Goal: Task Accomplishment & Management: Manage account settings

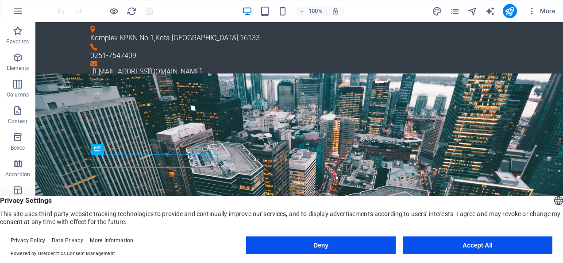
click at [483, 243] on button "Accept All" at bounding box center [478, 245] width 150 height 18
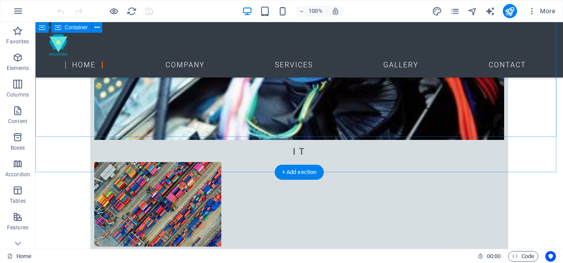
scroll to position [403, 0]
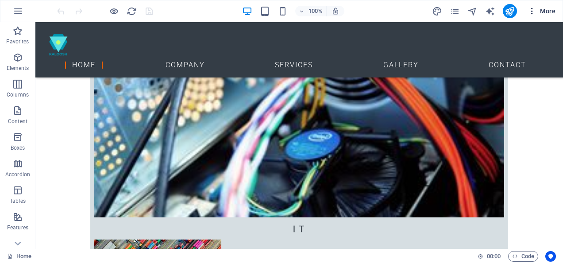
click at [534, 12] on icon "button" at bounding box center [531, 11] width 9 height 9
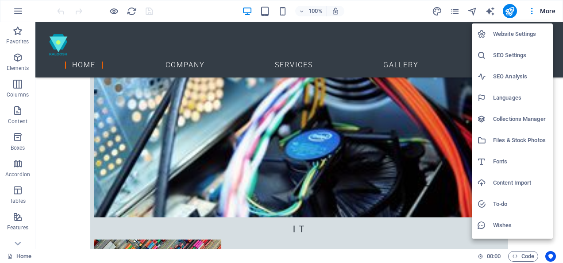
click at [421, 125] on div at bounding box center [281, 131] width 563 height 263
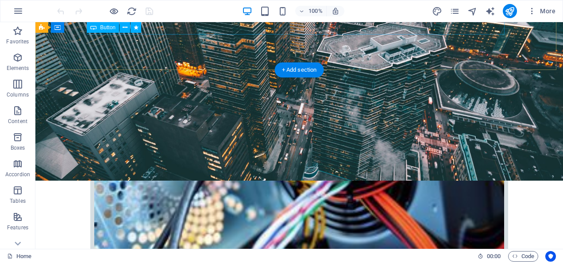
scroll to position [93, 0]
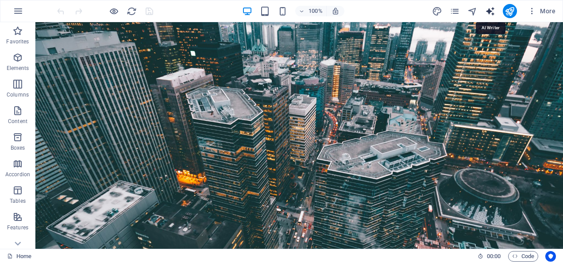
click at [493, 9] on icon "text_generator" at bounding box center [490, 11] width 10 height 10
select select "English"
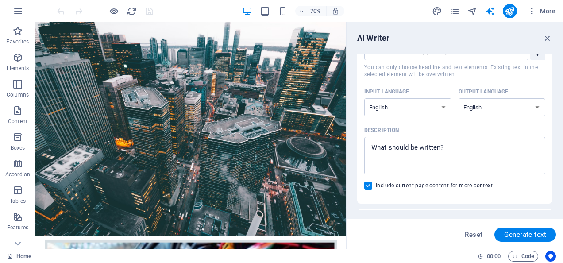
scroll to position [0, 0]
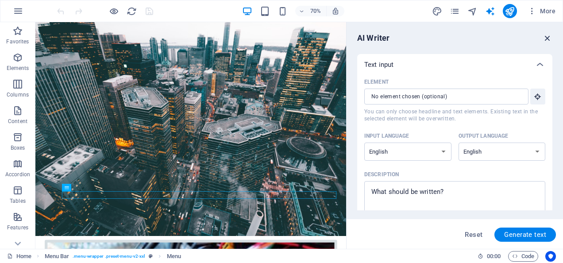
click at [549, 35] on icon "button" at bounding box center [547, 38] width 10 height 10
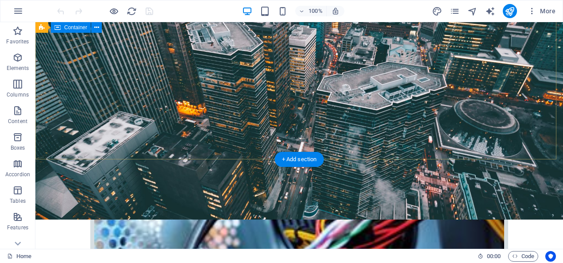
scroll to position [221, 0]
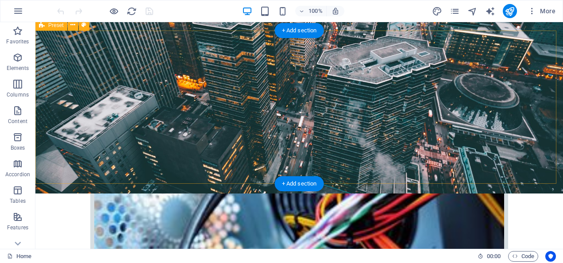
scroll to position [177, 0]
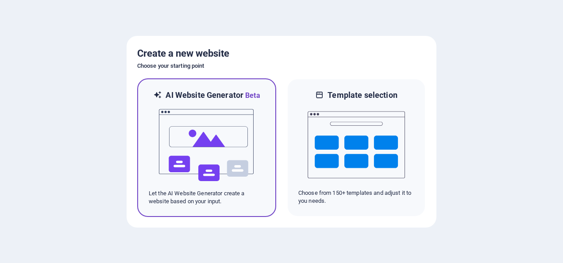
click at [249, 138] on img at bounding box center [206, 145] width 97 height 88
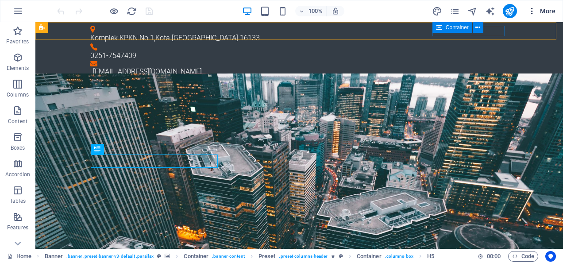
click at [544, 13] on span "More" at bounding box center [541, 11] width 28 height 9
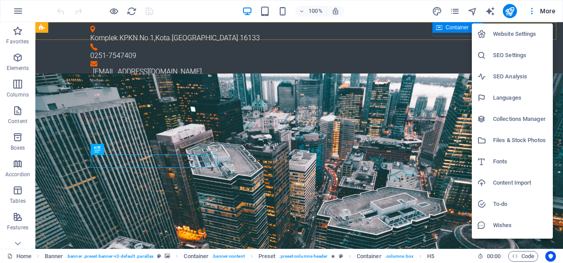
click at [528, 31] on h6 "Website Settings" at bounding box center [520, 34] width 54 height 11
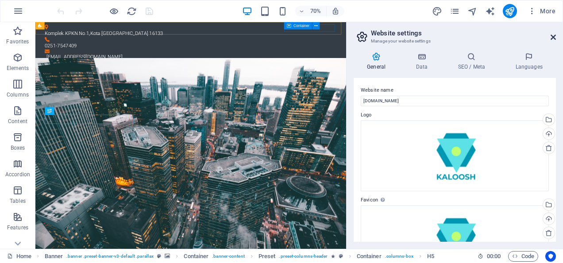
click at [553, 38] on icon at bounding box center [552, 37] width 5 height 7
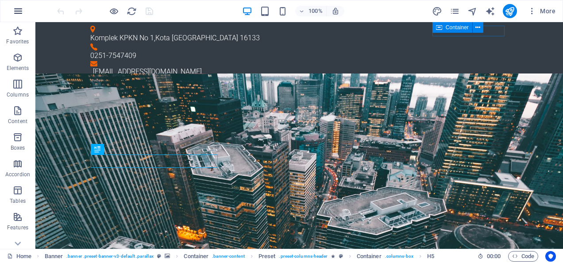
click at [15, 9] on icon "button" at bounding box center [18, 11] width 11 height 11
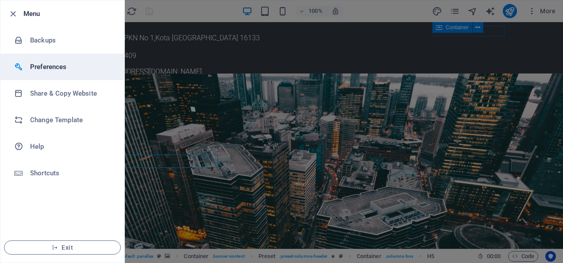
click at [64, 73] on li "Preferences" at bounding box center [62, 67] width 124 height 27
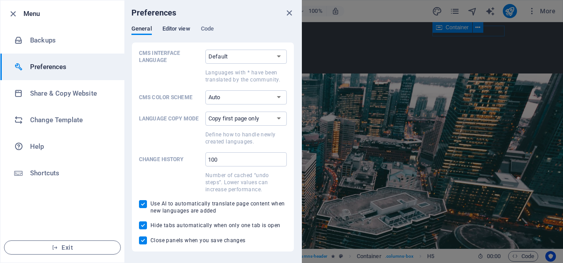
click at [184, 31] on span "Editor view" at bounding box center [176, 29] width 28 height 12
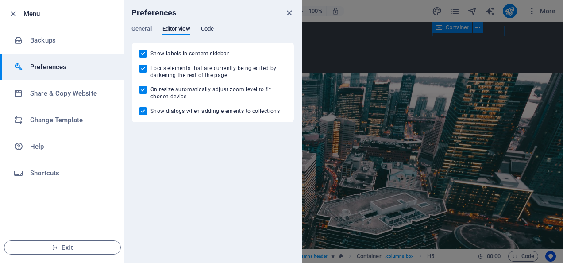
click at [210, 28] on span "Code" at bounding box center [207, 29] width 13 height 12
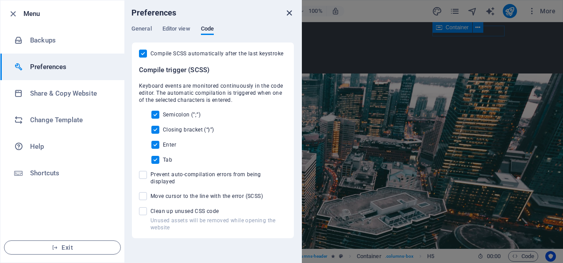
click at [288, 13] on icon "close" at bounding box center [289, 13] width 10 height 10
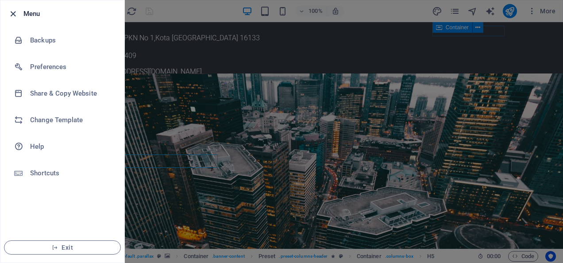
click at [14, 14] on icon "button" at bounding box center [13, 14] width 10 height 10
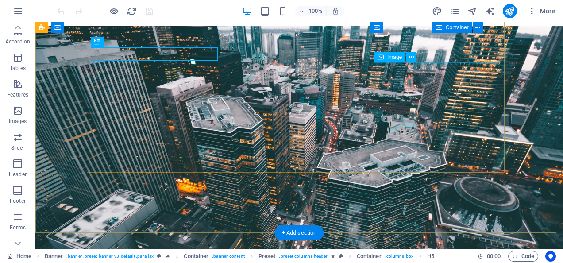
scroll to position [88, 0]
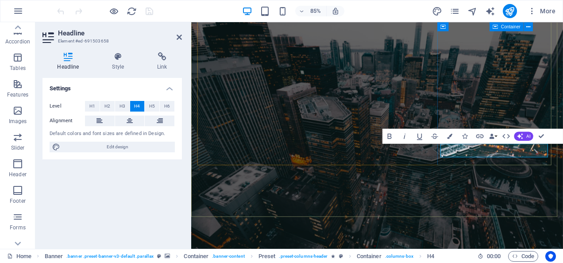
drag, startPoint x: 579, startPoint y: 174, endPoint x: 516, endPoint y: 171, distance: 62.4
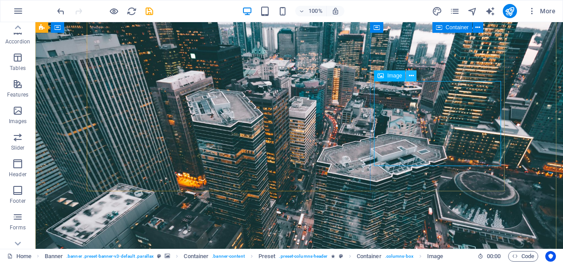
click at [412, 74] on icon at bounding box center [411, 75] width 5 height 9
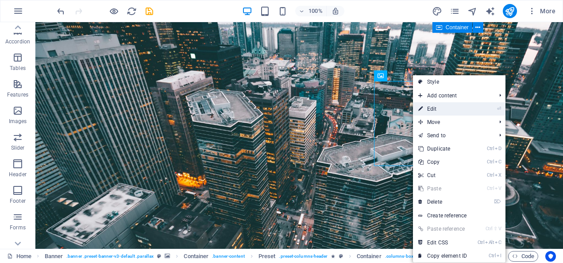
click at [429, 108] on link "⏎ Edit" at bounding box center [442, 108] width 59 height 13
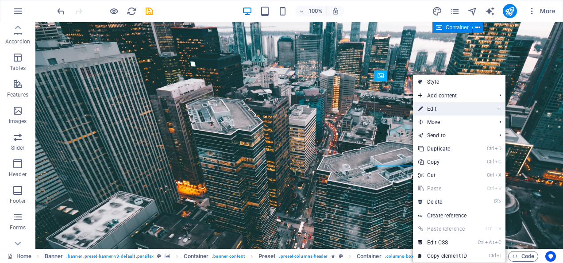
select select "px"
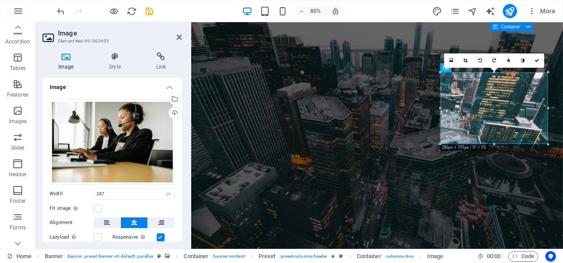
scroll to position [0, 0]
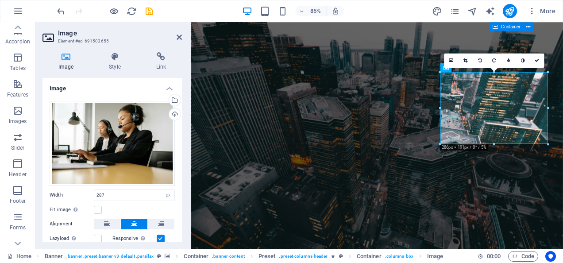
click at [64, 60] on icon at bounding box center [65, 56] width 47 height 9
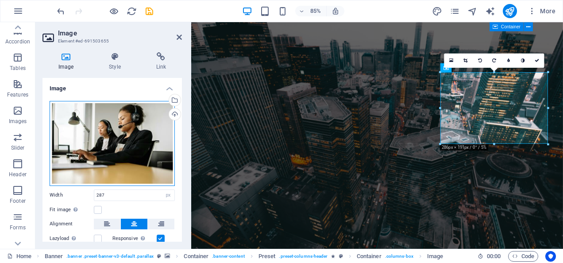
click at [85, 106] on div "Drag files here, click to choose files or select files from Files or our free s…" at bounding box center [112, 143] width 125 height 85
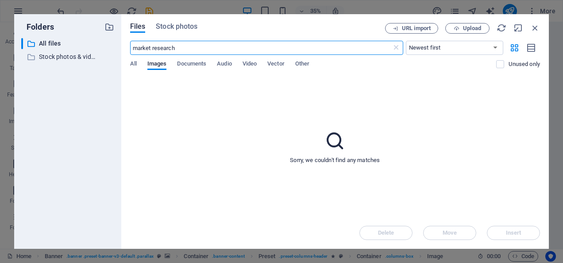
type input "market research"
click at [180, 29] on span "Stock photos" at bounding box center [177, 26] width 42 height 11
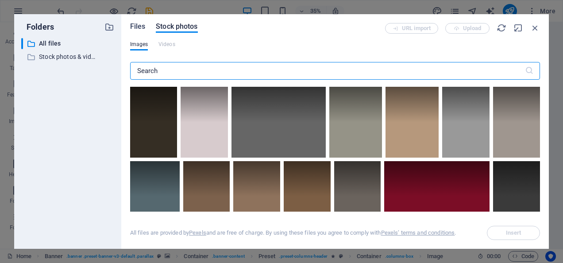
click at [139, 26] on span "Files" at bounding box center [137, 26] width 15 height 11
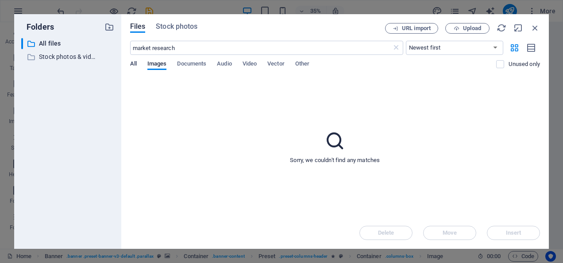
click at [136, 62] on span "All" at bounding box center [133, 64] width 7 height 12
click at [157, 62] on span "Images" at bounding box center [156, 64] width 19 height 12
click at [340, 44] on input "market research" at bounding box center [260, 48] width 261 height 14
drag, startPoint x: 152, startPoint y: 47, endPoint x: 204, endPoint y: 48, distance: 52.2
click at [204, 48] on input "market research" at bounding box center [260, 48] width 261 height 14
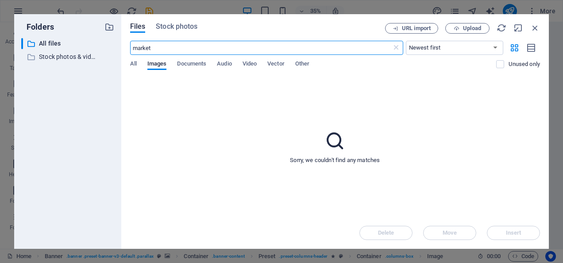
type input "market"
click at [257, 65] on span "Video" at bounding box center [249, 64] width 14 height 12
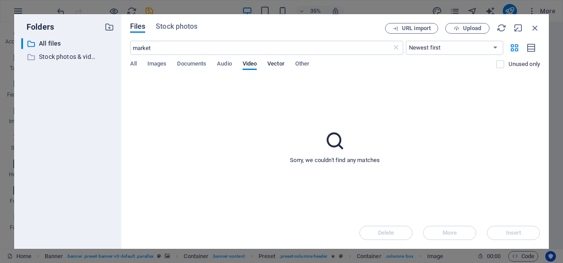
click at [280, 65] on span "Vector" at bounding box center [275, 64] width 17 height 12
click at [353, 65] on div "All Images Documents Audio Video Vector Other" at bounding box center [313, 68] width 366 height 17
click at [87, 59] on p "Stock photos & videos" at bounding box center [68, 57] width 59 height 10
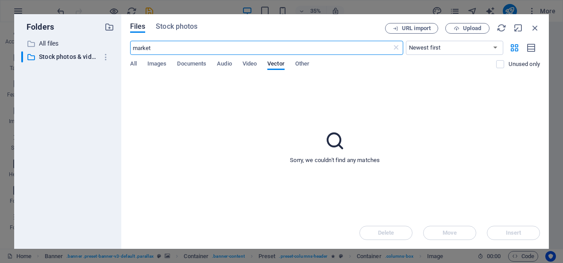
click at [160, 47] on input "market" at bounding box center [260, 48] width 261 height 14
click at [483, 49] on select "Newest first Oldest first Name (A-Z) Name (Z-A) Size (0-9) Size (9-0) Resolutio…" at bounding box center [454, 48] width 97 height 14
click at [342, 81] on div "Sorry, we couldn't find any matches" at bounding box center [335, 147] width 410 height 140
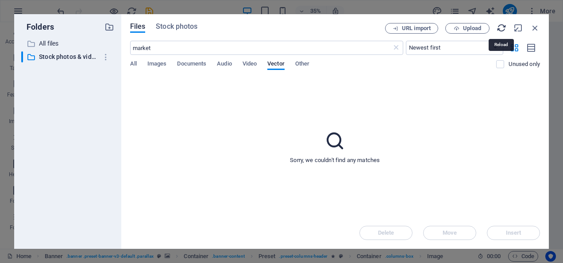
click at [499, 29] on icon "button" at bounding box center [501, 28] width 10 height 10
click at [501, 28] on icon "button" at bounding box center [501, 28] width 10 height 10
click at [501, 28] on div "URL import Upload" at bounding box center [462, 28] width 155 height 11
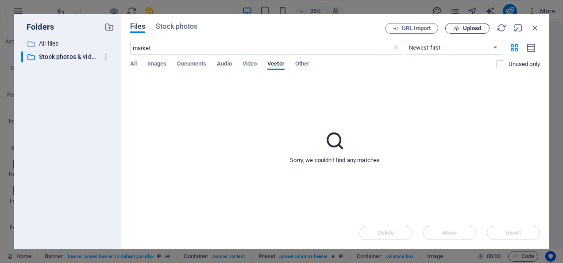
click at [463, 30] on span "Upload" at bounding box center [472, 28] width 18 height 5
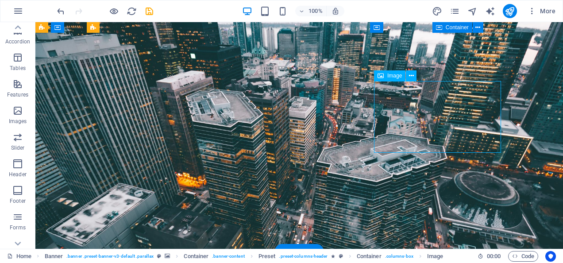
drag, startPoint x: 432, startPoint y: 141, endPoint x: 434, endPoint y: 146, distance: 5.6
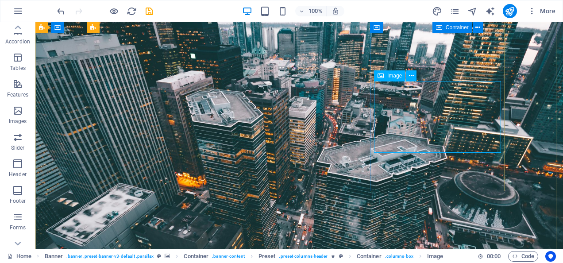
click at [392, 77] on span "Image" at bounding box center [394, 75] width 15 height 5
click at [380, 76] on icon at bounding box center [380, 75] width 6 height 11
select select "px"
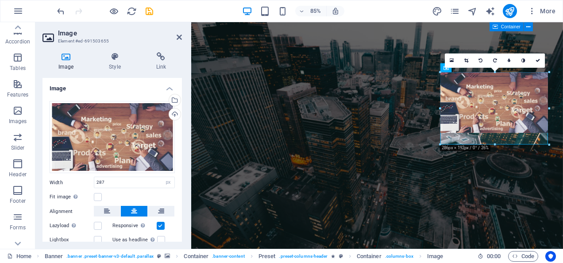
drag, startPoint x: 495, startPoint y: 132, endPoint x: 498, endPoint y: 146, distance: 14.1
click at [498, 146] on div "H5 Banner Banner Container Container Banner Preset Banner Container Info Bar Co…" at bounding box center [377, 98] width 372 height 302
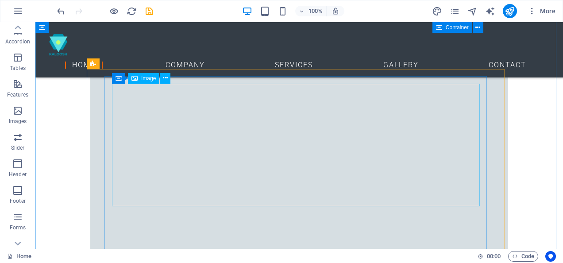
scroll to position [841, 0]
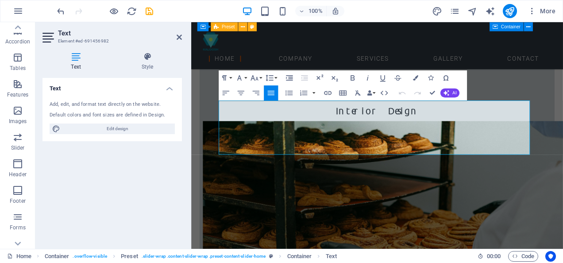
scroll to position [840, 0]
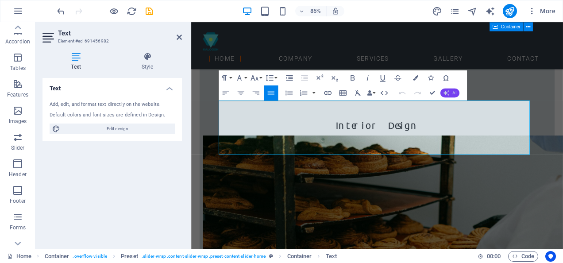
click at [456, 92] on span "AI" at bounding box center [454, 93] width 4 height 4
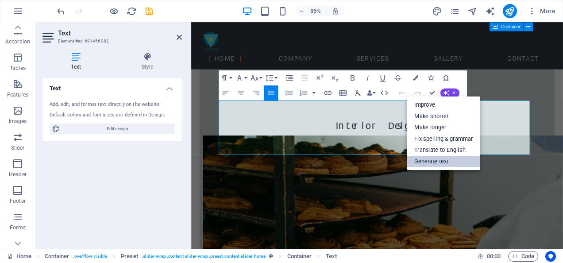
click at [446, 158] on link "Generate text" at bounding box center [443, 162] width 73 height 12
select select "English"
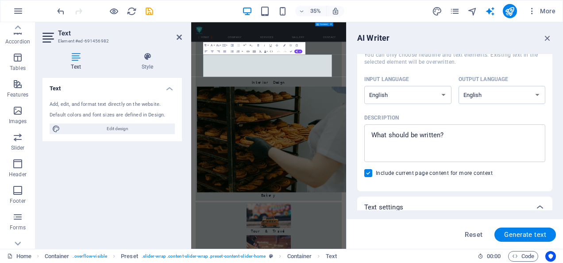
scroll to position [88, 0]
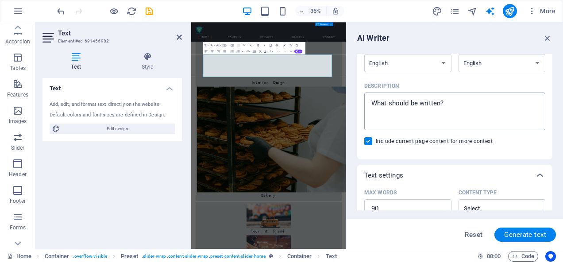
type textarea "x"
click at [453, 102] on textarea "Description x ​" at bounding box center [455, 111] width 172 height 29
type textarea "W"
type textarea "x"
type textarea "Wr"
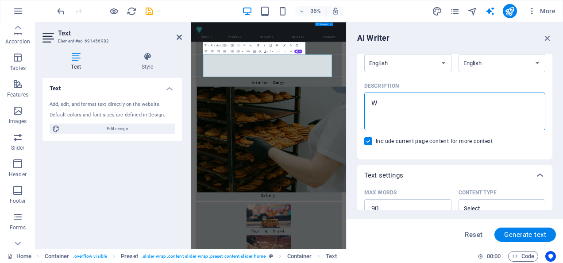
type textarea "x"
type textarea "Wri"
type textarea "x"
type textarea "Writ"
type textarea "x"
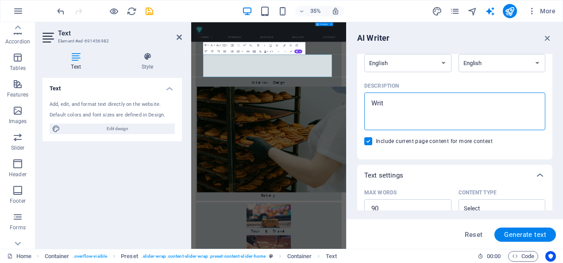
type textarea "Write"
type textarea "x"
type textarea "Write"
type textarea "x"
type textarea "Write a"
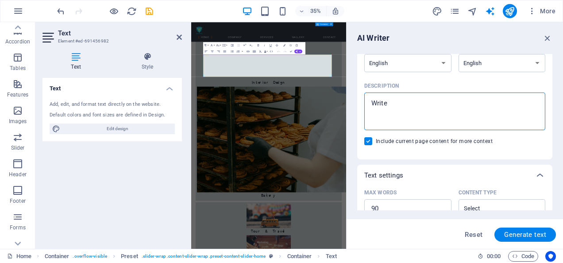
type textarea "x"
type textarea "Write ab"
type textarea "x"
type textarea "Write abo"
type textarea "x"
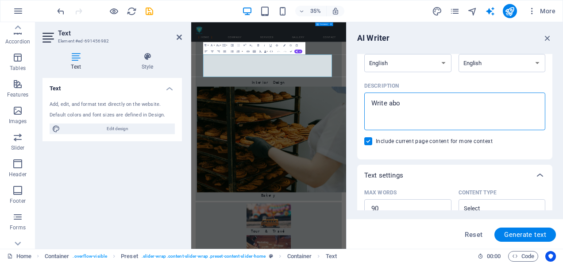
type textarea "Write aboi"
type textarea "x"
type textarea "Write aboit"
type textarea "x"
type textarea "Write aboi"
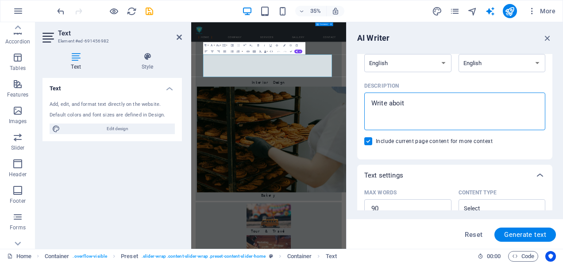
type textarea "x"
type textarea "Write abo"
type textarea "x"
type textarea "Write abou"
type textarea "x"
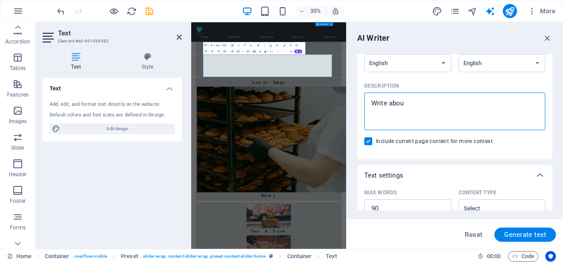
type textarea "Write about"
type textarea "x"
type textarea "Write about"
type textarea "x"
type textarea "Write about t"
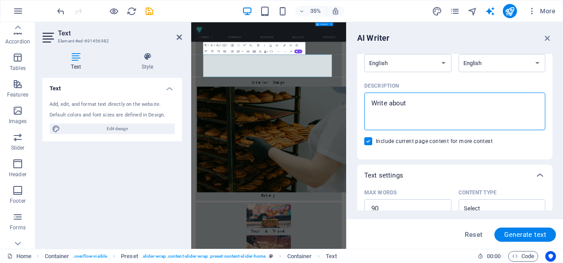
type textarea "x"
type textarea "Write about te"
type textarea "x"
type textarea "Write about tec"
type textarea "x"
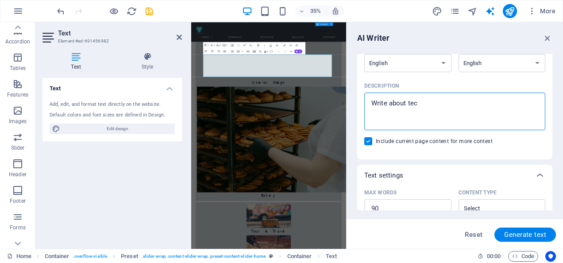
type textarea "Write about te"
type textarea "x"
type textarea "Write about t"
type textarea "x"
type textarea "Write about"
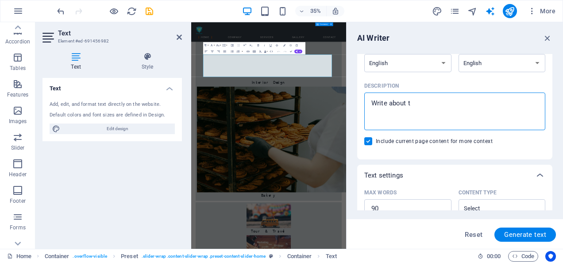
type textarea "x"
type textarea "Write about d"
type textarea "x"
type textarea "Write about di"
type textarea "x"
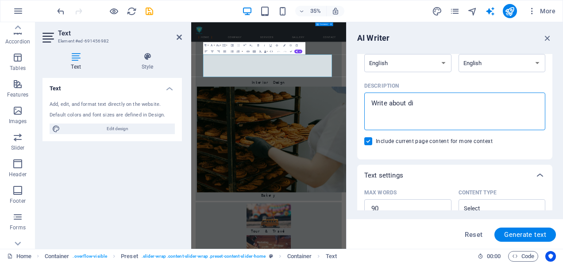
type textarea "Write about dig"
type textarea "x"
type textarea "Write about digi"
type textarea "x"
type textarea "Write about digit"
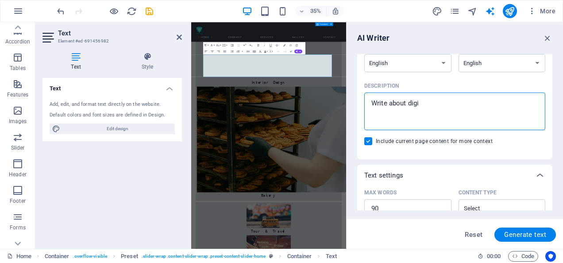
type textarea "x"
type textarea "Write about digita"
type textarea "x"
type textarea "Write about digital"
type textarea "x"
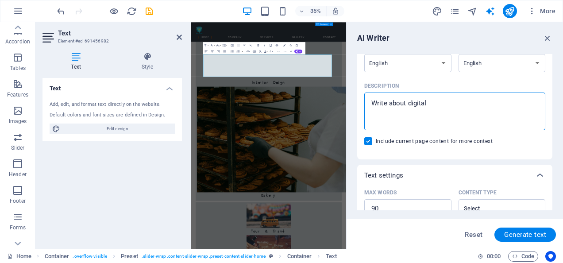
type textarea "Write about digital"
type textarea "x"
type textarea "Write about digital t"
type textarea "x"
type textarea "Write about digital tr"
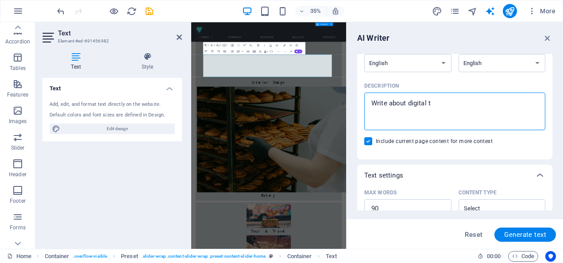
type textarea "x"
type textarea "Write about digital tra"
type textarea "x"
type textarea "Write about digital tran"
type textarea "x"
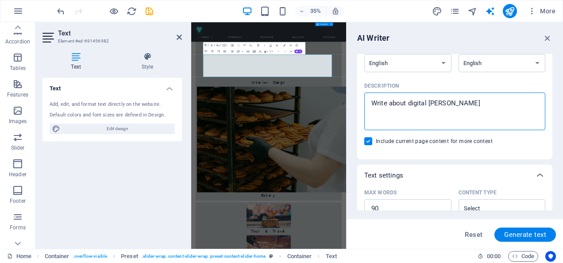
type textarea "Write about digital trans"
type textarea "x"
type textarea "Write about digital transf"
type textarea "x"
type textarea "Write about digital transfo"
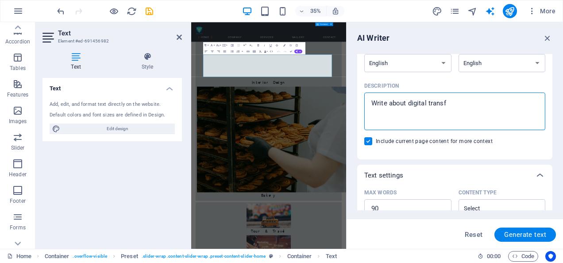
type textarea "x"
type textarea "Write about digital transfor"
type textarea "x"
type textarea "Write about digital transform"
type textarea "x"
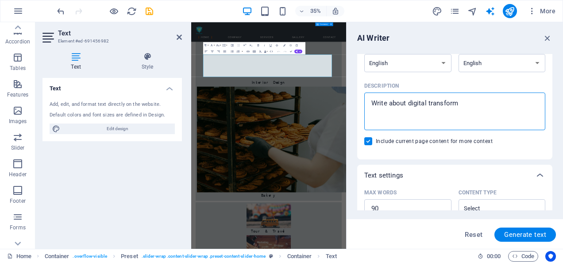
type textarea "Write about digital transforma"
type textarea "x"
type textarea "Write about digital transformat"
type textarea "x"
type textarea "Write about digital transformati"
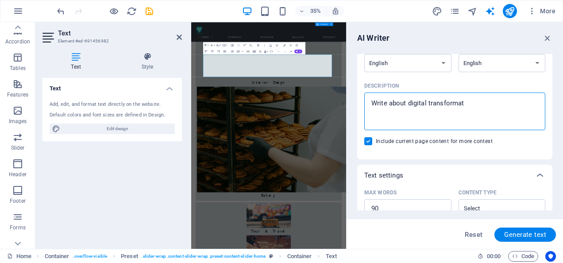
type textarea "x"
type textarea "Write about digital transformatio"
type textarea "x"
type textarea "Write about digital transformation"
type textarea "x"
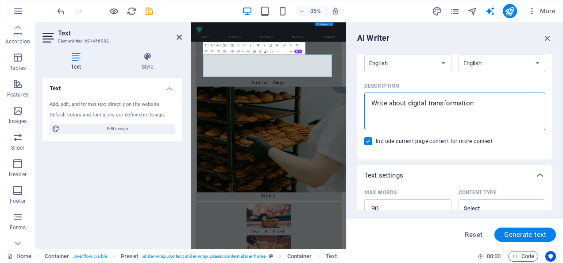
type textarea "Write about digital transformation"
type textarea "x"
type textarea "Write about digital transformation s"
type textarea "x"
type textarea "Write about digital transformation se"
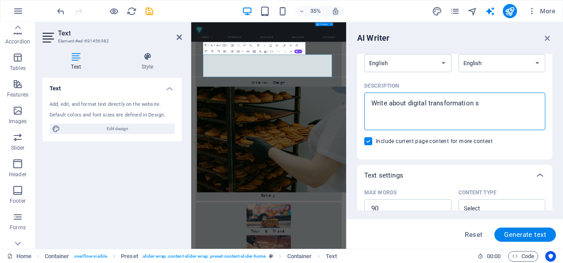
type textarea "x"
type textarea "Write about digital transformation ser"
type textarea "x"
type textarea "Write about digital transformation serv"
type textarea "x"
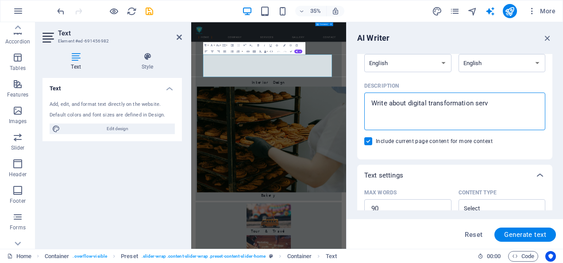
type textarea "Write about digital transformation servi"
type textarea "x"
type textarea "Write about digital transformation servic"
type textarea "x"
type textarea "Write about digital transformation service"
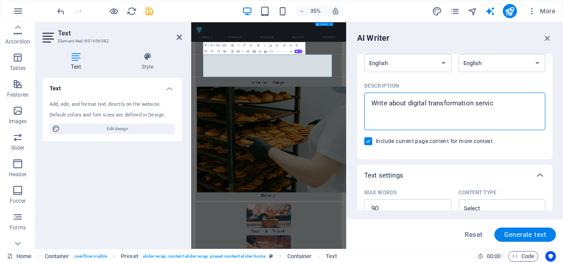
type textarea "x"
type textarea "Write about digital transformation services"
type textarea "x"
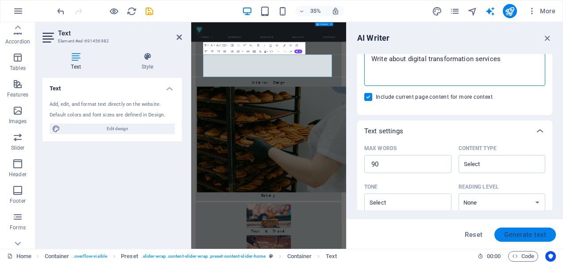
type textarea "Write about digital transformation services"
click at [523, 234] on span "Generate text" at bounding box center [525, 234] width 42 height 7
type textarea "x"
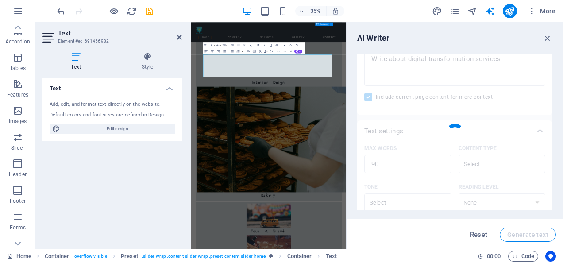
type textarea "x"
type textarea "Kaloosh Group offers comprehensive digital transformation services designed to …"
type textarea "x"
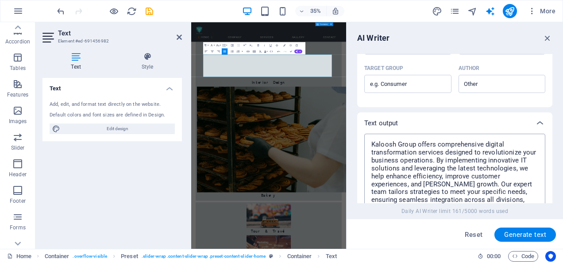
scroll to position [396, 0]
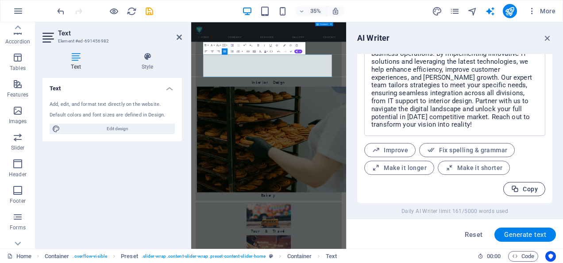
click at [523, 188] on span "Copy" at bounding box center [524, 189] width 27 height 8
type textarea "x"
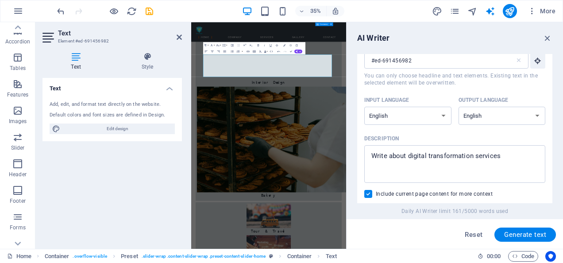
scroll to position [0, 0]
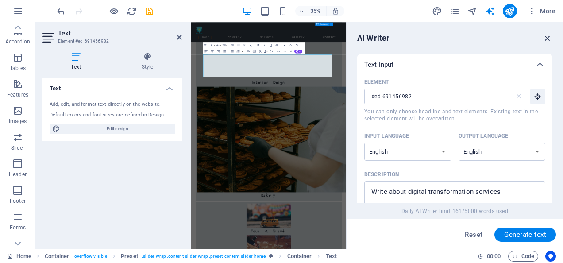
click at [548, 36] on icon "button" at bounding box center [547, 38] width 10 height 10
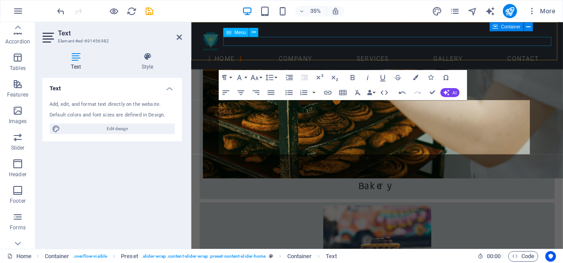
scroll to position [840, 0]
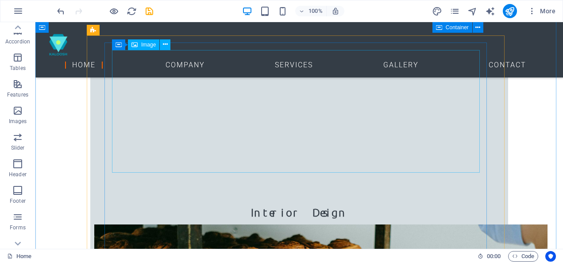
scroll to position [796, 0]
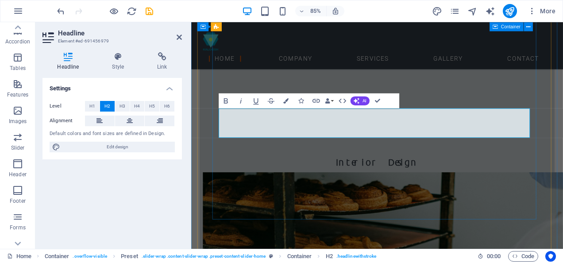
scroll to position [796, 0]
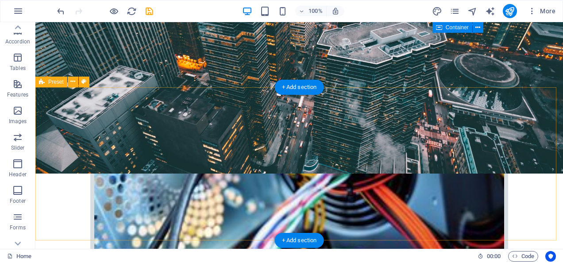
scroll to position [265, 0]
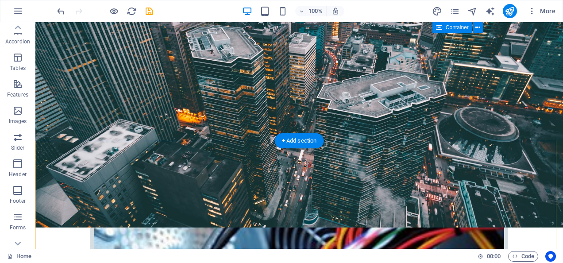
scroll to position [133, 0]
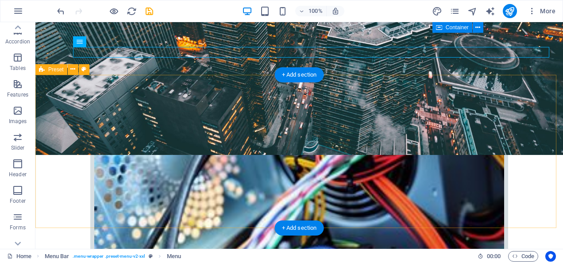
scroll to position [310, 0]
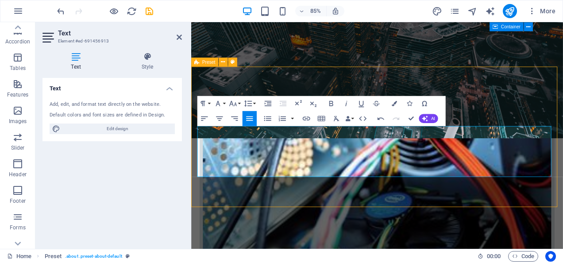
scroll to position [310, 0]
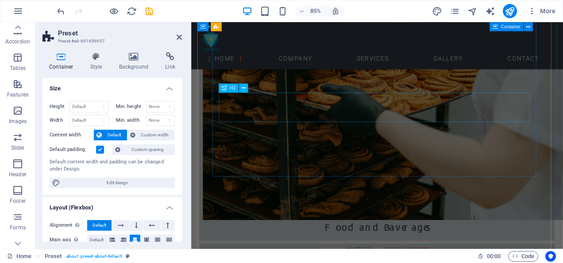
scroll to position [1107, 0]
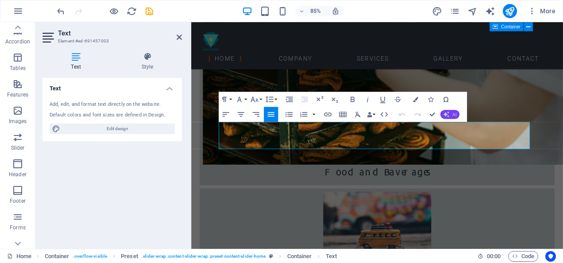
click at [450, 114] on button "AI" at bounding box center [449, 114] width 19 height 9
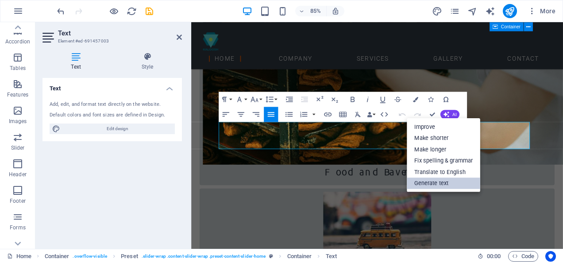
click at [444, 182] on link "Generate text" at bounding box center [443, 183] width 73 height 12
select select "English"
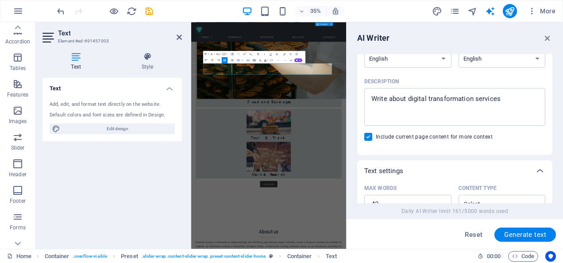
scroll to position [88, 0]
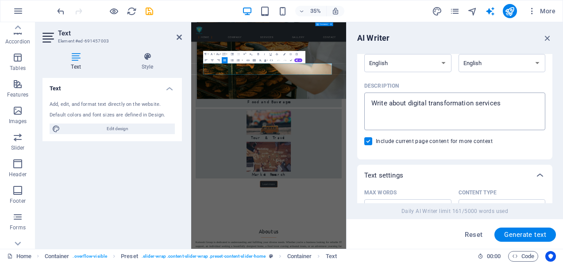
type textarea "x"
drag, startPoint x: 498, startPoint y: 105, endPoint x: 362, endPoint y: 105, distance: 135.4
click at [362, 105] on div "Element #ed-691457003 ​ You can only choose headline and text elements. Existin…" at bounding box center [454, 73] width 195 height 173
type textarea "w"
type textarea "x"
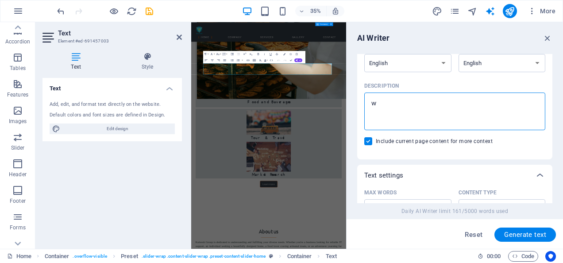
type textarea "wr"
type textarea "x"
type textarea "wri"
type textarea "x"
type textarea "writ"
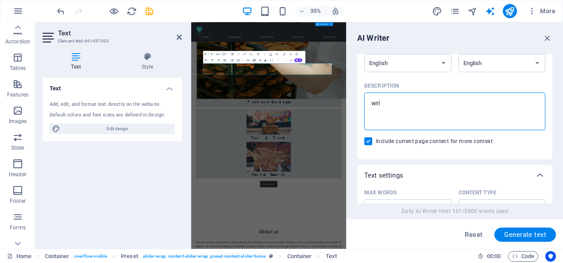
type textarea "x"
type textarea "write"
type textarea "x"
type textarea "write"
type textarea "x"
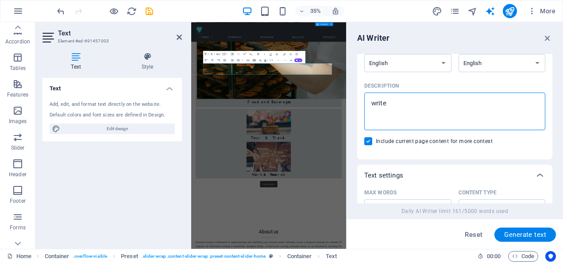
type textarea "write a"
type textarea "x"
type textarea "write ab"
type textarea "x"
type textarea "write abo"
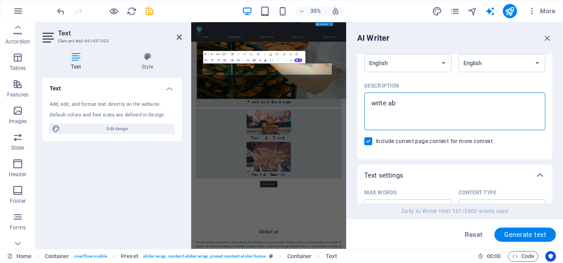
type textarea "x"
type textarea "write abou"
type textarea "x"
type textarea "write about"
type textarea "x"
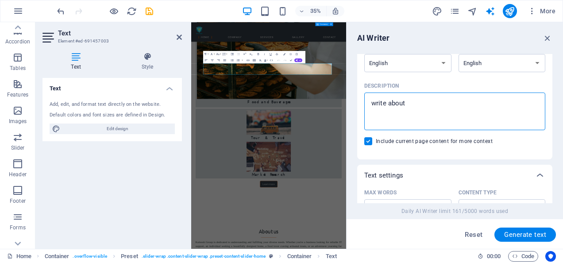
type textarea "write about"
type textarea "x"
type textarea "write about d"
type textarea "x"
type textarea "write about da"
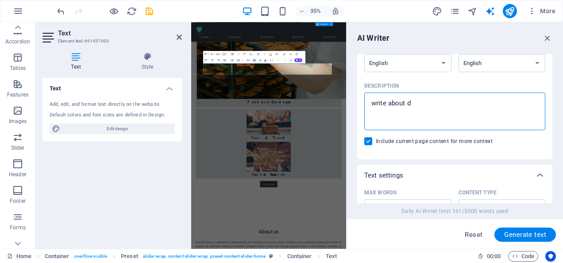
type textarea "x"
type textarea "write about dat"
type textarea "x"
type textarea "write about data"
type textarea "x"
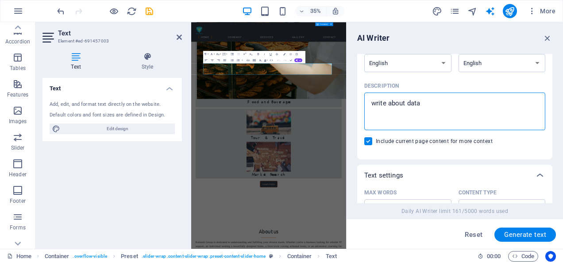
type textarea "write about data"
type textarea "x"
type textarea "write about data s"
type textarea "x"
type textarea "write about data so"
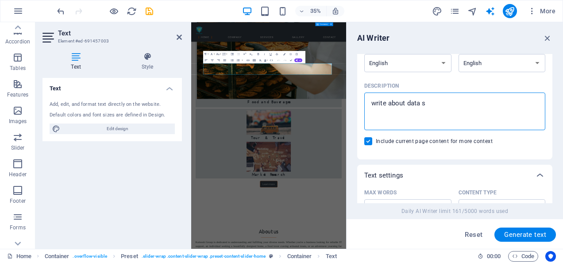
type textarea "x"
type textarea "write about data sou"
type textarea "x"
type textarea "write about data sout"
type textarea "x"
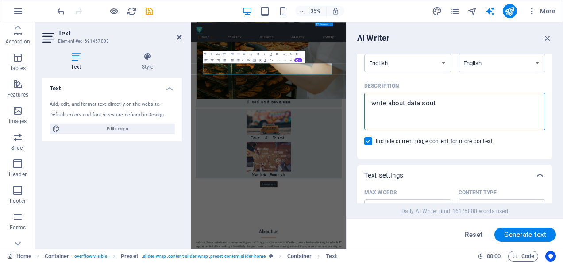
type textarea "write about data sou"
type textarea "x"
type textarea "write about data so"
type textarea "x"
type textarea "write about data sol"
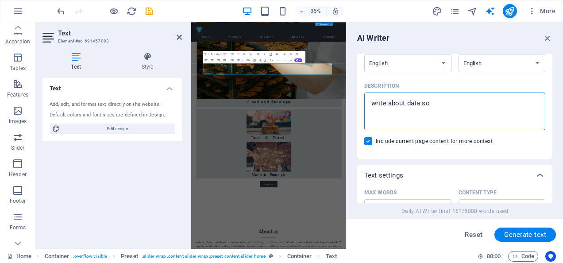
type textarea "x"
type textarea "write about data solu"
type textarea "x"
type textarea "write about data solut"
type textarea "x"
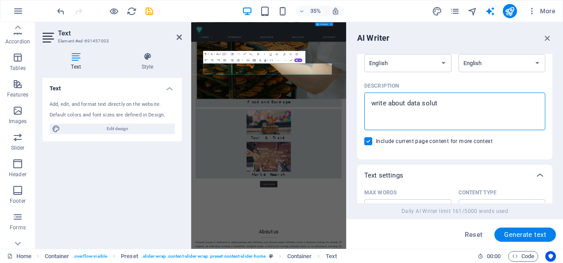
type textarea "write about data soluti"
type textarea "x"
type textarea "write about data solutio"
type textarea "x"
type textarea "write about data solution"
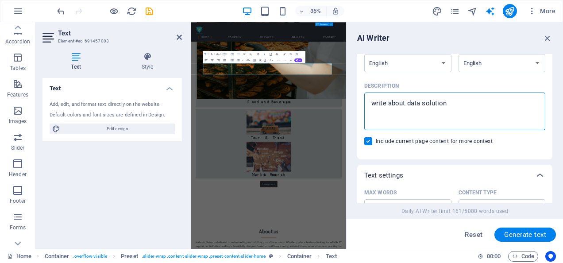
type textarea "x"
type textarea "write about data solutionn"
type textarea "x"
type textarea "write about data solutionng"
type textarea "x"
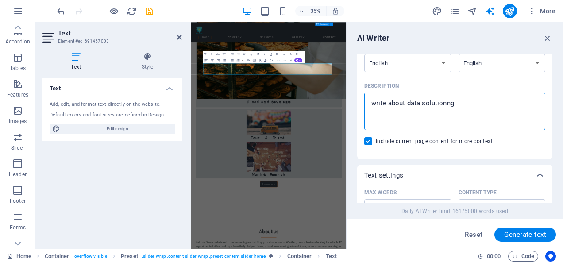
type textarea "write about data solutionng"
type textarea "x"
type textarea "write about data solutionng p"
type textarea "x"
type textarea "write about data solutionng pr"
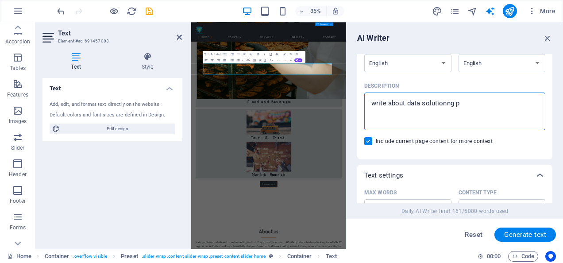
type textarea "x"
click at [489, 104] on textarea "write about data solutioning provider" at bounding box center [455, 111] width 172 height 29
click at [520, 233] on span "Generate text" at bounding box center [525, 234] width 42 height 7
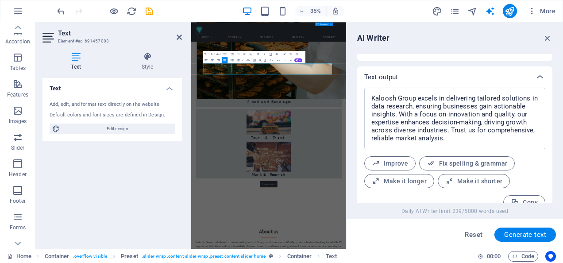
scroll to position [349, 0]
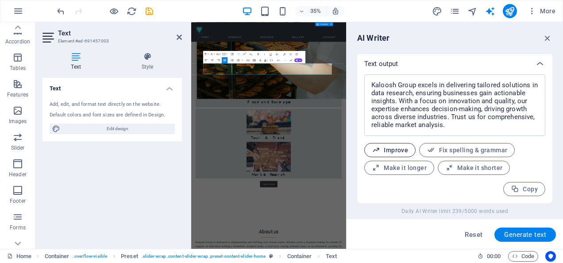
click at [404, 151] on span "Improve" at bounding box center [390, 150] width 36 height 8
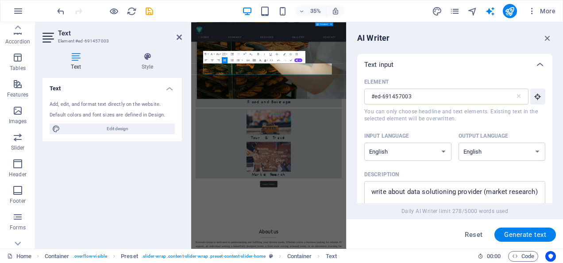
scroll to position [44, 0]
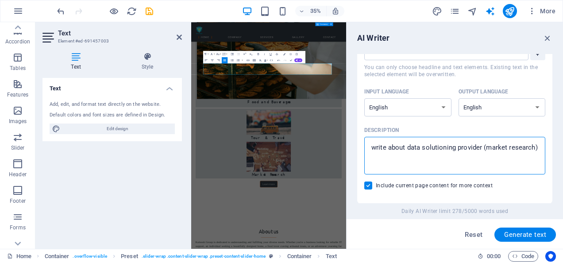
click at [429, 156] on textarea "write about data solutioning provider (market research)" at bounding box center [455, 155] width 172 height 29
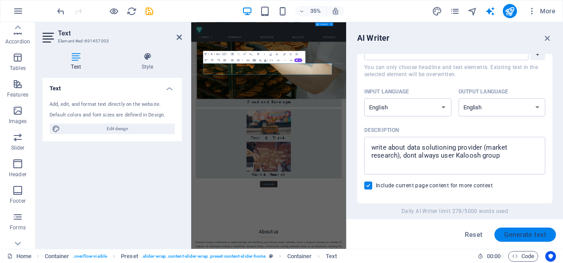
click at [508, 234] on span "Generate text" at bounding box center [525, 234] width 42 height 7
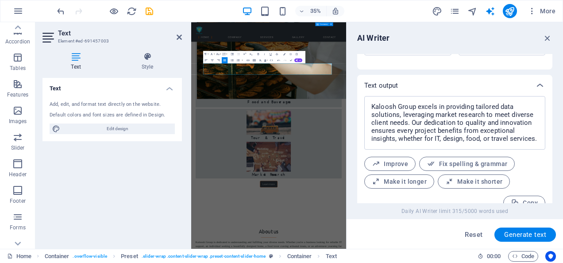
scroll to position [341, 0]
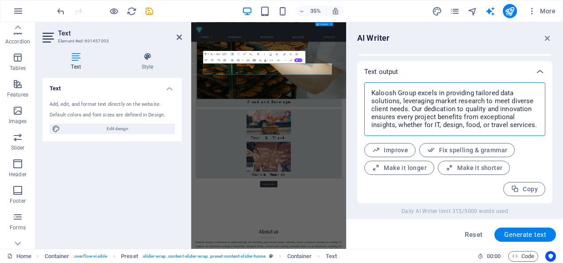
drag, startPoint x: 414, startPoint y: 92, endPoint x: 361, endPoint y: 91, distance: 52.2
click at [361, 91] on div "Kaloosh Group excels in providing tailored data solutions, leveraging market re…" at bounding box center [454, 142] width 195 height 121
click at [401, 93] on textarea "Kaloosh Group excels in providing tailored data solutions, leveraging market re…" at bounding box center [455, 109] width 172 height 45
drag, startPoint x: 415, startPoint y: 93, endPoint x: 369, endPoint y: 94, distance: 45.6
click at [369, 94] on textarea "Kaloosh Group excels in providing tailored data solutions, leveraging market re…" at bounding box center [455, 109] width 172 height 45
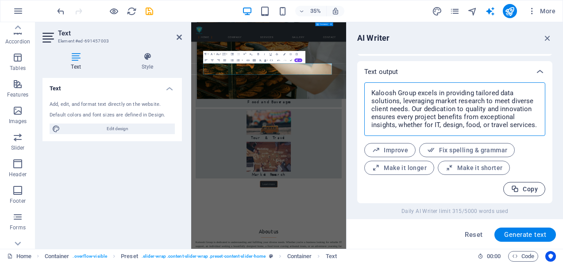
click at [530, 189] on span "Copy" at bounding box center [524, 189] width 27 height 8
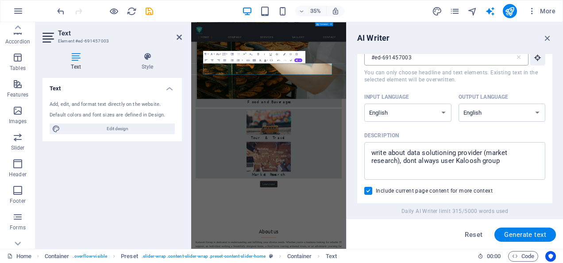
scroll to position [0, 0]
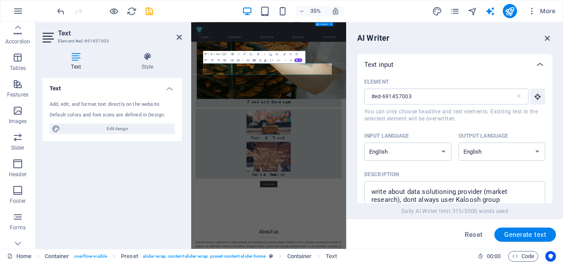
click at [549, 40] on icon "button" at bounding box center [547, 38] width 10 height 10
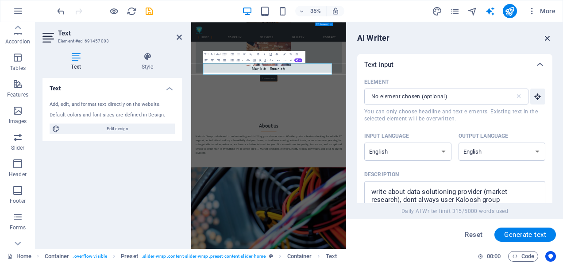
scroll to position [1108, 0]
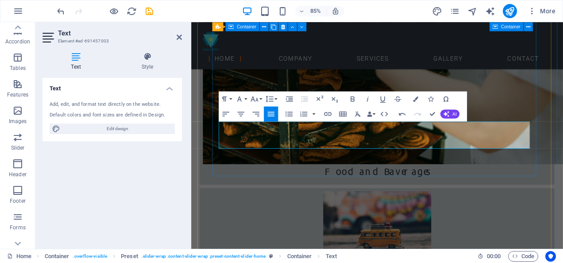
drag, startPoint x: 299, startPoint y: 162, endPoint x: 218, endPoint y: 142, distance: 83.5
drag, startPoint x: 266, startPoint y: 143, endPoint x: 218, endPoint y: 142, distance: 48.2
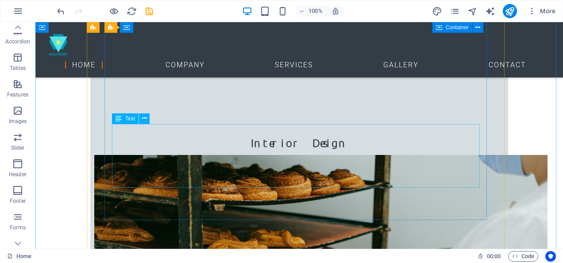
scroll to position [843, 0]
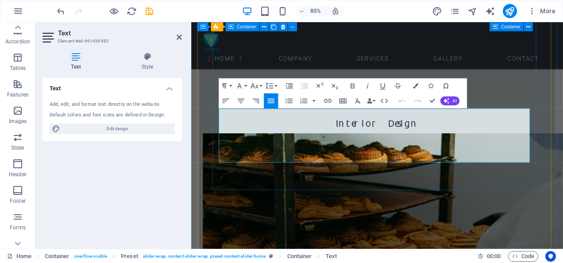
drag, startPoint x: 274, startPoint y: 127, endPoint x: 217, endPoint y: 128, distance: 57.5
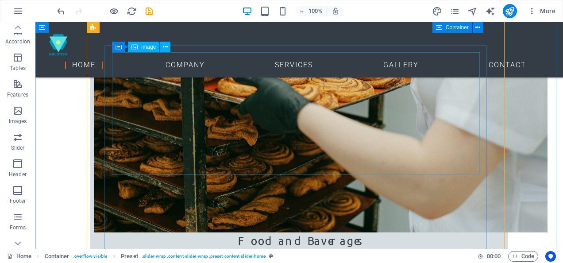
scroll to position [1065, 0]
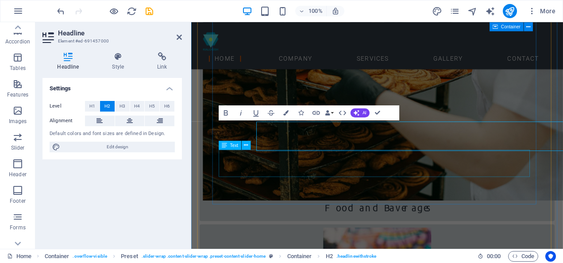
scroll to position [1064, 0]
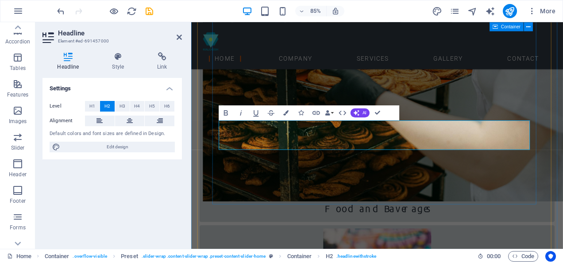
drag, startPoint x: 438, startPoint y: 150, endPoint x: 374, endPoint y: 149, distance: 63.7
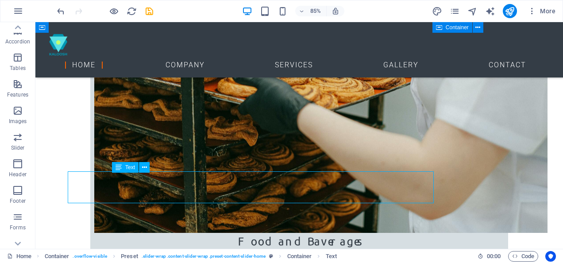
scroll to position [1065, 0]
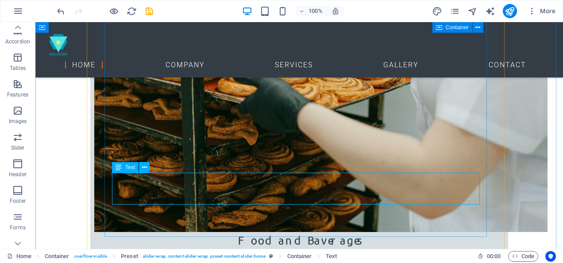
scroll to position [1064, 0]
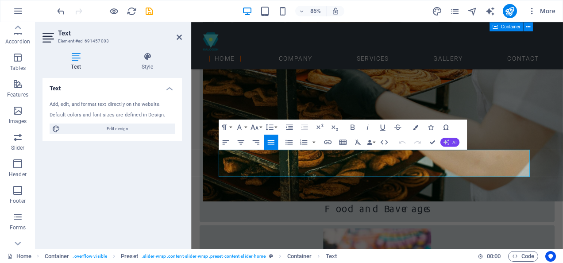
click at [451, 143] on button "AI" at bounding box center [449, 142] width 19 height 9
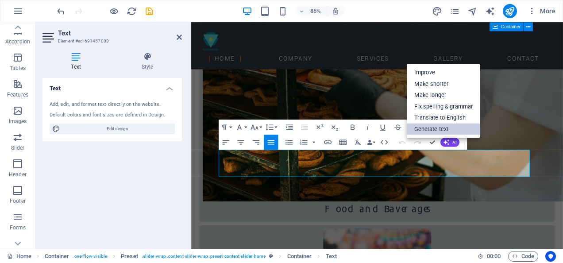
click at [448, 128] on link "Generate text" at bounding box center [443, 129] width 73 height 12
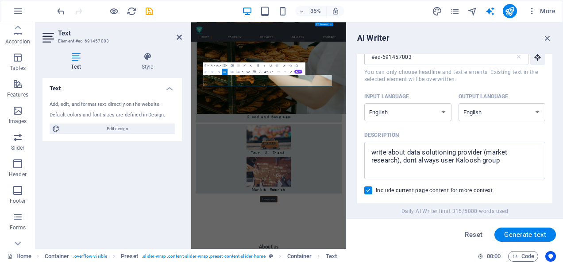
scroll to position [88, 0]
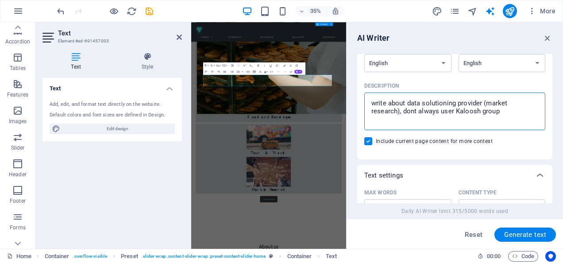
drag, startPoint x: 502, startPoint y: 111, endPoint x: 404, endPoint y: 112, distance: 98.2
click at [404, 112] on textarea "write about data solutioning provider (market research), dont always user Kaloo…" at bounding box center [455, 111] width 172 height 29
click at [518, 237] on span "Generate text" at bounding box center [525, 234] width 42 height 7
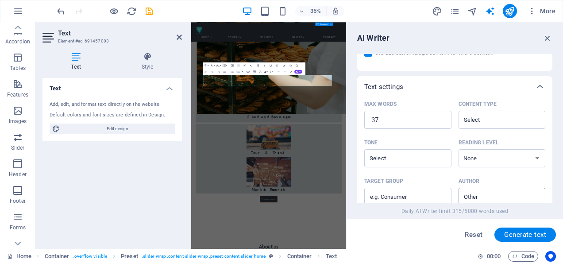
scroll to position [302, 0]
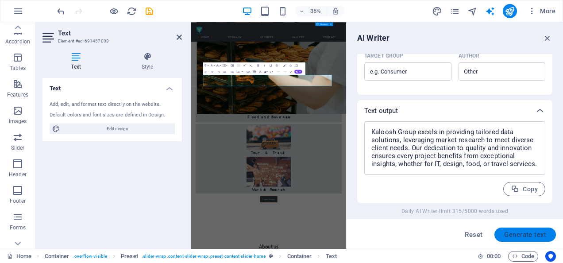
click at [521, 234] on span "Generate text" at bounding box center [525, 234] width 42 height 7
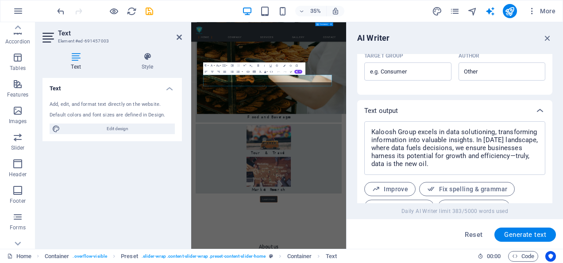
scroll to position [341, 0]
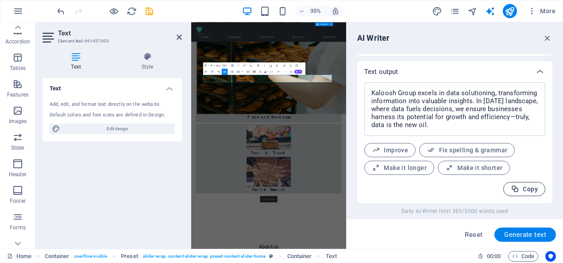
click at [523, 185] on span "Copy" at bounding box center [524, 189] width 27 height 8
click at [546, 36] on icon "button" at bounding box center [547, 38] width 10 height 10
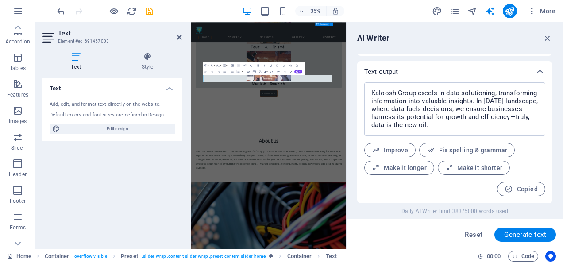
scroll to position [1064, 0]
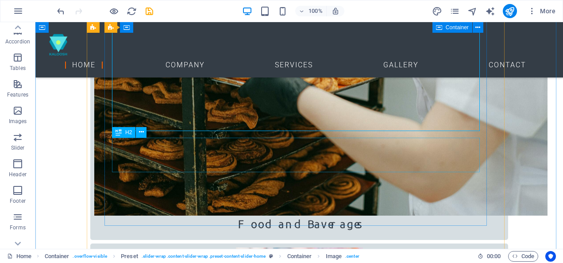
scroll to position [977, 0]
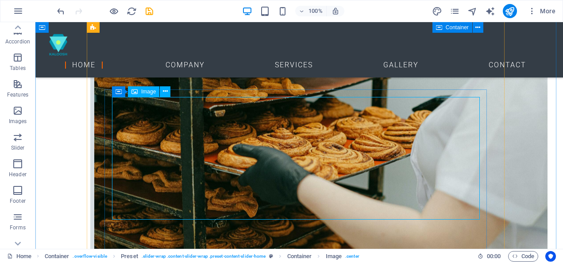
click at [148, 92] on span "Image" at bounding box center [148, 91] width 15 height 5
click at [149, 93] on span "Image" at bounding box center [148, 91] width 15 height 5
click at [166, 93] on icon at bounding box center [165, 91] width 5 height 9
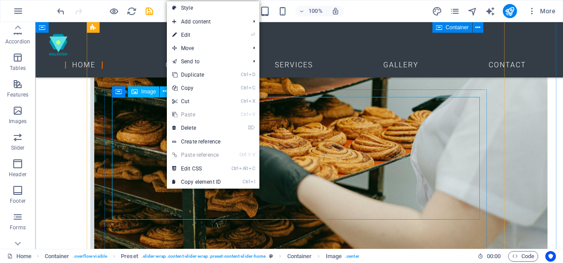
click at [146, 91] on span "Image" at bounding box center [148, 91] width 15 height 5
click at [146, 91] on div "H5 Banner Banner Container Container Banner Preset Banner Container Info Bar Co…" at bounding box center [298, 135] width 527 height 227
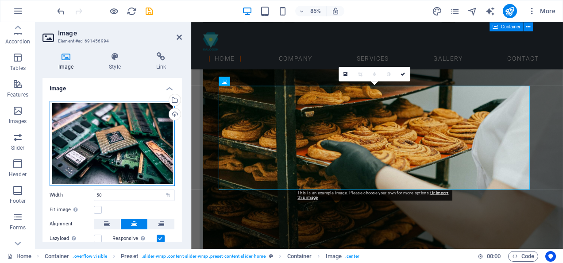
click at [117, 122] on div "Drag files here, click to choose files or select files from Files or our free s…" at bounding box center [112, 143] width 125 height 85
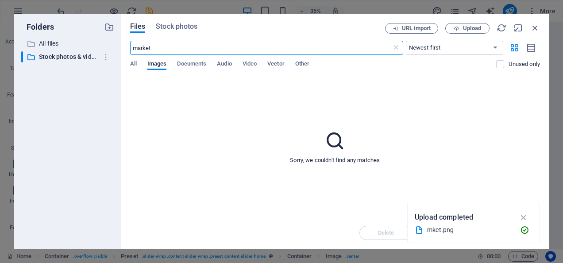
scroll to position [1227, 0]
click at [189, 66] on span "Documents" at bounding box center [191, 64] width 29 height 12
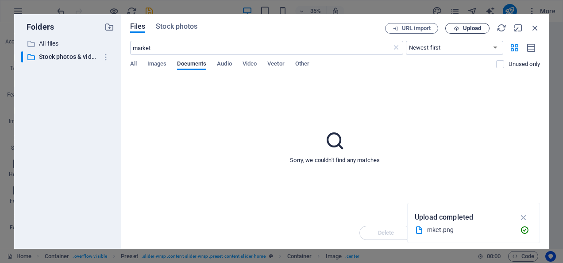
click at [475, 28] on span "Upload" at bounding box center [472, 28] width 18 height 5
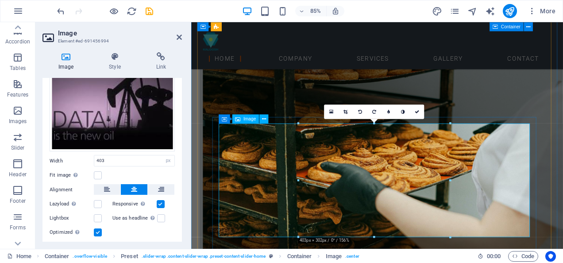
scroll to position [932, 0]
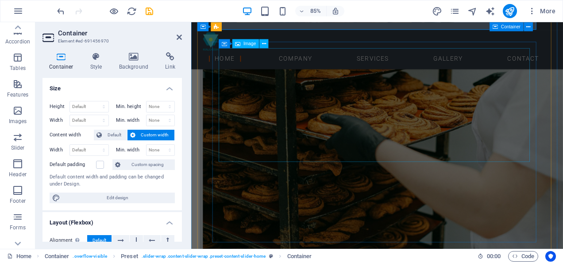
scroll to position [1020, 0]
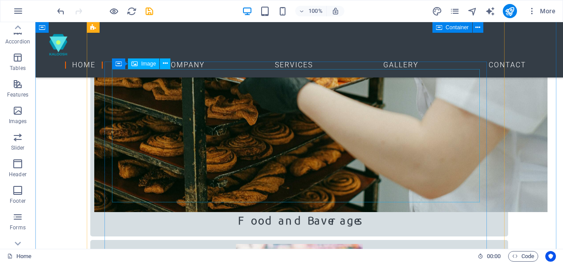
scroll to position [1138, 0]
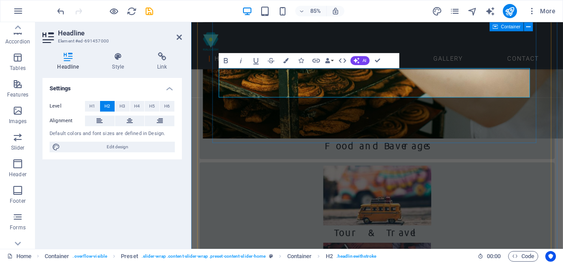
scroll to position [1137, 0]
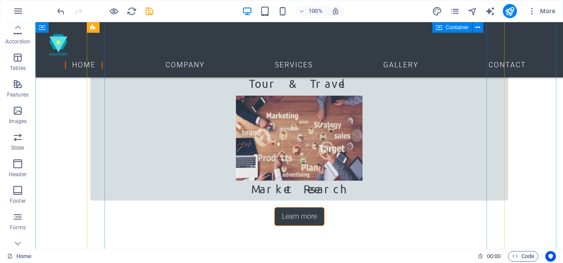
scroll to position [1327, 0]
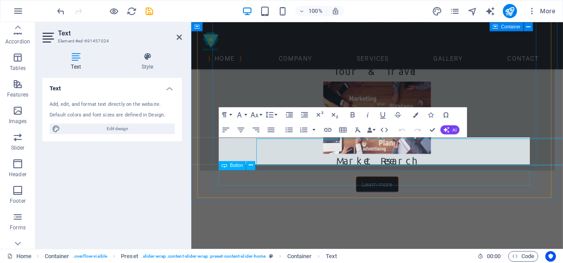
scroll to position [1326, 0]
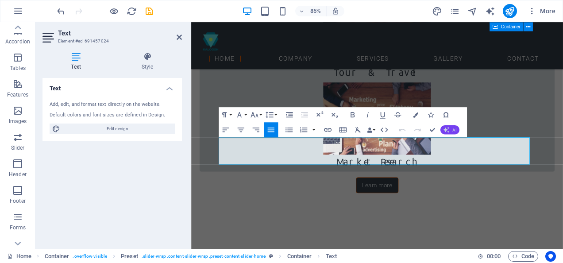
click at [455, 130] on span "AI" at bounding box center [454, 129] width 4 height 4
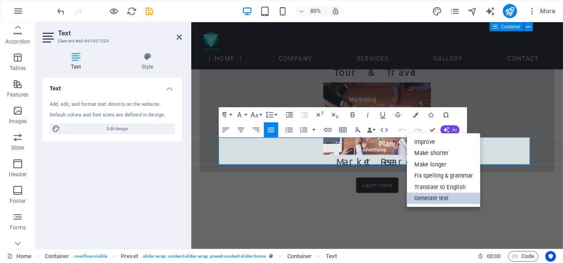
click at [440, 198] on link "Generate text" at bounding box center [443, 198] width 73 height 12
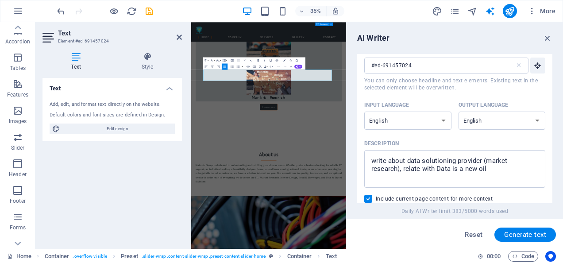
scroll to position [44, 0]
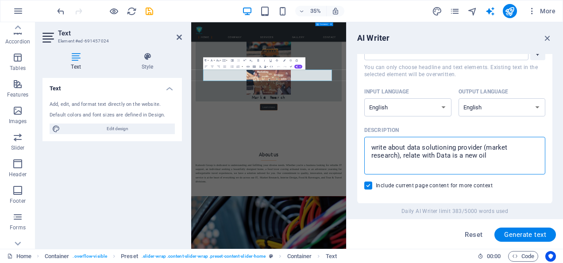
click at [486, 157] on textarea "write about data solutioning provider (market research), relate with Data is a …" at bounding box center [455, 155] width 172 height 29
drag, startPoint x: 486, startPoint y: 157, endPoint x: 423, endPoint y: 147, distance: 64.1
click at [423, 147] on textarea "write about data solutioning provider (market research), relate with Data is a …" at bounding box center [455, 155] width 172 height 29
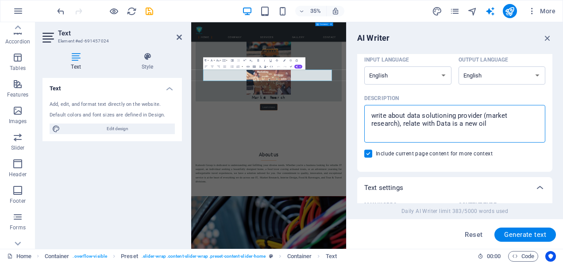
scroll to position [88, 0]
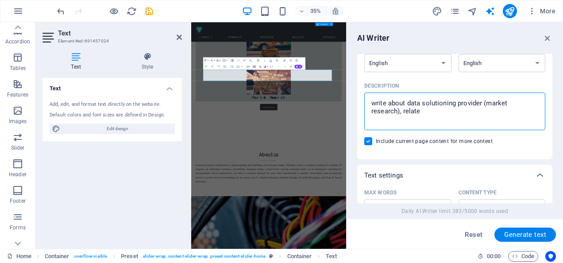
drag, startPoint x: 405, startPoint y: 104, endPoint x: 430, endPoint y: 117, distance: 27.7
click at [430, 117] on textarea "write about data solutioning provider (market research), relate" at bounding box center [455, 111] width 172 height 29
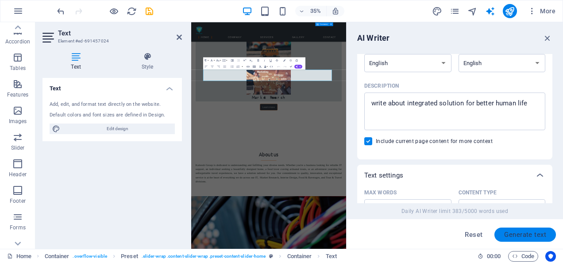
click at [521, 234] on span "Generate text" at bounding box center [525, 234] width 42 height 7
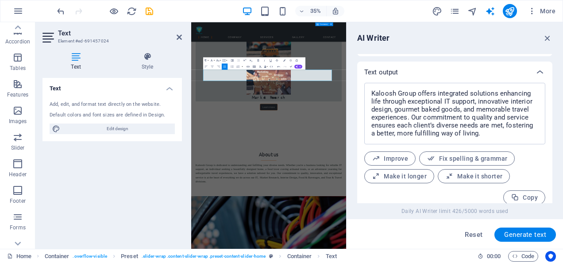
scroll to position [349, 0]
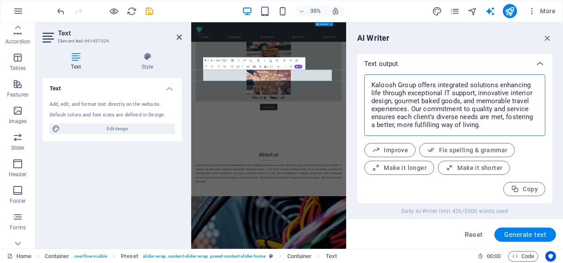
drag, startPoint x: 436, startPoint y: 84, endPoint x: 357, endPoint y: 84, distance: 78.8
click at [357, 84] on div "Kaloosh Group offers integrated solutions enhancing life through exceptional IT…" at bounding box center [454, 138] width 195 height 129
click at [518, 191] on span "Copy" at bounding box center [524, 189] width 27 height 8
click at [548, 39] on icon "button" at bounding box center [547, 38] width 10 height 10
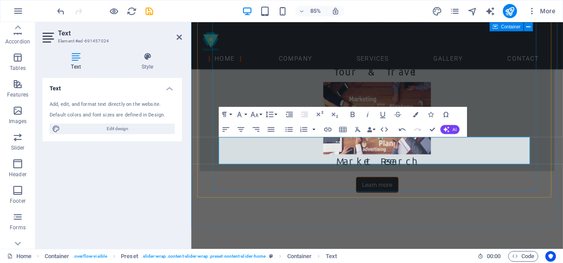
drag, startPoint x: 292, startPoint y: 161, endPoint x: 225, endPoint y: 157, distance: 66.4
click at [452, 130] on span "AI" at bounding box center [454, 129] width 4 height 4
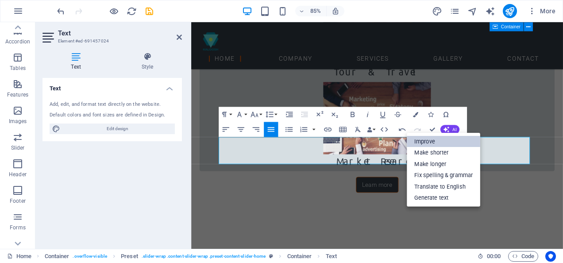
click at [446, 142] on link "Improve" at bounding box center [443, 142] width 73 height 12
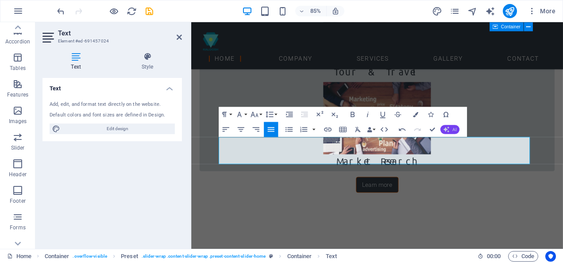
click at [449, 132] on button "AI" at bounding box center [449, 129] width 19 height 9
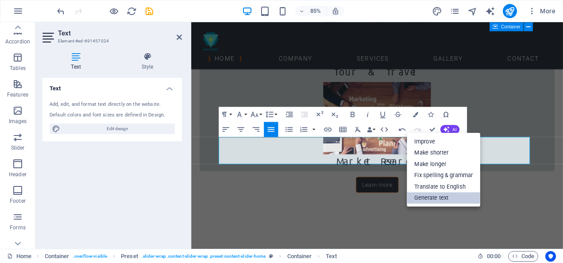
click at [447, 197] on link "Generate text" at bounding box center [443, 198] width 73 height 12
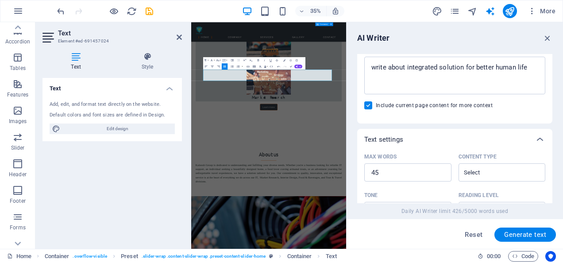
scroll to position [88, 0]
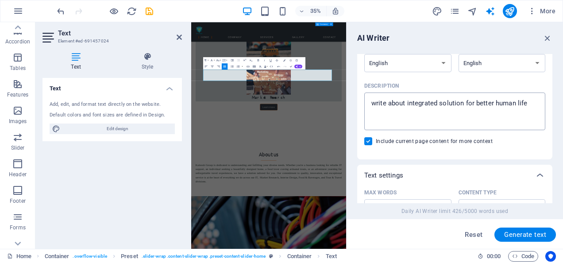
click at [527, 103] on textarea "write about integrated solution for better human life" at bounding box center [455, 111] width 172 height 29
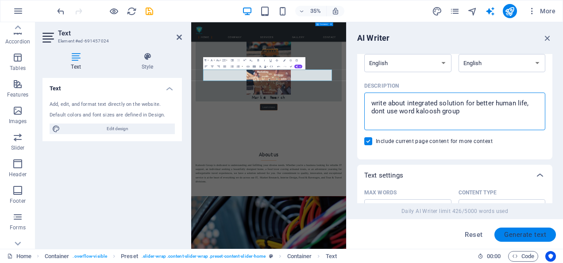
click at [523, 235] on span "Generate text" at bounding box center [525, 234] width 42 height 7
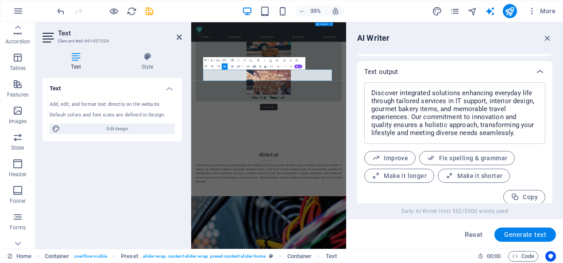
scroll to position [349, 0]
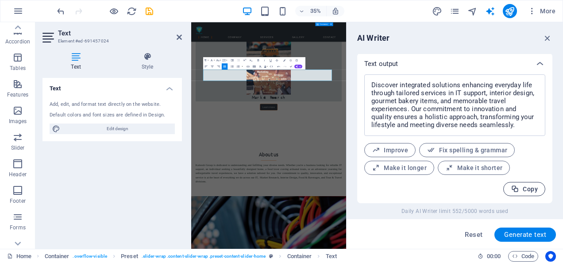
click at [521, 190] on span "Copy" at bounding box center [524, 189] width 27 height 8
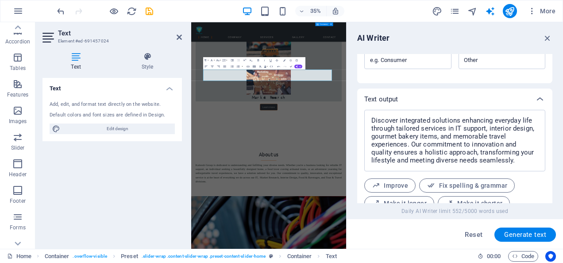
scroll to position [305, 0]
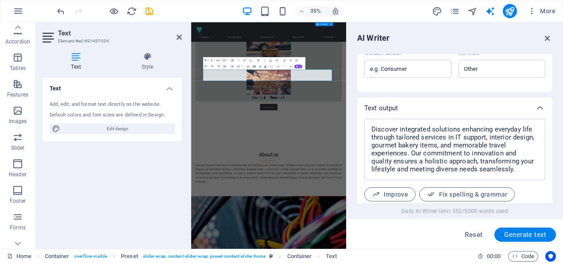
click at [549, 39] on icon "button" at bounding box center [547, 38] width 10 height 10
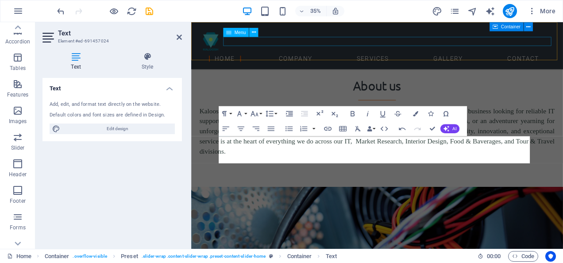
scroll to position [1327, 0]
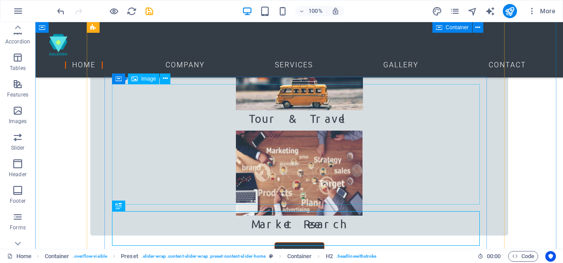
scroll to position [1284, 0]
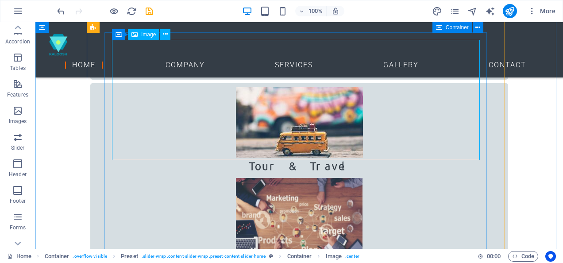
scroll to position [1195, 0]
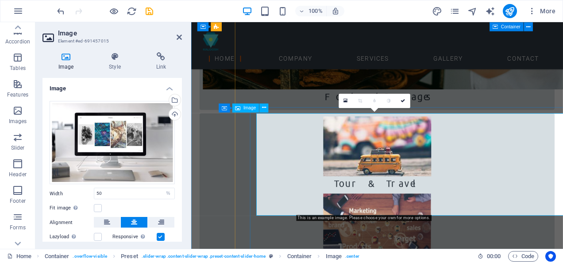
scroll to position [1195, 0]
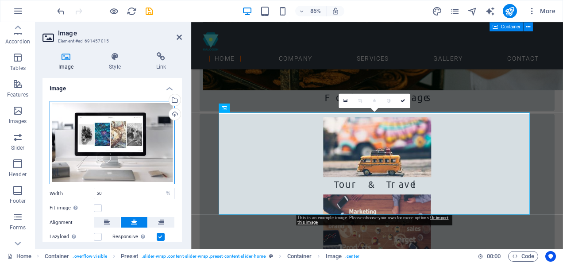
click at [117, 134] on div "Drag files here, click to choose files or select files from Files or our free s…" at bounding box center [112, 143] width 125 height 84
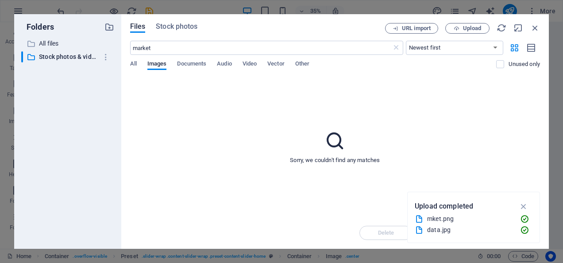
scroll to position [1446, 0]
click at [465, 27] on span "Upload" at bounding box center [472, 28] width 18 height 5
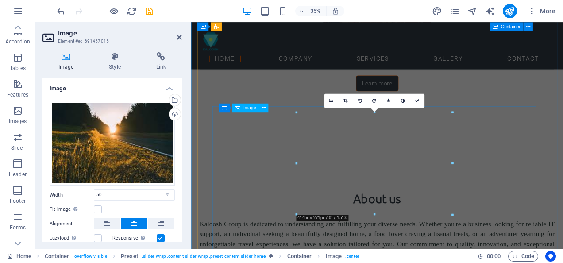
scroll to position [1195, 0]
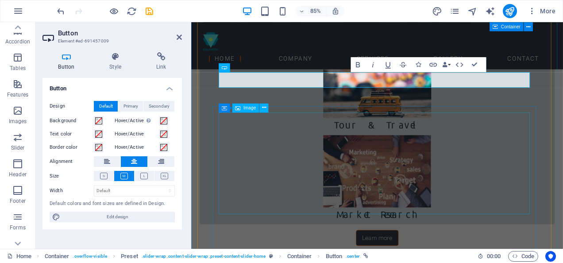
scroll to position [1283, 0]
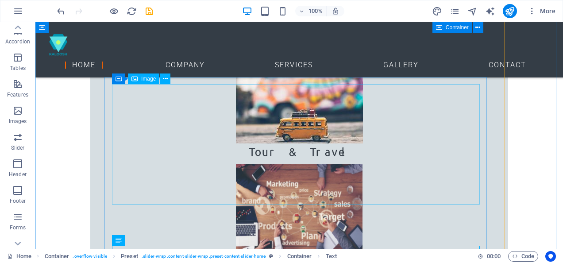
scroll to position [1284, 0]
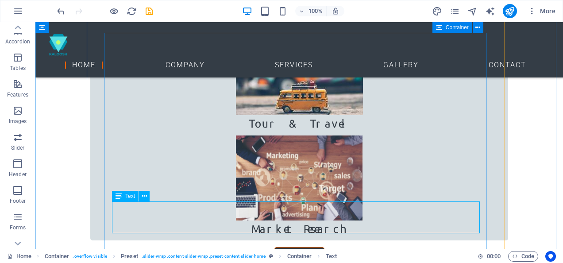
scroll to position [1283, 0]
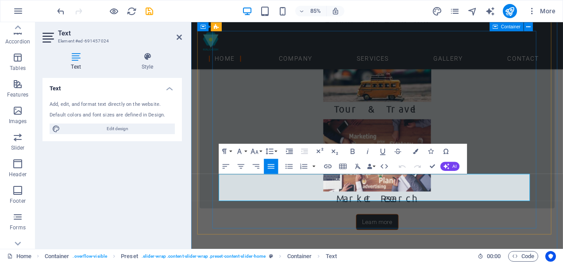
drag, startPoint x: 313, startPoint y: 215, endPoint x: 246, endPoint y: 214, distance: 67.3
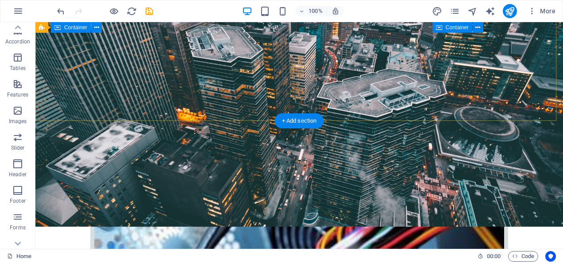
scroll to position [178, 0]
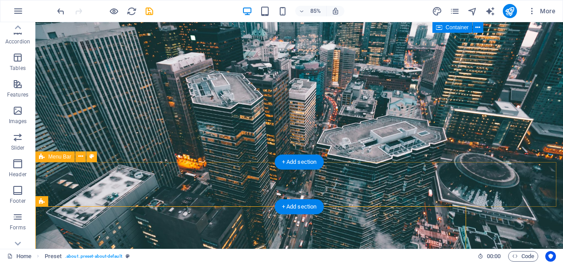
scroll to position [266, 0]
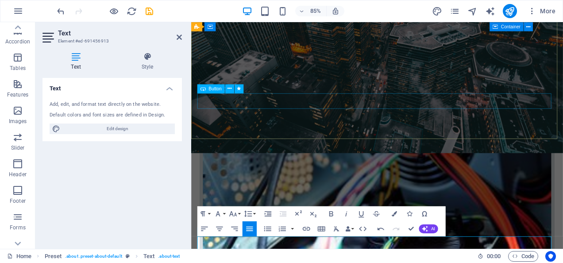
scroll to position [310, 0]
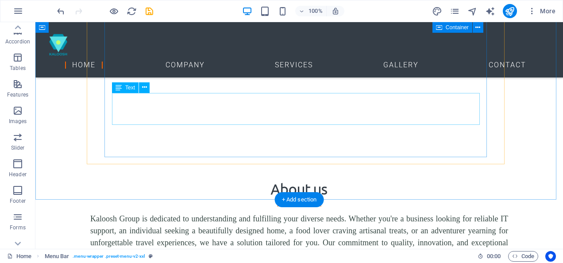
scroll to position [1504, 0]
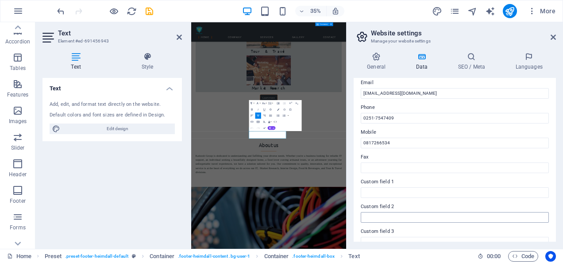
scroll to position [133, 0]
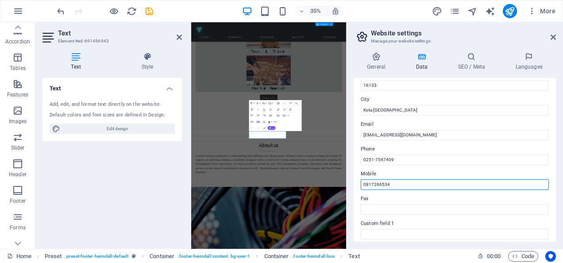
drag, startPoint x: 394, startPoint y: 182, endPoint x: 346, endPoint y: 182, distance: 47.8
click at [346, 182] on aside "Website settings Manage your website settings General Data SEO / Meta Languages…" at bounding box center [454, 135] width 217 height 227
click at [380, 183] on input "08581000345" at bounding box center [455, 184] width 188 height 11
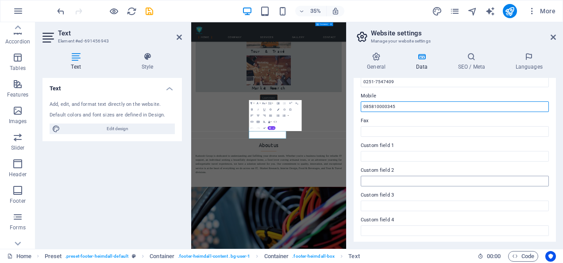
scroll to position [261, 0]
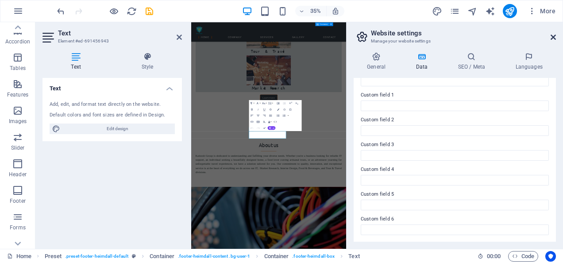
click at [553, 37] on icon at bounding box center [552, 37] width 5 height 7
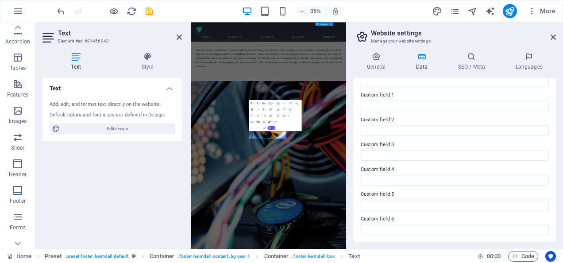
scroll to position [1541, 0]
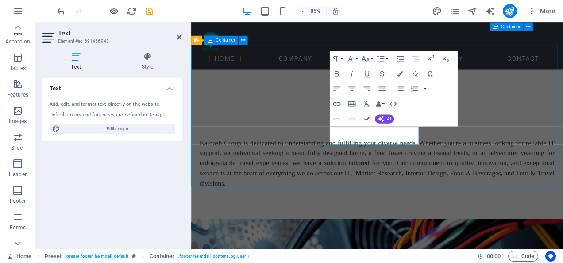
scroll to position [1542, 0]
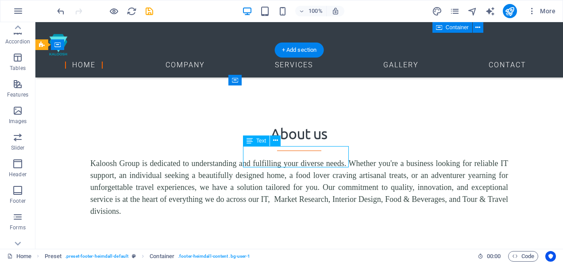
scroll to position [1541, 0]
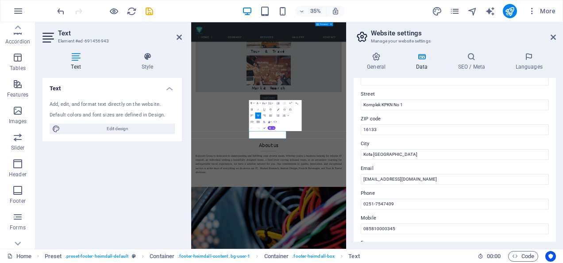
scroll to position [221, 0]
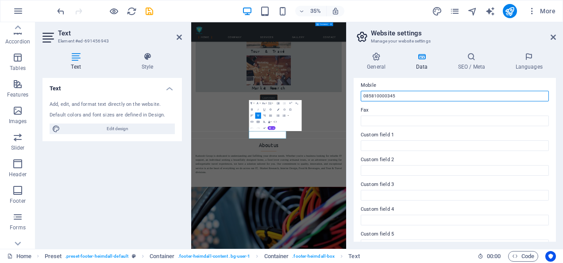
click at [373, 94] on input "085810000345" at bounding box center [455, 96] width 188 height 11
click at [383, 95] on input "0858-10000345" at bounding box center [455, 96] width 188 height 11
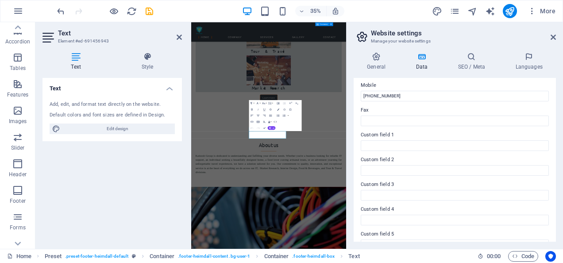
click at [459, 34] on h2 "Website settings" at bounding box center [463, 33] width 185 height 8
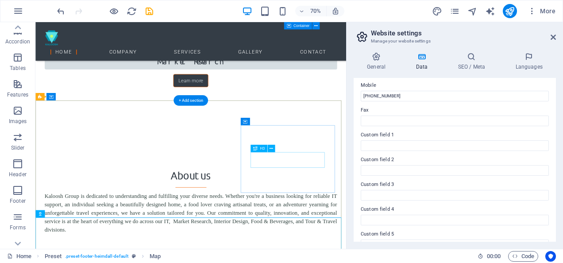
scroll to position [1413, 0]
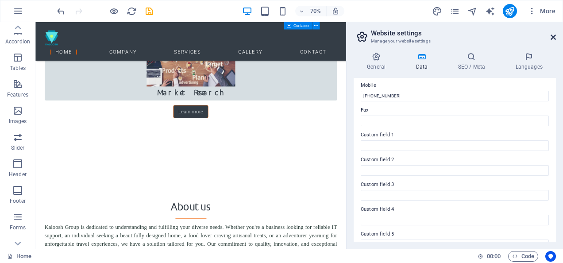
drag, startPoint x: 517, startPoint y: 16, endPoint x: 552, endPoint y: 38, distance: 41.1
click at [552, 38] on icon at bounding box center [552, 37] width 5 height 7
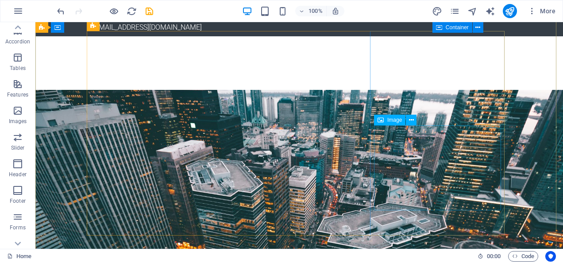
scroll to position [177, 0]
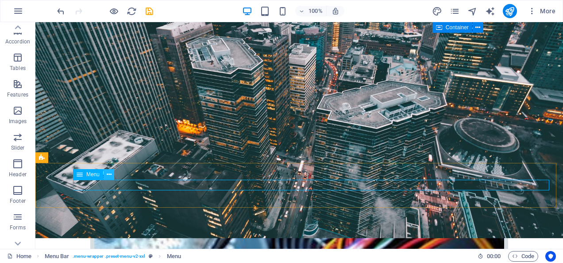
click at [109, 176] on icon at bounding box center [109, 174] width 5 height 9
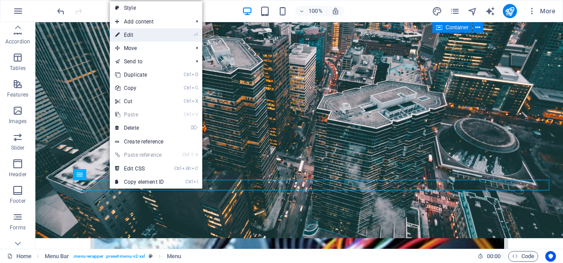
click at [169, 39] on link "⏎ Edit" at bounding box center [139, 34] width 59 height 13
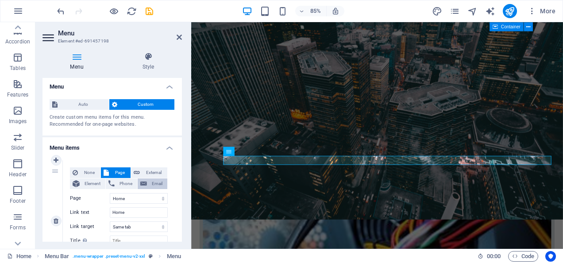
scroll to position [0, 0]
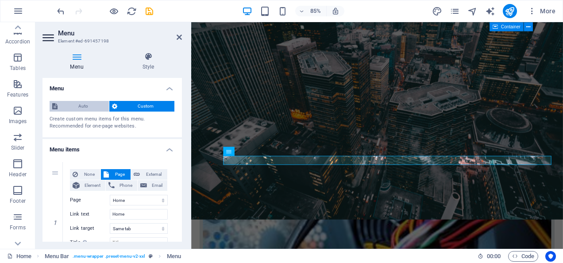
click at [82, 105] on span "Auto" at bounding box center [83, 106] width 46 height 11
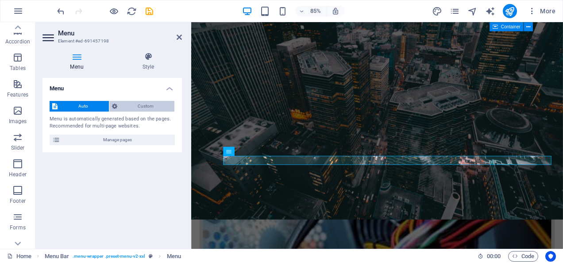
click at [137, 104] on span "Custom" at bounding box center [146, 106] width 52 height 11
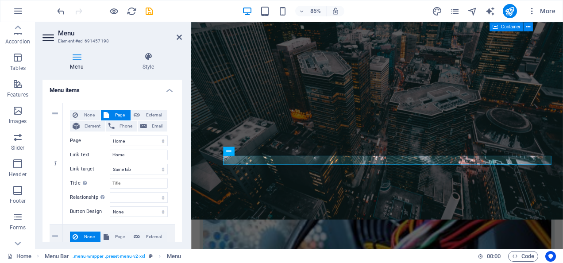
scroll to position [88, 0]
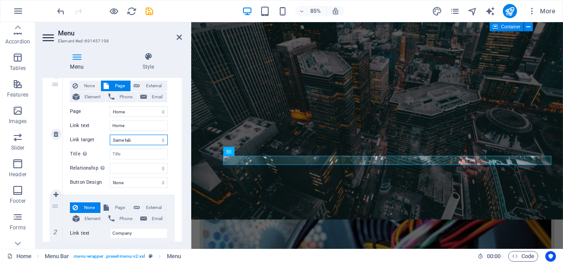
click at [162, 138] on select "New tab Same tab Overlay" at bounding box center [139, 139] width 58 height 11
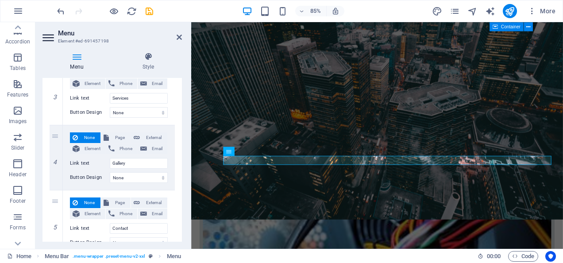
scroll to position [308, 0]
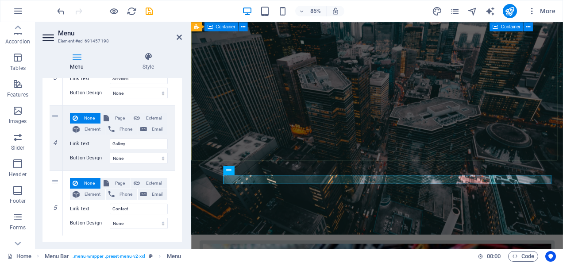
scroll to position [88, 0]
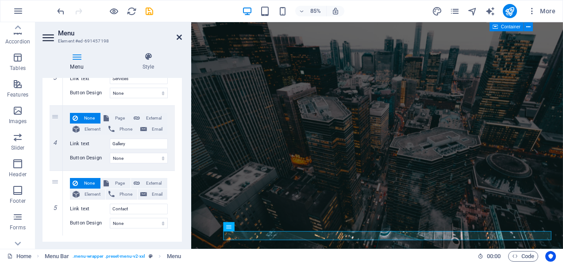
click at [179, 36] on icon at bounding box center [179, 37] width 5 height 7
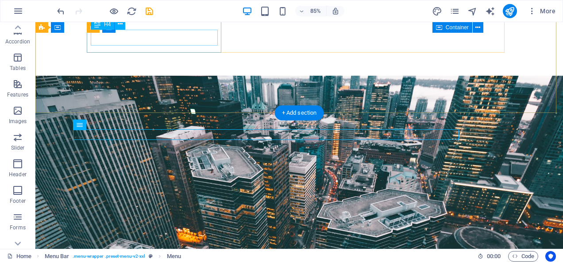
scroll to position [227, 0]
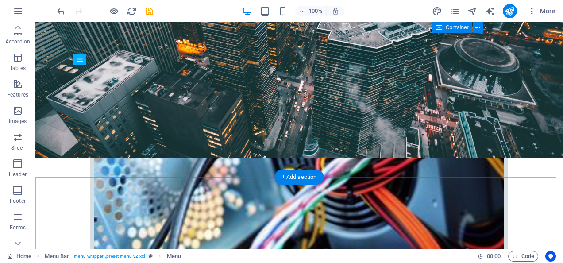
scroll to position [221, 0]
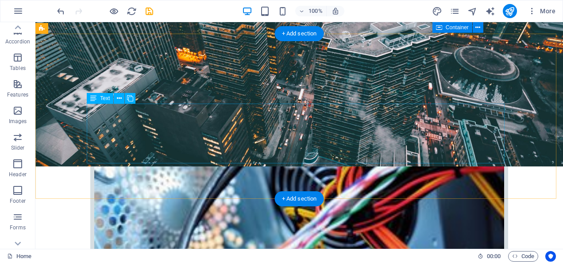
scroll to position [133, 0]
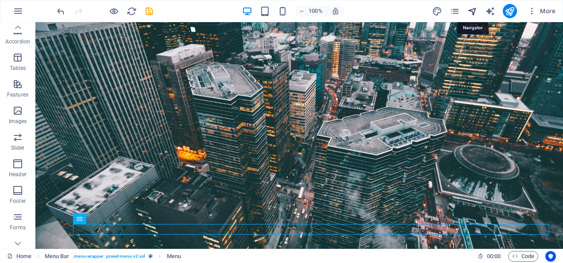
click at [471, 8] on icon "navigator" at bounding box center [472, 11] width 10 height 10
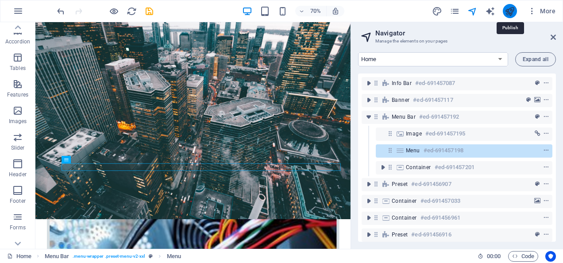
click at [509, 10] on icon "publish" at bounding box center [509, 11] width 10 height 10
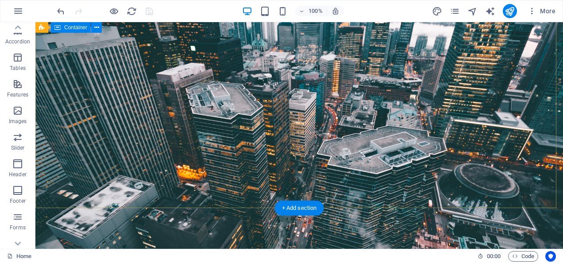
scroll to position [44, 0]
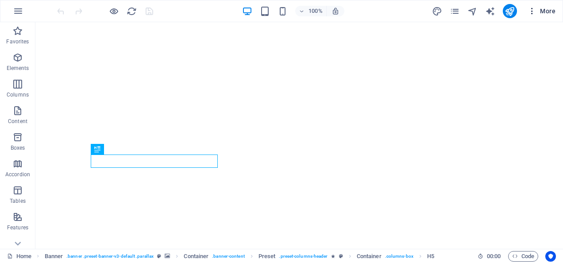
click at [532, 12] on icon "button" at bounding box center [531, 11] width 9 height 9
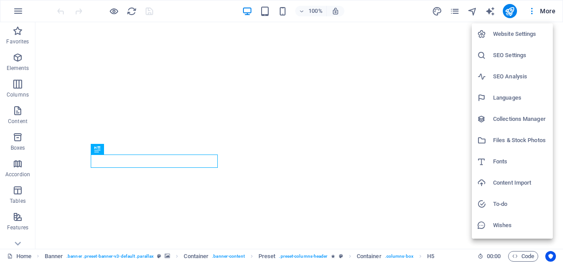
click at [508, 11] on div at bounding box center [281, 131] width 563 height 263
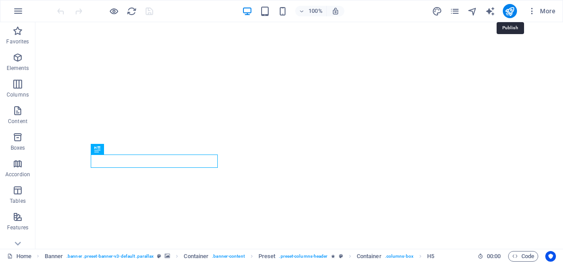
click at [508, 11] on icon "publish" at bounding box center [509, 11] width 10 height 10
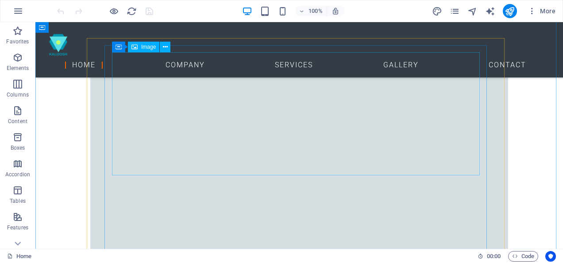
scroll to position [752, 0]
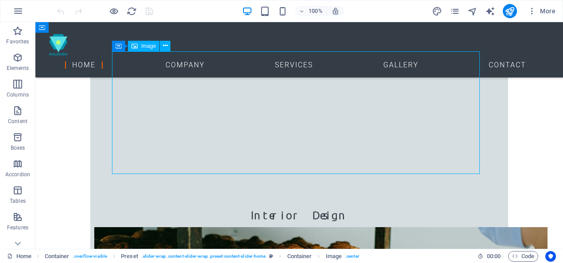
select select "%"
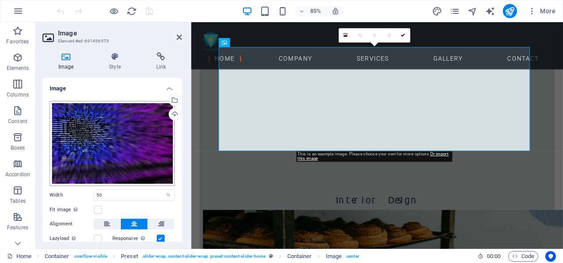
scroll to position [751, 0]
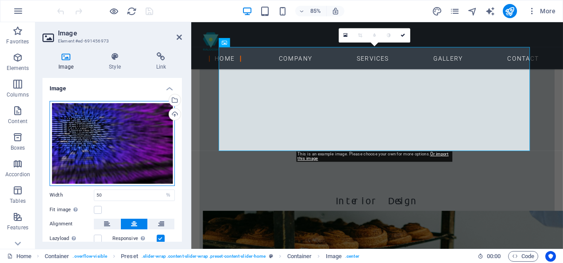
click at [105, 148] on div "Drag files here, click to choose files or select files from Files or our free s…" at bounding box center [112, 143] width 125 height 85
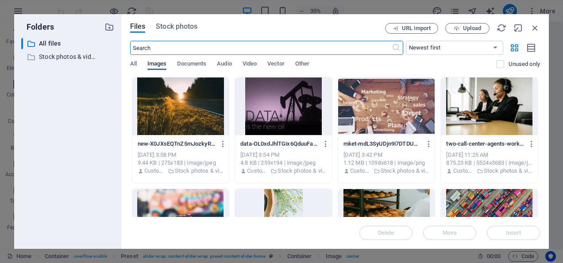
scroll to position [1002, 0]
click at [475, 28] on span "Upload" at bounding box center [472, 28] width 18 height 5
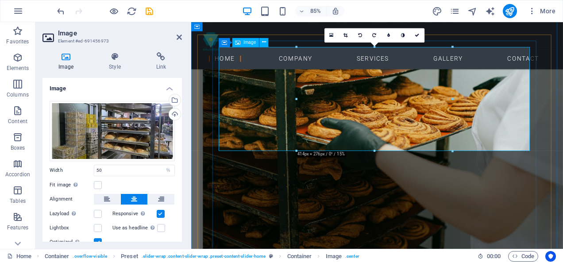
scroll to position [751, 0]
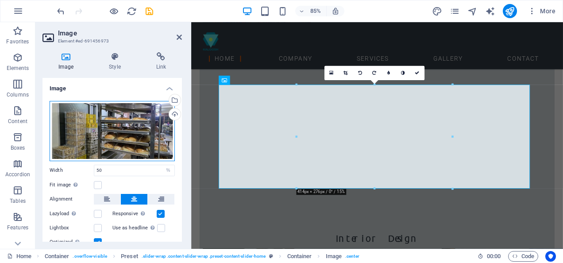
click at [129, 134] on div "Drag files here, click to choose files or select files from Files or our free s…" at bounding box center [112, 131] width 125 height 60
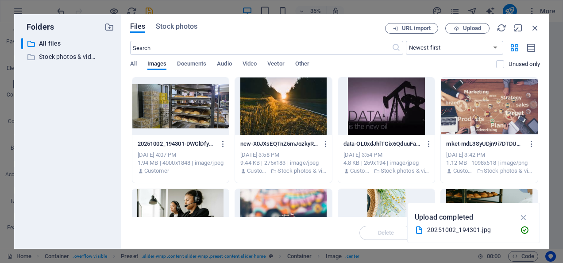
scroll to position [958, 0]
click at [169, 102] on div at bounding box center [180, 106] width 97 height 58
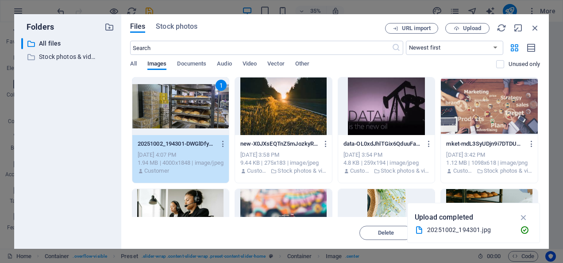
click at [196, 113] on div "1" at bounding box center [180, 106] width 97 height 58
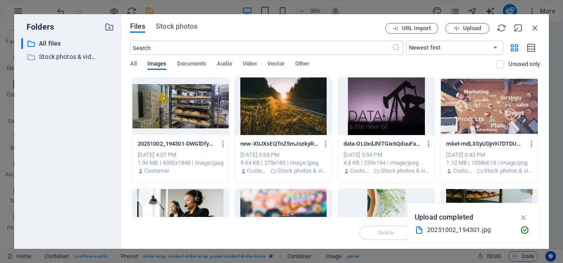
click at [196, 113] on div at bounding box center [180, 106] width 97 height 58
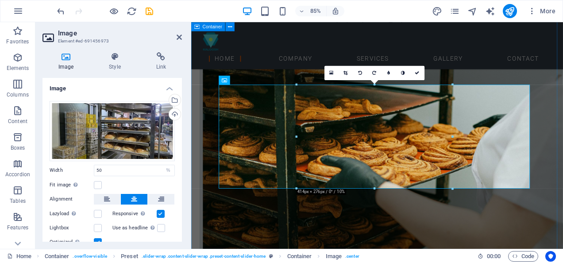
scroll to position [707, 0]
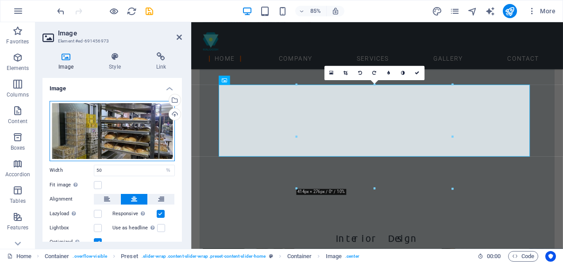
click at [100, 127] on div "Drag files here, click to choose files or select files from Files or our free s…" at bounding box center [112, 131] width 125 height 60
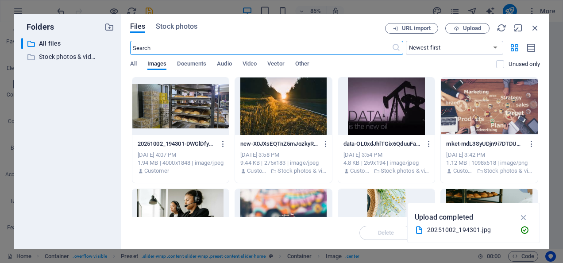
scroll to position [958, 0]
click at [534, 29] on icon "button" at bounding box center [535, 28] width 10 height 10
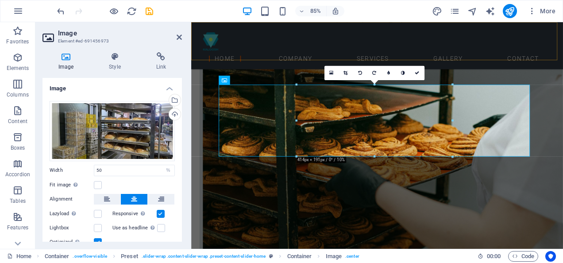
scroll to position [707, 0]
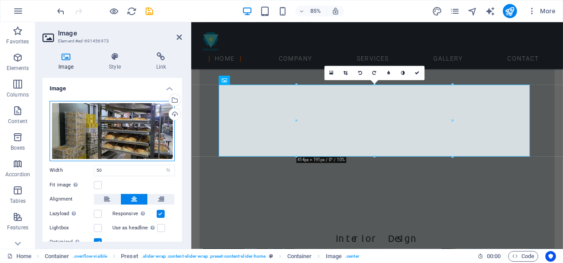
click at [144, 142] on div "Drag files here, click to choose files or select files from Files or our free s…" at bounding box center [112, 131] width 125 height 60
click at [333, 73] on link at bounding box center [331, 72] width 14 height 14
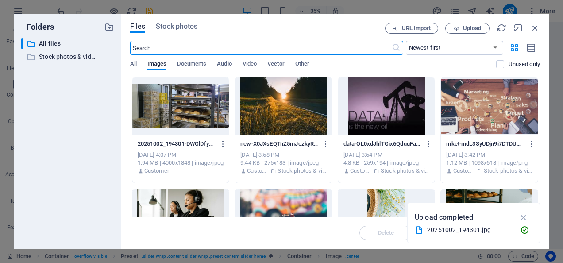
scroll to position [958, 0]
drag, startPoint x: 252, startPoint y: 52, endPoint x: 59, endPoint y: 48, distance: 192.9
click at [59, 48] on div "Folders ​ All files All files ​ Stock photos & videos Stock photos & videos Fil…" at bounding box center [281, 131] width 534 height 234
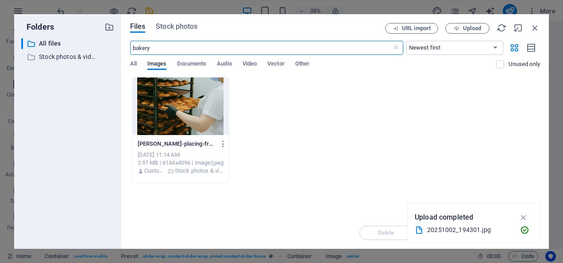
type input "bakery"
click at [183, 24] on span "Stock photos" at bounding box center [177, 26] width 42 height 11
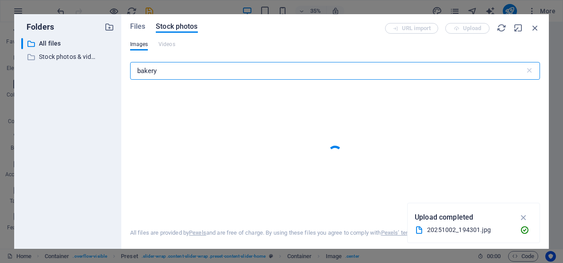
type input "bakery"
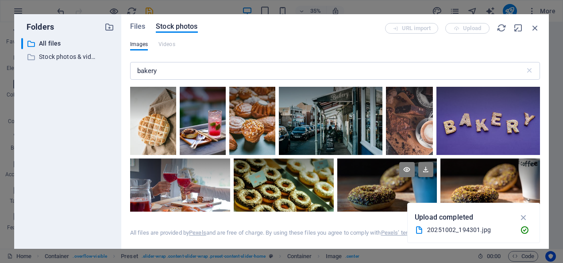
scroll to position [1770, 0]
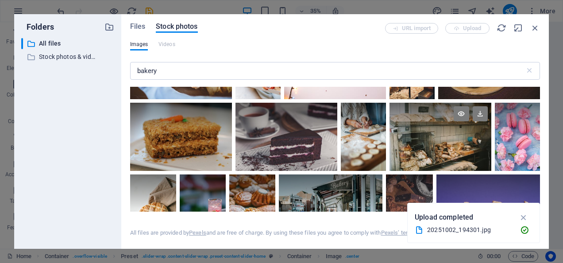
click at [459, 154] on div at bounding box center [440, 137] width 102 height 68
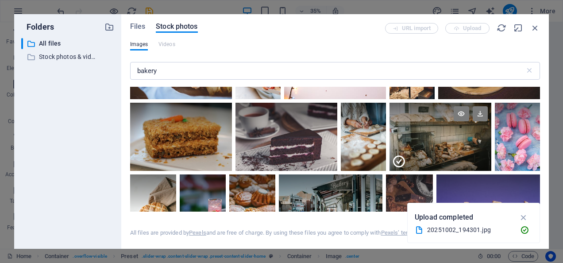
click at [457, 153] on div at bounding box center [440, 154] width 102 height 34
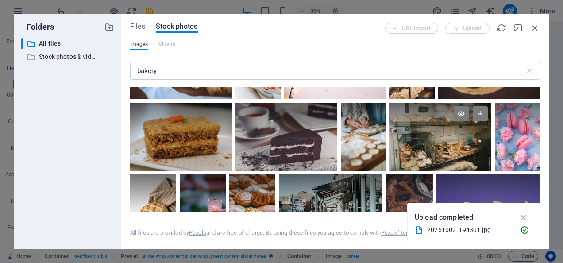
click at [457, 153] on div at bounding box center [440, 137] width 102 height 68
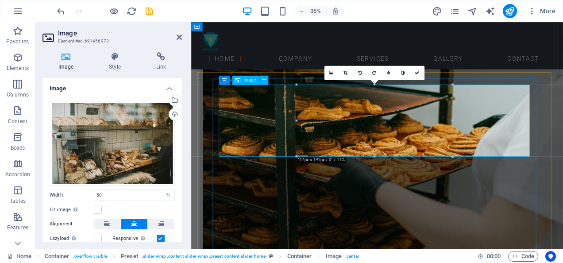
scroll to position [707, 0]
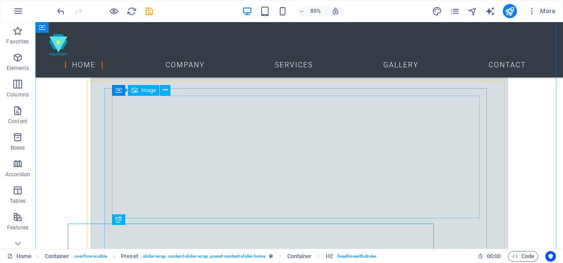
scroll to position [708, 0]
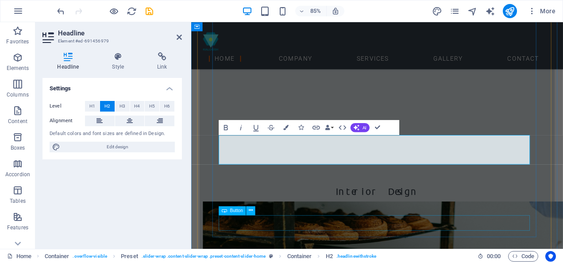
scroll to position [795, 0]
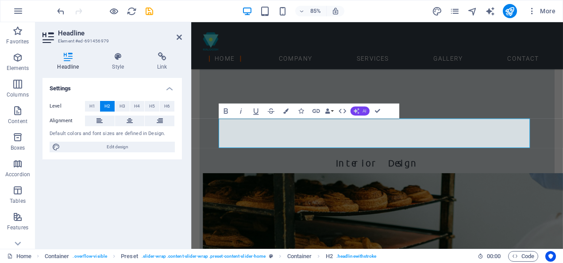
click at [360, 113] on button "AI" at bounding box center [359, 111] width 19 height 9
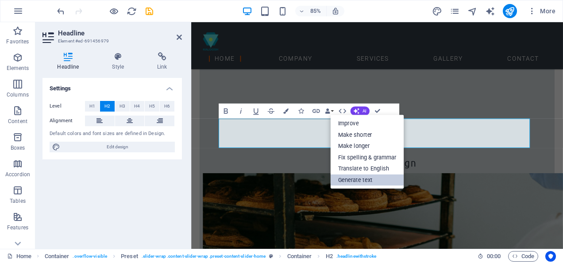
click at [368, 177] on link "Generate text" at bounding box center [366, 180] width 73 height 12
select select "English"
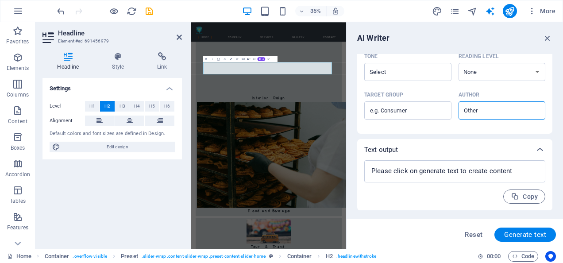
scroll to position [264, 0]
type textarea "x"
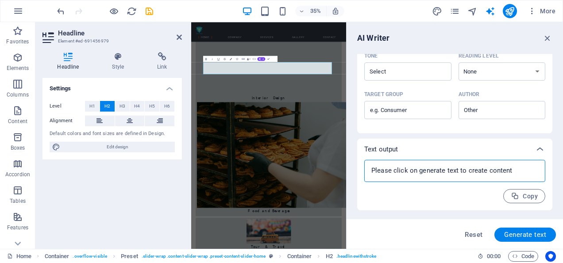
drag, startPoint x: 495, startPoint y: 169, endPoint x: 346, endPoint y: 169, distance: 149.5
click at [346, 169] on aside "AI Writer Text input Element #ed-691456979 ​ You can only choose headline and t…" at bounding box center [454, 135] width 217 height 227
click at [397, 173] on textarea at bounding box center [455, 170] width 172 height 13
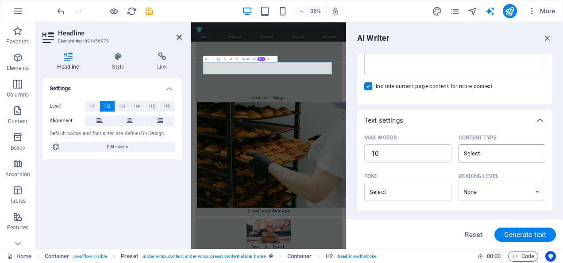
scroll to position [87, 0]
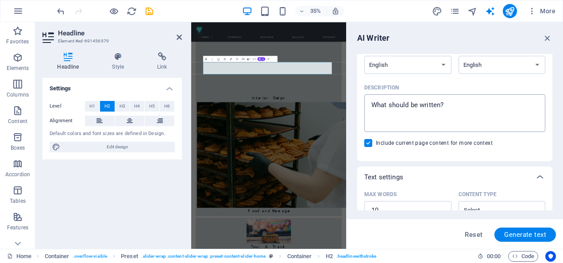
type textarea "x"
click at [451, 104] on textarea "Description x ​" at bounding box center [455, 113] width 172 height 29
type textarea "c"
type textarea "x"
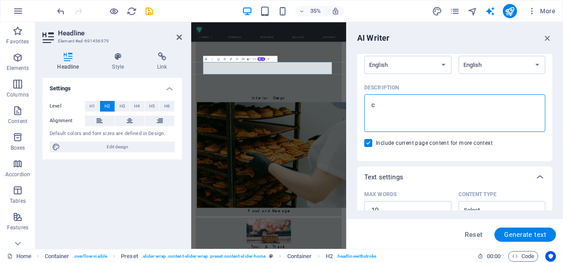
type textarea "ce"
type textarea "x"
type textarea "cec"
type textarea "x"
type textarea "ceci"
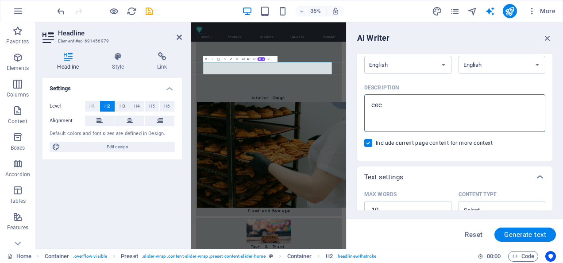
type textarea "x"
type textarea "cecil"
type textarea "x"
type textarea "cecile"
type textarea "x"
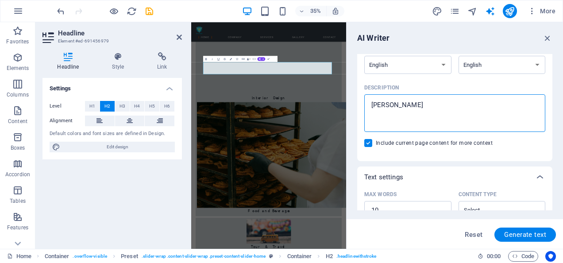
type textarea "cecileb"
type textarea "x"
type textarea "cecileba"
type textarea "x"
type textarea "cecilebak"
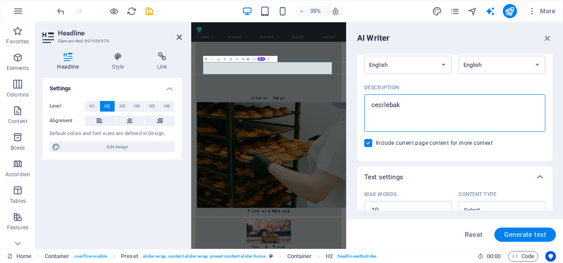
type textarea "x"
type textarea "cecilebake"
type textarea "x"
type textarea "cecilebakey"
type textarea "x"
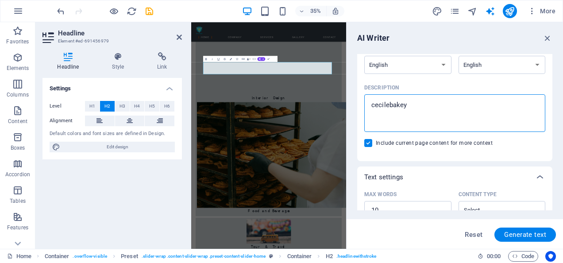
type textarea "cecilebake"
type textarea "x"
type textarea "cecilebaker"
type textarea "x"
type textarea "cecilebakery"
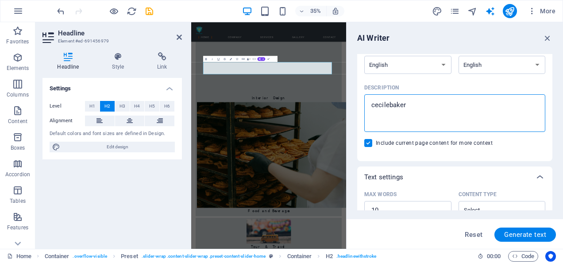
type textarea "x"
type textarea "cecilebakery."
type textarea "x"
type textarea "cecilebakery.c"
type textarea "x"
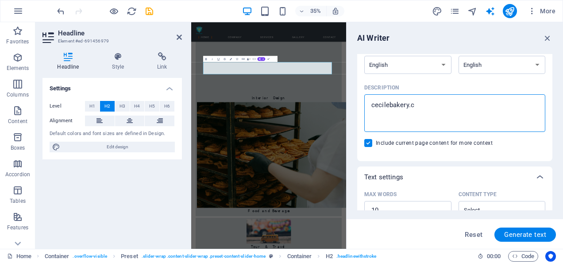
type textarea "cecilebakery.co"
type textarea "x"
type textarea "cecilebakery.com"
type textarea "x"
click at [369, 105] on textarea "cecilebakery.com" at bounding box center [455, 113] width 172 height 29
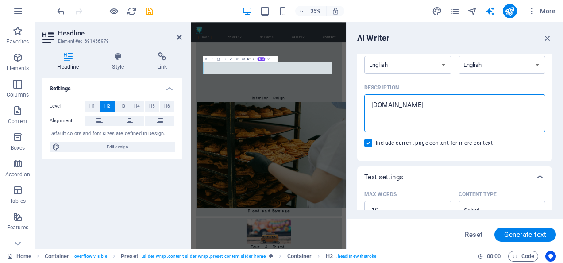
type textarea "wcecilebakery.com"
type textarea "x"
type textarea "wwcecilebakery.com"
type textarea "x"
type textarea "wwwcecilebakery.com"
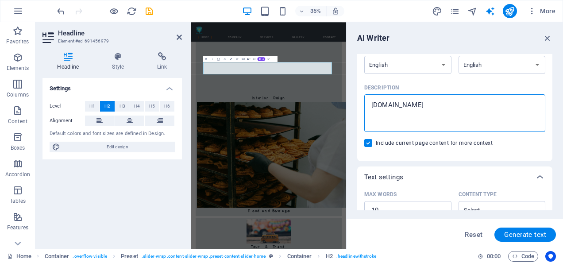
type textarea "x"
type textarea "www.cecilebakery.com"
type textarea "x"
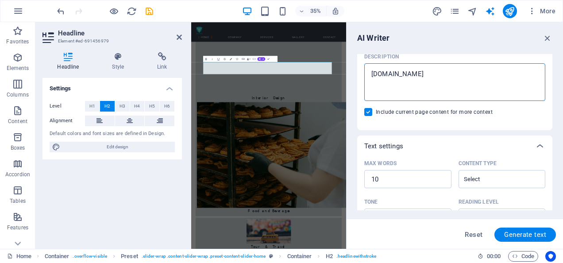
scroll to position [131, 0]
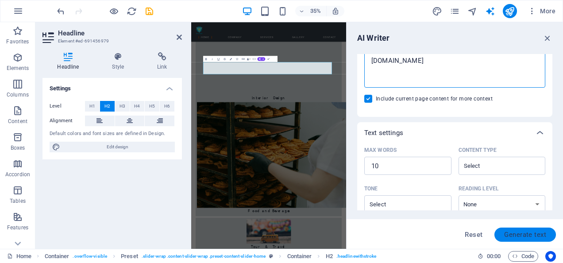
type textarea "www.cecilebakery.com"
click at [522, 233] on span "Generate text" at bounding box center [525, 234] width 42 height 7
type textarea "x"
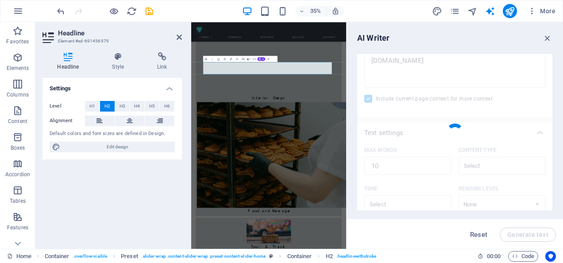
type textarea "x"
type textarea "Experience tailored solutions for diverse lifestyle needs."
type textarea "x"
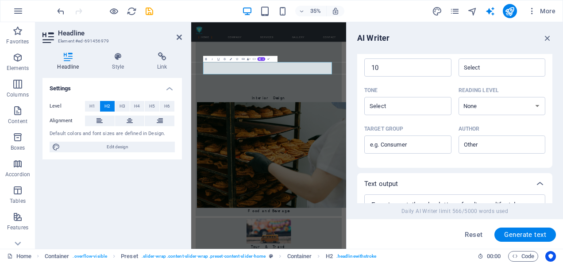
scroll to position [96, 0]
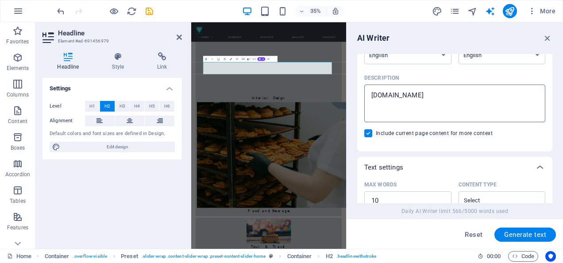
drag, startPoint x: 651, startPoint y: 119, endPoint x: 611, endPoint y: 235, distance: 122.1
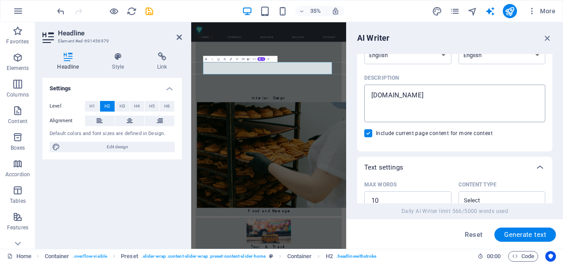
type textarea "x"
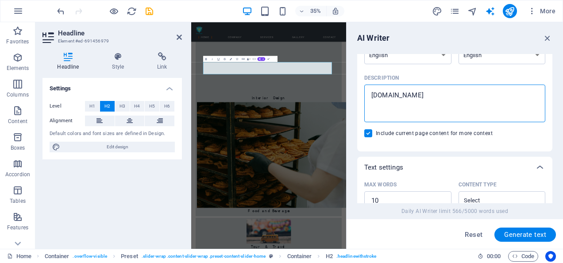
drag, startPoint x: 462, startPoint y: 96, endPoint x: 373, endPoint y: 94, distance: 89.8
click at [373, 94] on textarea "www.cecilebakery.com" at bounding box center [455, 103] width 172 height 29
type textarea "b"
type textarea "x"
type textarea "ba"
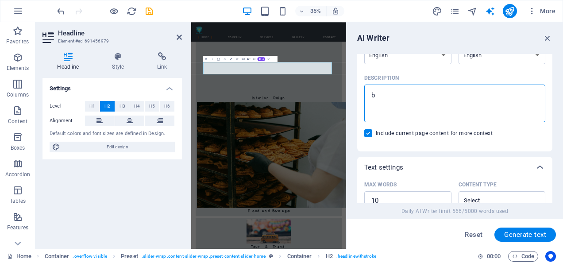
type textarea "x"
type textarea "bak"
type textarea "x"
type textarea "bake"
type textarea "x"
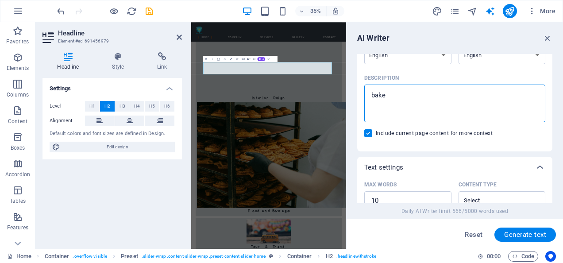
type textarea "baker"
type textarea "x"
type textarea "bakery"
type textarea "x"
type textarea "bakery"
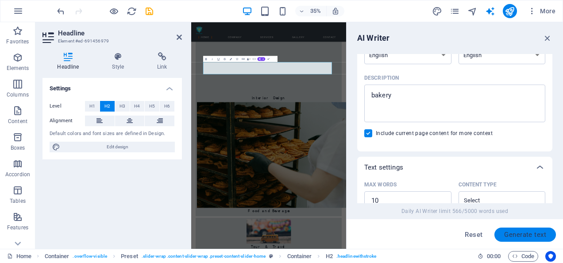
click at [529, 235] on span "Generate text" at bounding box center [525, 234] width 42 height 7
type textarea "x"
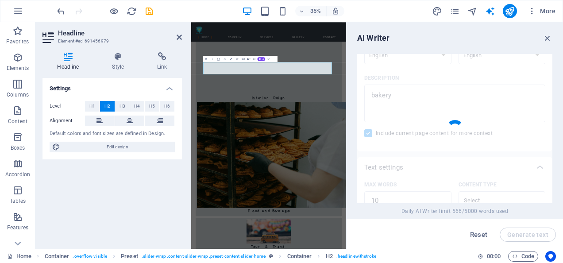
type textarea "x"
type textarea "Artisanal baked goods, crafted with passion and quality."
type textarea "x"
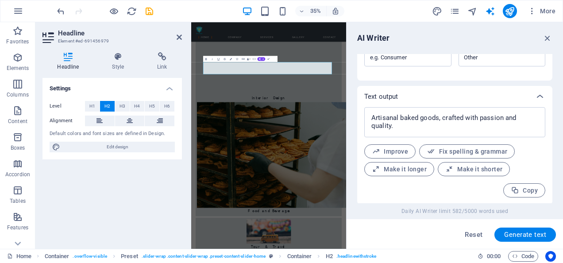
scroll to position [318, 0]
click at [406, 170] on span "Make it longer" at bounding box center [399, 168] width 55 height 8
type textarea "x"
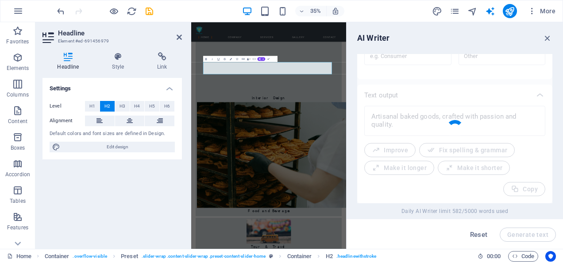
type textarea "x"
type textarea "Discover our artisanal baked goods, meticulously crafted with an unwavering pas…"
type textarea "x"
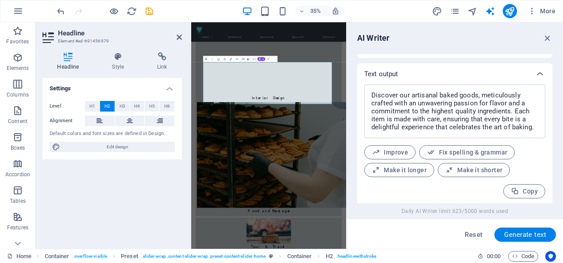
scroll to position [341, 0]
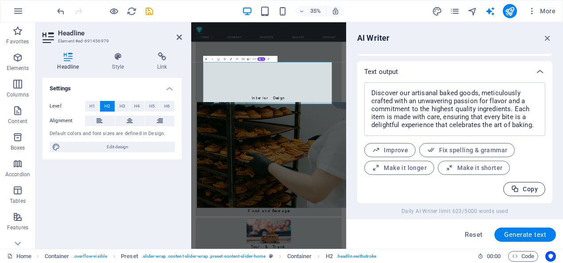
click at [525, 189] on span "Copy" at bounding box center [524, 189] width 27 height 8
type textarea "x"
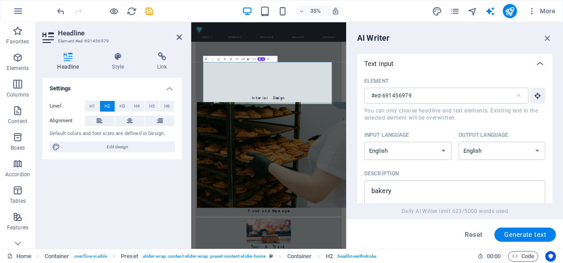
scroll to position [0, 0]
click at [166, 56] on icon at bounding box center [161, 56] width 39 height 9
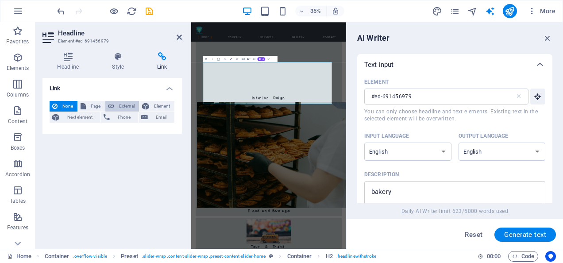
click at [120, 104] on span "External" at bounding box center [126, 106] width 19 height 11
select select "blank"
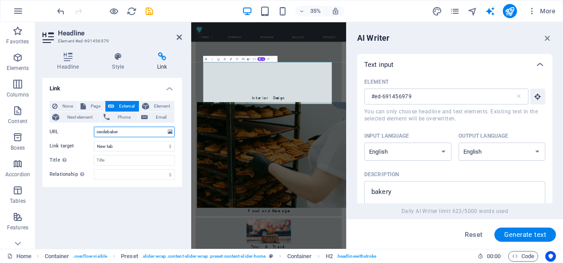
type input "cecilebakery"
drag, startPoint x: 127, startPoint y: 131, endPoint x: 92, endPoint y: 130, distance: 34.5
click at [92, 130] on div "URL cecilebakery" at bounding box center [112, 132] width 125 height 11
click at [548, 39] on icon "button" at bounding box center [547, 38] width 10 height 10
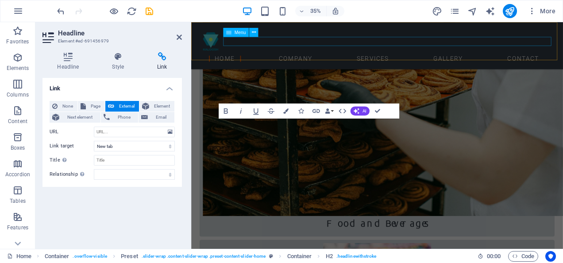
scroll to position [796, 0]
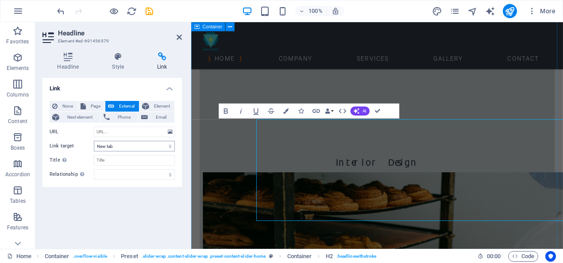
scroll to position [796, 0]
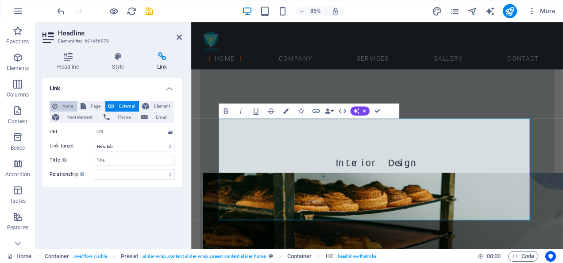
click at [65, 107] on span "None" at bounding box center [67, 106] width 15 height 11
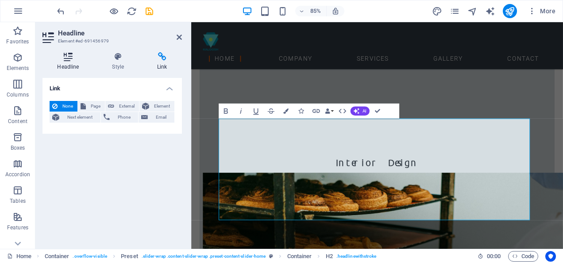
click at [68, 64] on h4 "Headline" at bounding box center [69, 61] width 55 height 19
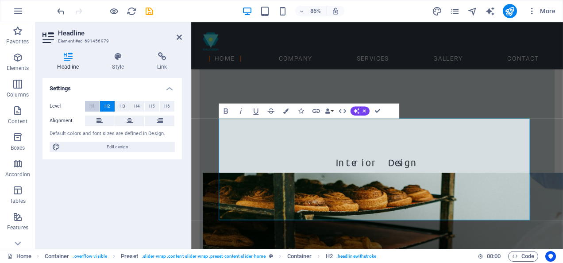
click at [91, 106] on span "H1" at bounding box center [92, 106] width 6 height 11
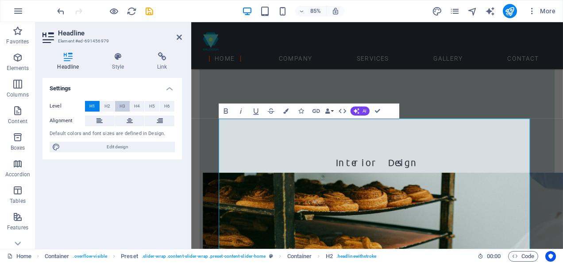
click at [117, 105] on button "H3" at bounding box center [122, 106] width 15 height 11
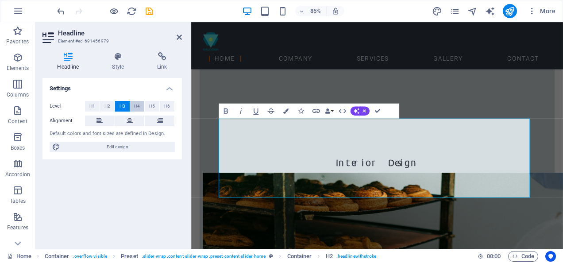
click at [136, 107] on span "H4" at bounding box center [137, 106] width 6 height 11
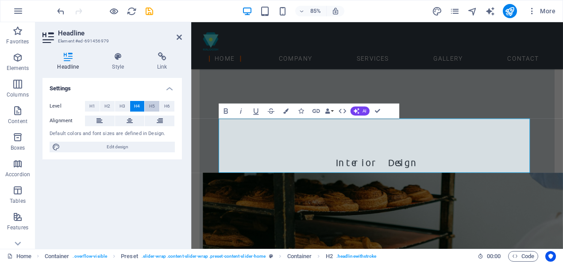
click at [152, 107] on span "H5" at bounding box center [152, 106] width 6 height 11
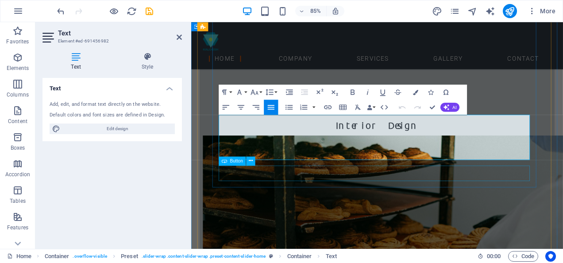
scroll to position [840, 0]
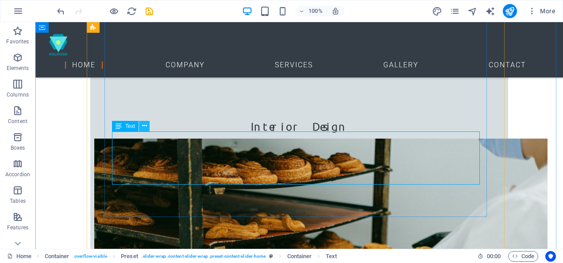
click at [144, 126] on icon at bounding box center [144, 125] width 5 height 9
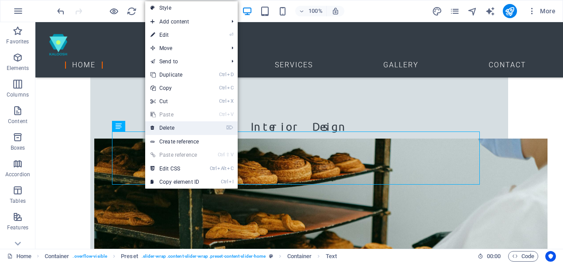
click at [171, 127] on link "⌦ Delete" at bounding box center [174, 127] width 59 height 13
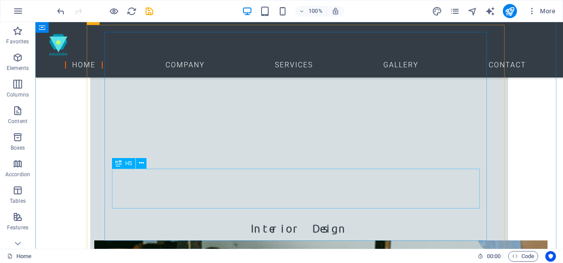
scroll to position [796, 0]
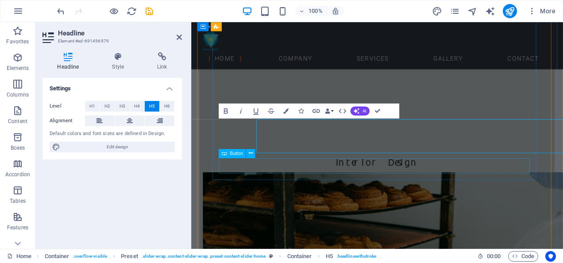
scroll to position [796, 0]
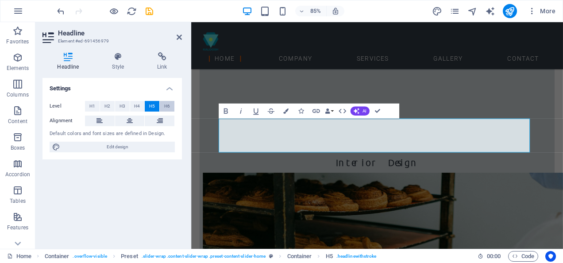
click at [168, 106] on span "H6" at bounding box center [167, 106] width 6 height 11
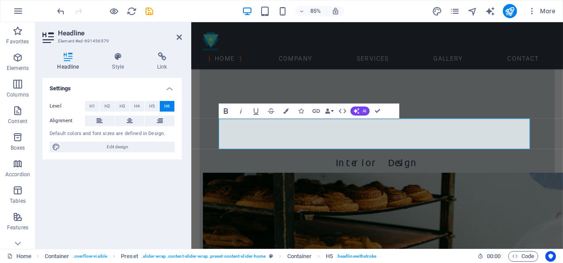
click at [227, 114] on icon "button" at bounding box center [225, 110] width 9 height 9
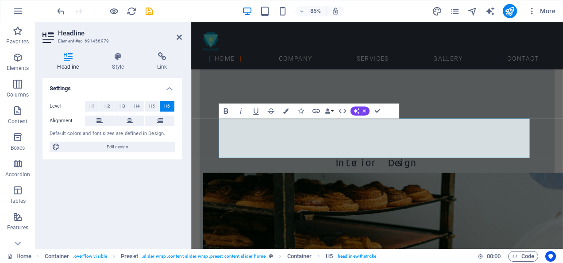
click at [228, 113] on icon "button" at bounding box center [225, 110] width 9 height 9
click at [227, 111] on icon "button" at bounding box center [225, 110] width 4 height 5
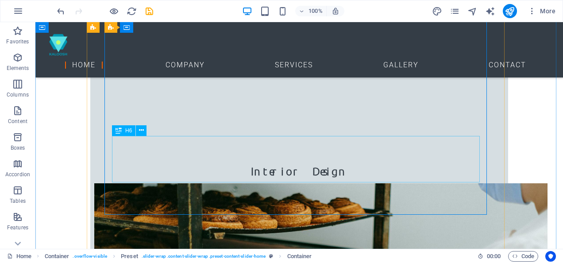
scroll to position [796, 0]
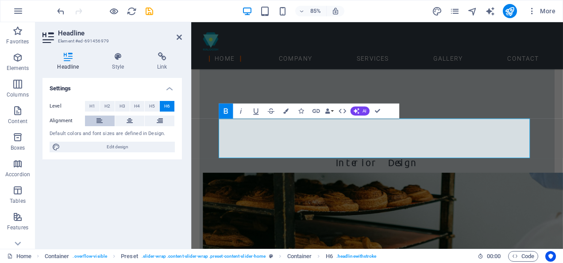
click at [98, 120] on icon at bounding box center [99, 120] width 6 height 11
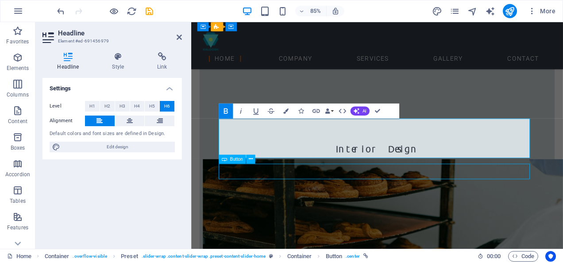
scroll to position [796, 0]
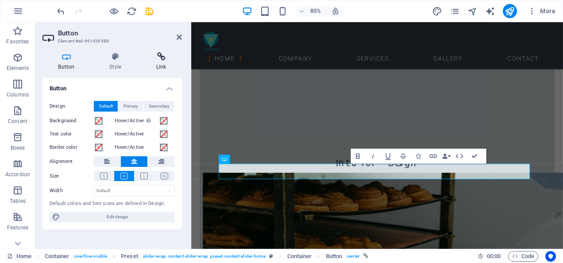
click at [158, 62] on h4 "Link" at bounding box center [161, 61] width 42 height 19
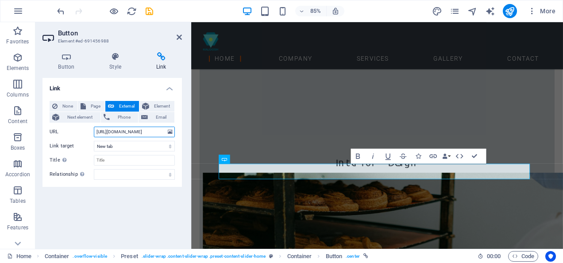
click at [133, 130] on input "https://www.computerworld.com/" at bounding box center [134, 132] width 81 height 11
click at [126, 132] on input "https://www.computerworld.com/" at bounding box center [134, 132] width 81 height 11
click at [114, 130] on input "https://www.computerworld.com/" at bounding box center [134, 132] width 81 height 11
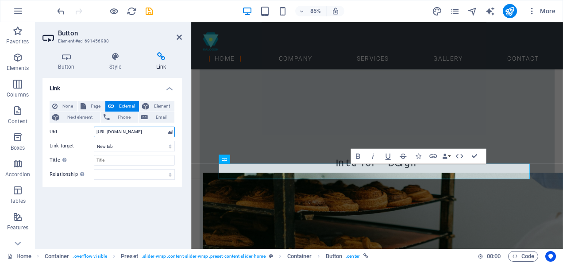
drag, startPoint x: 122, startPoint y: 130, endPoint x: 184, endPoint y: 130, distance: 62.4
click at [184, 130] on div "Button Style Link Button Design Default Primary Secondary Background Hover/Acti…" at bounding box center [112, 147] width 154 height 204
type input "https://www.cecilebakery.com"
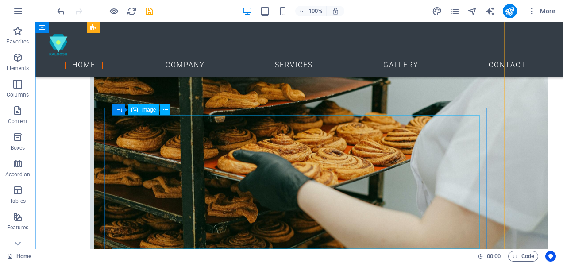
scroll to position [973, 0]
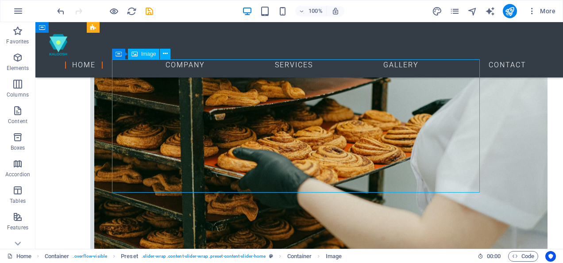
select select "px"
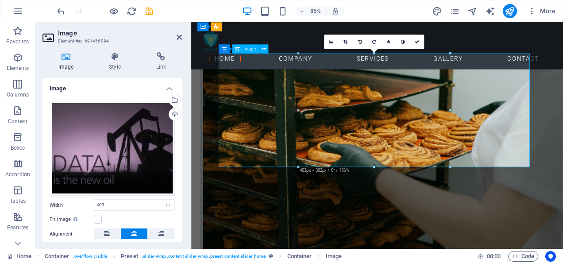
scroll to position [972, 0]
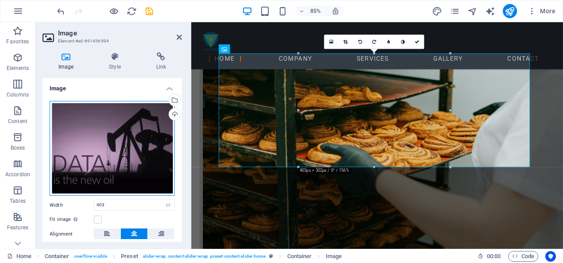
click at [139, 140] on div "Drag files here, click to choose files or select files from Files or our free s…" at bounding box center [112, 148] width 125 height 95
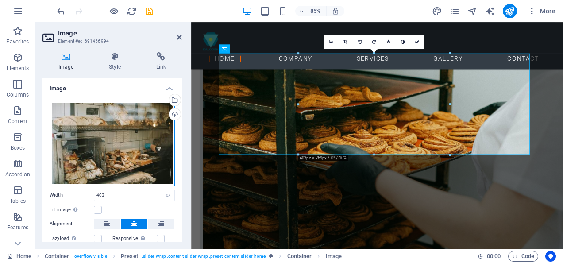
click at [113, 141] on div "Drag files here, click to choose files or select files from Files or our free s…" at bounding box center [112, 143] width 125 height 85
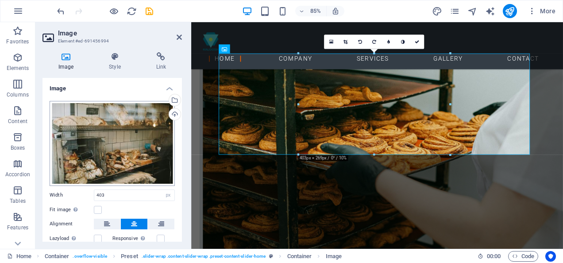
scroll to position [1224, 0]
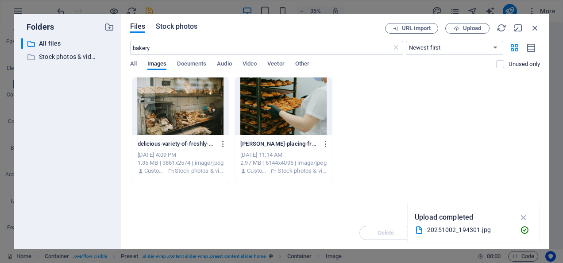
click at [166, 27] on span "Stock photos" at bounding box center [177, 26] width 42 height 11
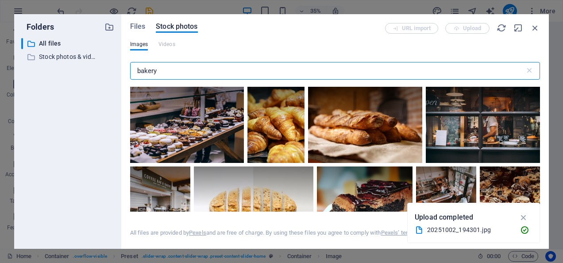
drag, startPoint x: 185, startPoint y: 67, endPoint x: 110, endPoint y: 69, distance: 75.7
click at [110, 69] on div "Folders ​ All files All files ​ Stock photos & videos Stock photos & videos Fil…" at bounding box center [281, 131] width 534 height 234
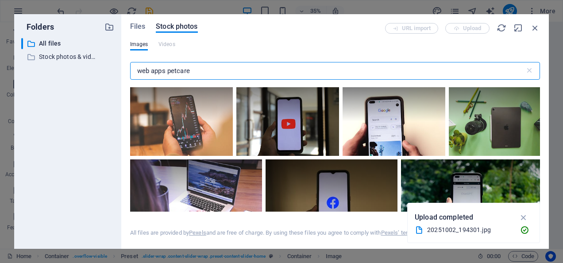
scroll to position [531, 0]
drag, startPoint x: 165, startPoint y: 70, endPoint x: 54, endPoint y: 69, distance: 110.6
click at [55, 69] on div "Folders ​ All files All files ​ Stock photos & videos Stock photos & videos Fil…" at bounding box center [281, 131] width 534 height 234
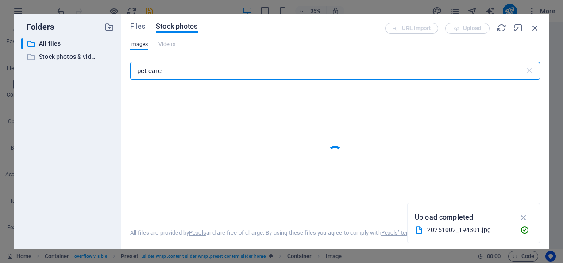
click at [173, 70] on input "pet care" at bounding box center [327, 71] width 395 height 18
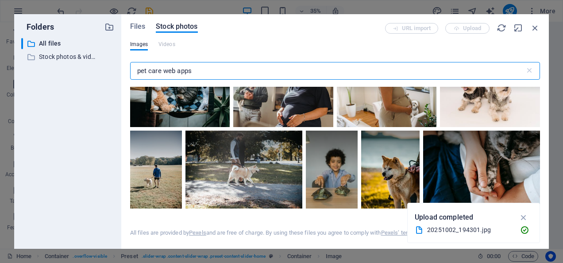
scroll to position [1195, 0]
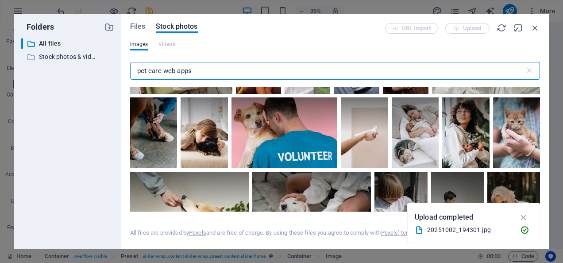
drag, startPoint x: 165, startPoint y: 72, endPoint x: 86, endPoint y: 72, distance: 78.7
click at [86, 72] on div "Folders ​ All files All files ​ Stock photos & videos Stock photos & videos Fil…" at bounding box center [281, 131] width 534 height 234
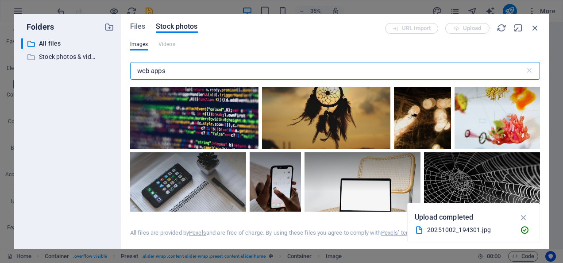
scroll to position [2079, 0]
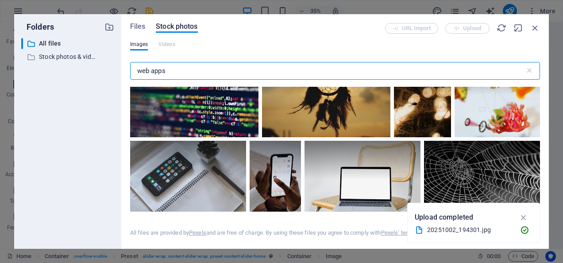
click at [181, 71] on input "web apps" at bounding box center [327, 71] width 395 height 18
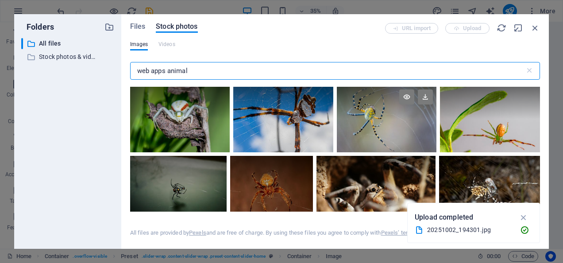
scroll to position [1460, 0]
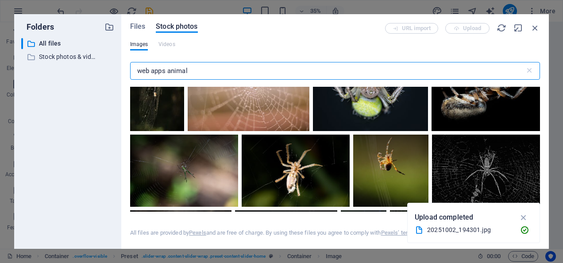
drag, startPoint x: 167, startPoint y: 72, endPoint x: 230, endPoint y: 78, distance: 63.2
click at [230, 78] on input "web apps animal" at bounding box center [327, 71] width 395 height 18
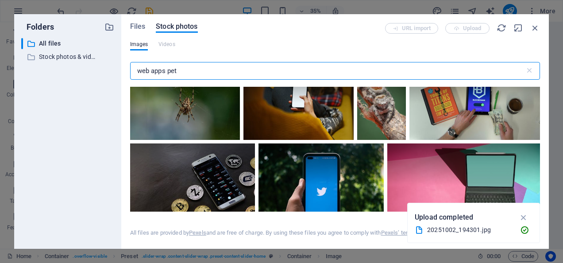
scroll to position [1195, 0]
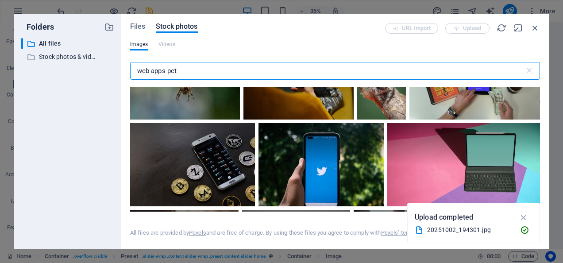
drag, startPoint x: 186, startPoint y: 69, endPoint x: 109, endPoint y: 68, distance: 76.6
click at [109, 68] on div "Folders ​ All files All files ​ Stock photos & videos Stock photos & videos Fil…" at bounding box center [281, 131] width 534 height 234
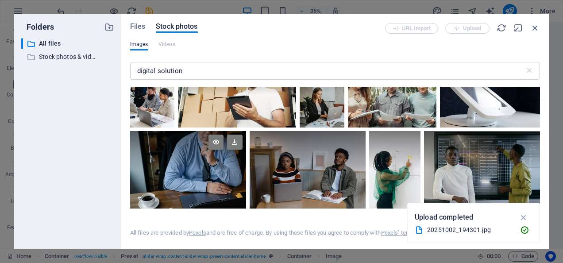
scroll to position [133, 0]
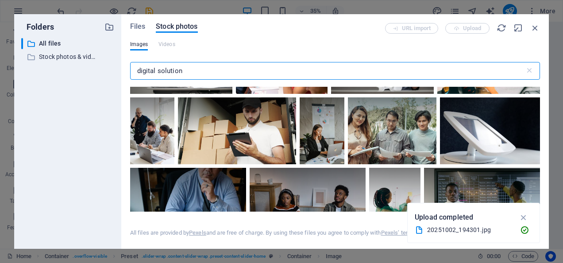
drag, startPoint x: 158, startPoint y: 71, endPoint x: 194, endPoint y: 74, distance: 36.0
click at [194, 74] on input "digital solution" at bounding box center [327, 71] width 395 height 18
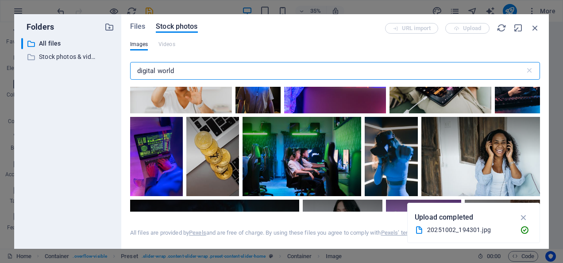
scroll to position [1239, 0]
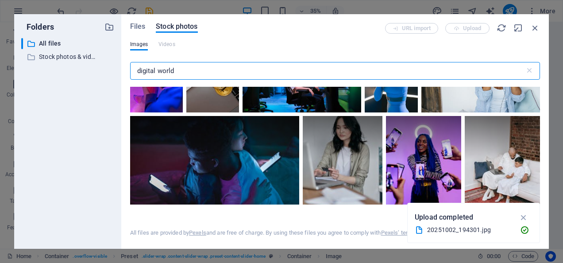
click at [184, 71] on input "digital world" at bounding box center [327, 71] width 395 height 18
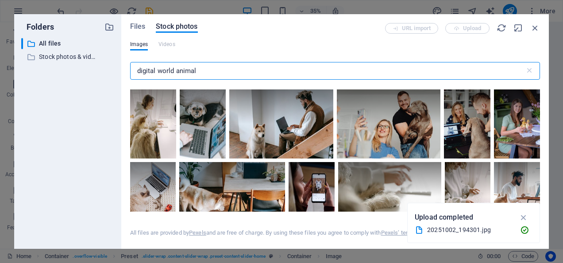
scroll to position [442, 0]
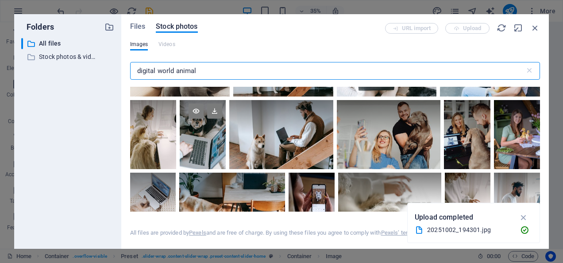
type input "digital world animal"
click at [226, 166] on div at bounding box center [203, 134] width 46 height 69
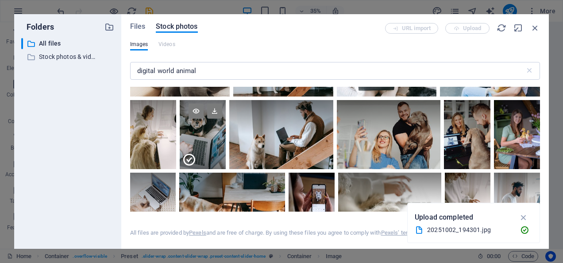
click at [226, 166] on div at bounding box center [203, 151] width 46 height 35
click at [226, 166] on div at bounding box center [203, 134] width 46 height 69
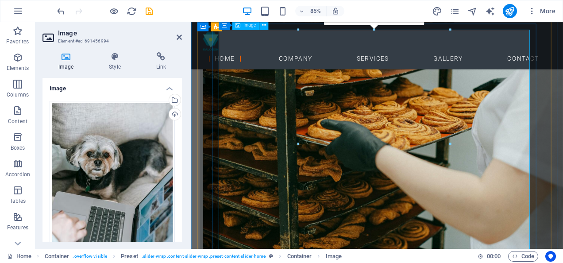
scroll to position [1061, 0]
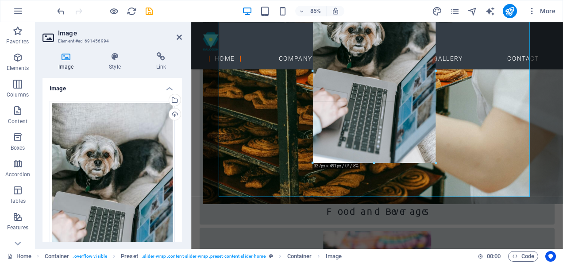
drag, startPoint x: 451, startPoint y: 204, endPoint x: 416, endPoint y: 146, distance: 68.7
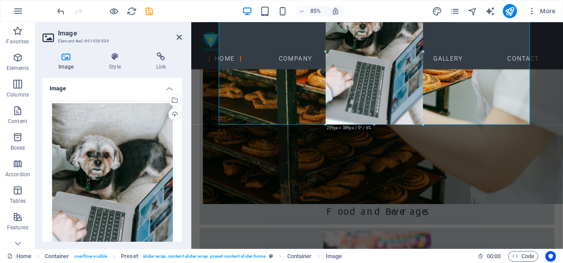
drag, startPoint x: 434, startPoint y: 165, endPoint x: 403, endPoint y: 99, distance: 72.8
type input "259"
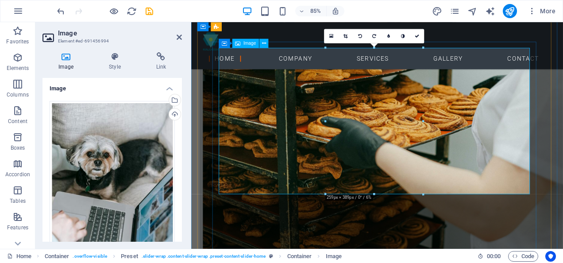
scroll to position [1017, 0]
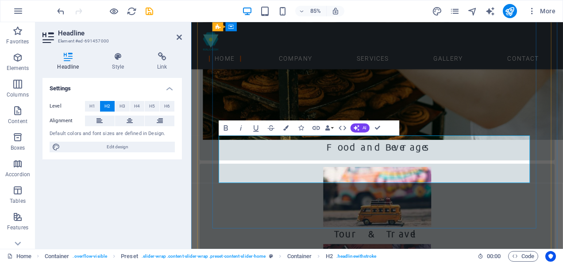
scroll to position [1149, 0]
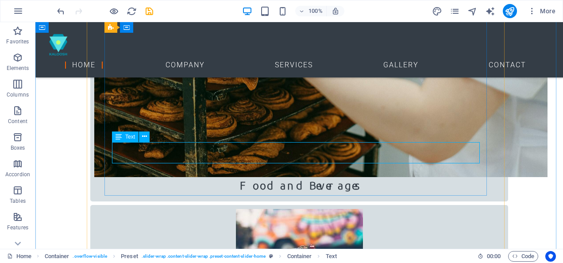
scroll to position [1062, 0]
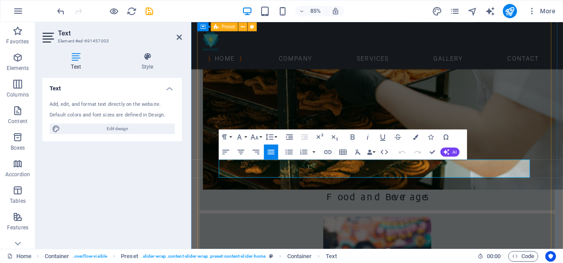
scroll to position [1061, 0]
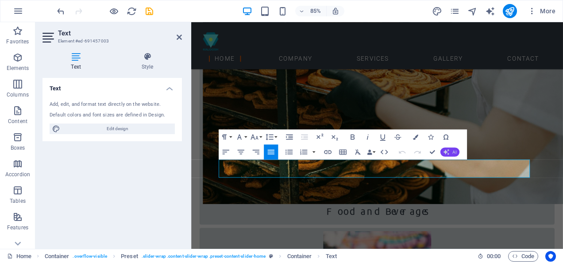
click at [449, 151] on icon "button" at bounding box center [446, 152] width 6 height 6
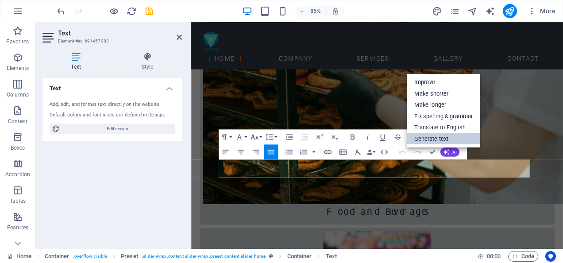
click at [447, 142] on link "Generate text" at bounding box center [443, 139] width 73 height 12
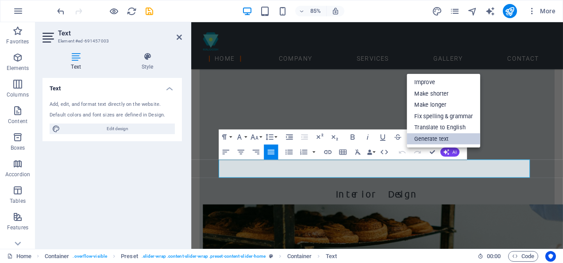
scroll to position [1312, 0]
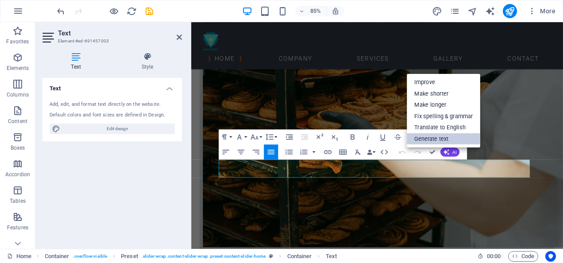
select select "English"
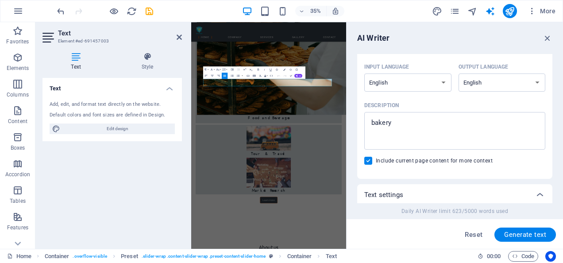
scroll to position [88, 0]
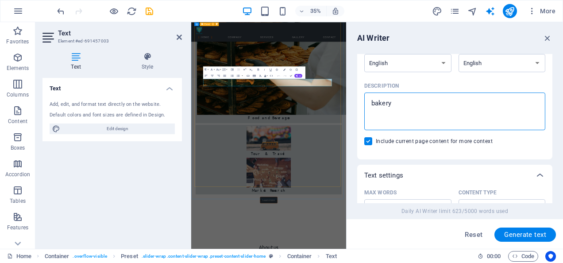
drag, startPoint x: 571, startPoint y: 129, endPoint x: 555, endPoint y: 248, distance: 119.6
type textarea "x"
drag, startPoint x: 417, startPoint y: 107, endPoint x: 364, endPoint y: 104, distance: 53.1
click at [364, 104] on div "bakery x ​" at bounding box center [454, 111] width 181 height 38
click at [369, 104] on textarea "bakery" at bounding box center [455, 111] width 172 height 29
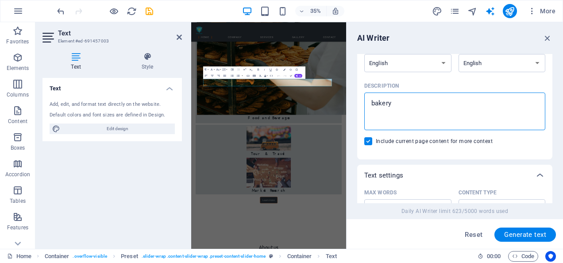
type textarea "I"
type textarea "x"
type textarea "IT"
type textarea "x"
type textarea "IT"
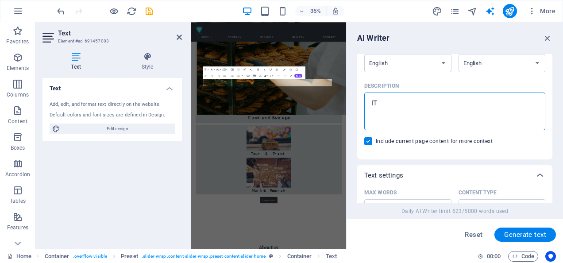
type textarea "x"
type textarea "IT s"
type textarea "x"
type textarea "IT so"
type textarea "x"
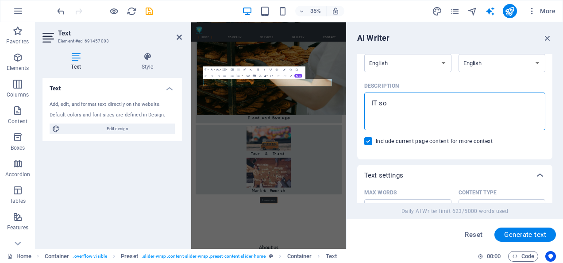
type textarea "IT sol"
type textarea "x"
type textarea "IT solu"
type textarea "x"
type textarea "IT solut"
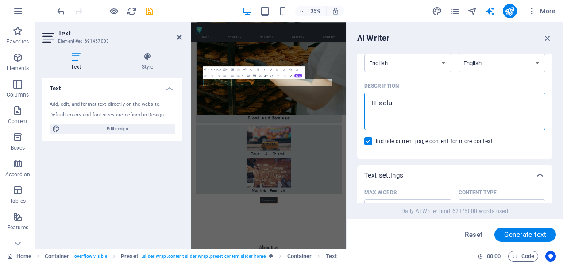
type textarea "x"
type textarea "IT soluti"
type textarea "x"
type textarea "IT solutio"
type textarea "x"
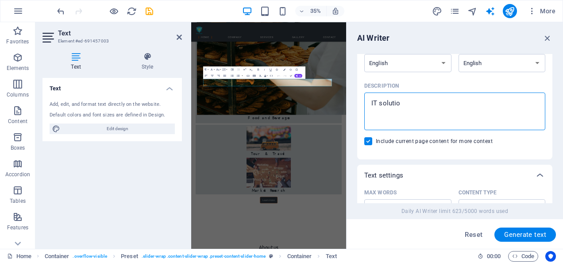
type textarea "IT solution"
type textarea "x"
type textarea "IT solution"
type textarea "x"
type textarea "IT solution f"
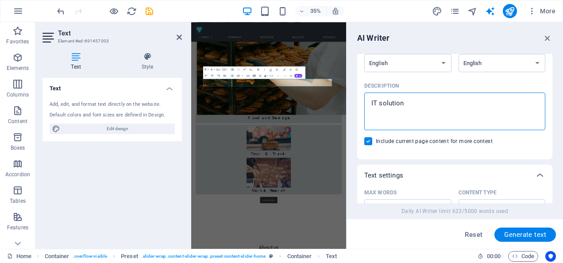
type textarea "x"
type textarea "IT solution fo"
type textarea "x"
type textarea "IT solution for"
type textarea "x"
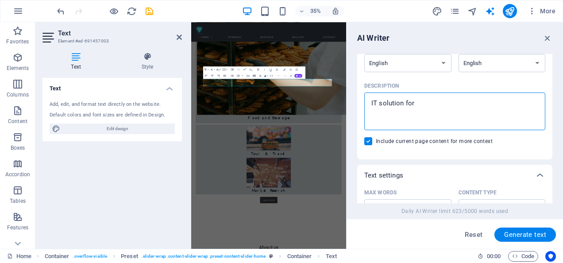
type textarea "IT solution for"
type textarea "x"
type textarea "IT solution for y"
type textarea "x"
type textarea "IT solution for yo"
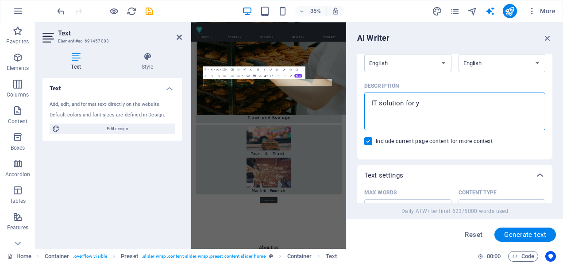
type textarea "x"
type textarea "IT solution for you"
type textarea "x"
type textarea "IT solution for your"
type textarea "x"
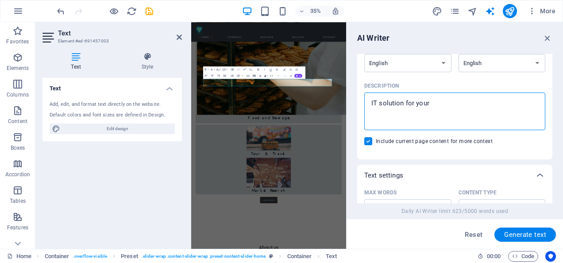
type textarea "IT solution for your"
type textarea "x"
type textarea "IT solution for your n"
type textarea "x"
type textarea "IT solution for your ne"
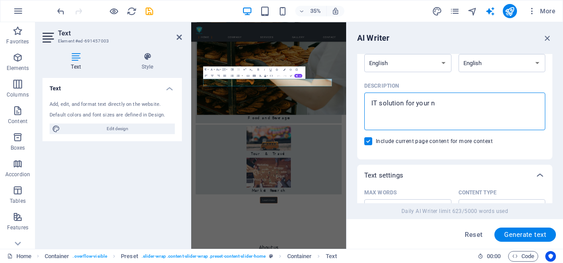
type textarea "x"
type textarea "IT solution for your nee"
type textarea "x"
type textarea "IT solution for your need"
type textarea "x"
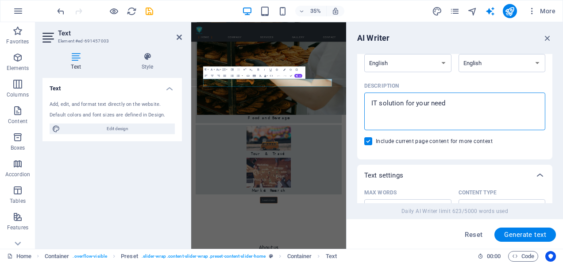
type textarea "IT solution for your needs"
type textarea "x"
type textarea "IT solution for your needs"
click at [529, 233] on span "Generate text" at bounding box center [525, 234] width 42 height 7
type textarea "x"
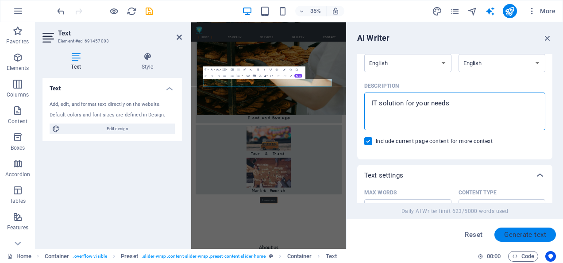
type textarea "x"
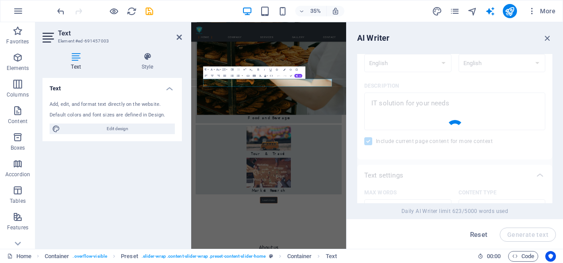
type textarea "x"
type textarea "Kaloosh Group offers customized IT solutions and innovative services across var…"
type textarea "x"
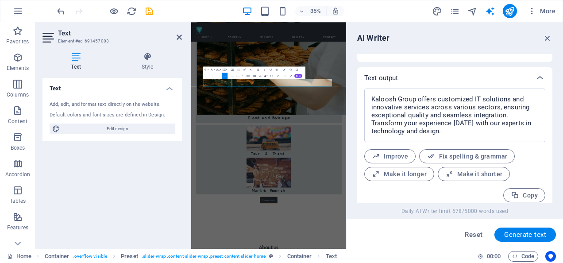
scroll to position [341, 0]
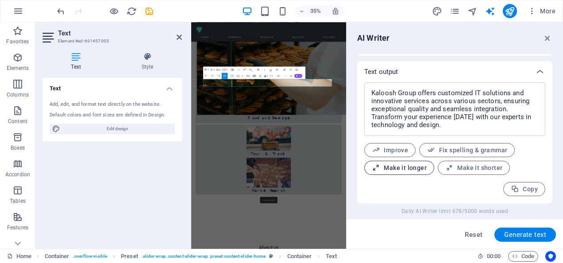
click at [407, 167] on span "Make it longer" at bounding box center [399, 168] width 55 height 8
type textarea "x"
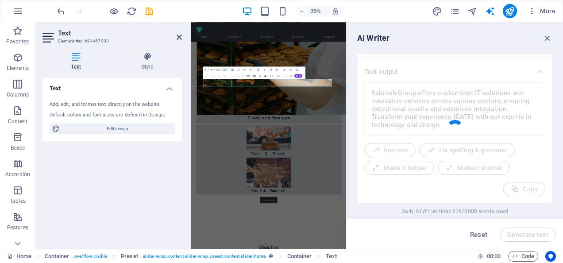
type textarea "x"
type textarea "Kaloosh Group proudly provides a wide range of customized IT solutions and inno…"
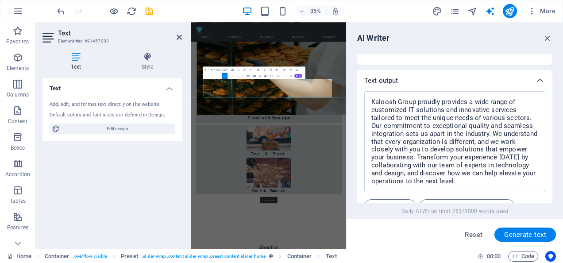
scroll to position [344, 0]
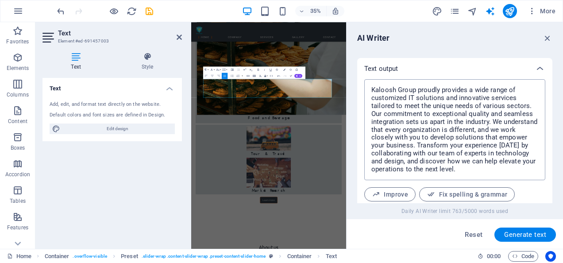
type textarea "x"
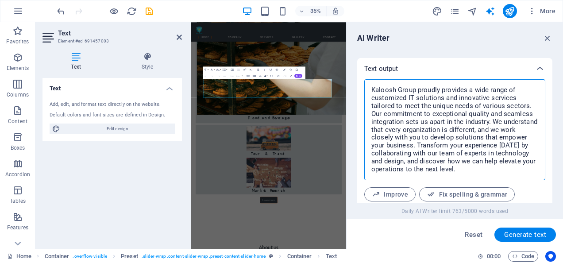
drag, startPoint x: 415, startPoint y: 90, endPoint x: 362, endPoint y: 91, distance: 53.1
click at [362, 91] on div "Kaloosh Group proudly provides a wide range of customized IT solutions and inno…" at bounding box center [454, 163] width 195 height 168
type textarea "Kaloosh Group proudly provides a wide range of customized IT solutions and inno…"
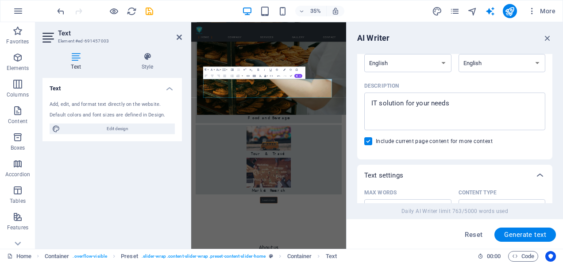
scroll to position [35, 0]
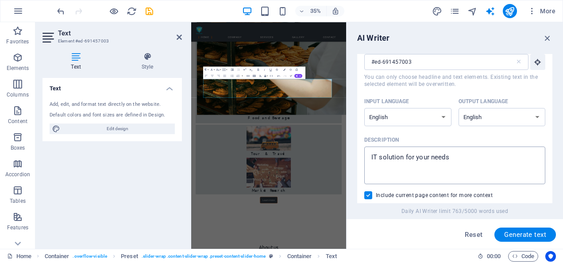
type textarea "x"
click at [455, 155] on textarea "IT solution for your needs" at bounding box center [455, 165] width 172 height 29
type textarea "IT solution for your needs,"
type textarea "x"
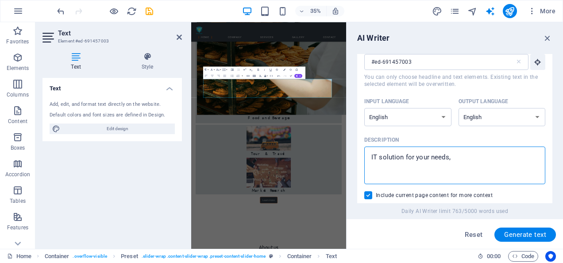
type textarea "IT solution for your needs,"
type textarea "x"
type textarea "IT solution for your needs, d"
type textarea "x"
type textarea "IT solution for your needs, do"
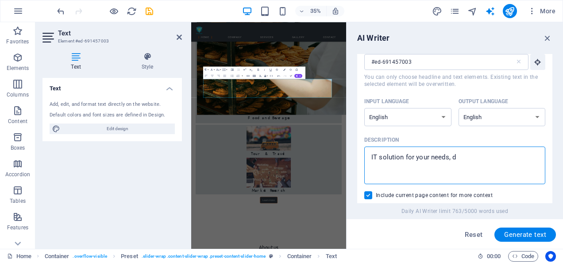
type textarea "x"
type textarea "IT solution for your needs, don"
type textarea "x"
type textarea "IT solution for your needs, dont"
type textarea "x"
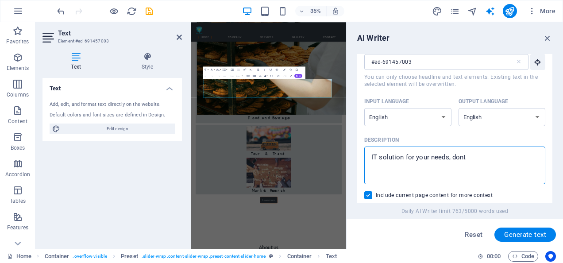
type textarea "IT solution for your needs, dont"
type textarea "x"
type textarea "IT solution for your needs, dont u"
type textarea "x"
type textarea "IT solution for your needs, dont us"
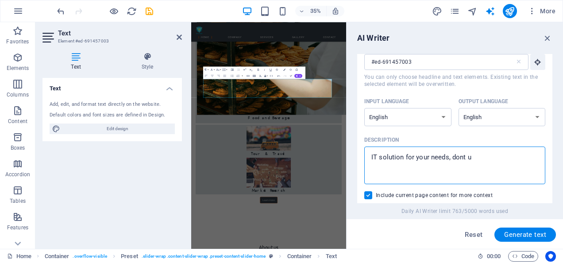
type textarea "x"
type textarea "IT solution for your needs, dont use"
type textarea "x"
type textarea "IT solution for your needs, dont use"
type textarea "x"
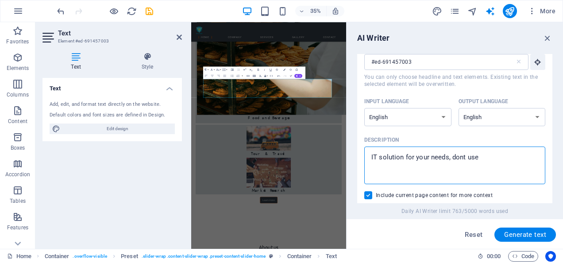
type textarea "IT solution for your needs, dont use w"
type textarea "x"
type textarea "IT solution for your needs, dont use wo"
type textarea "x"
type textarea "IT solution for your needs, dont use wor"
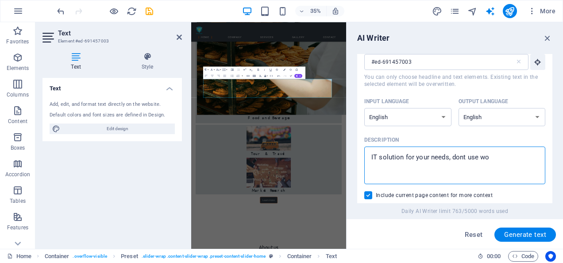
type textarea "x"
type textarea "IT solution for your needs, dont use word"
type textarea "x"
type textarea "IT solution for your needs, dont use word"
type textarea "x"
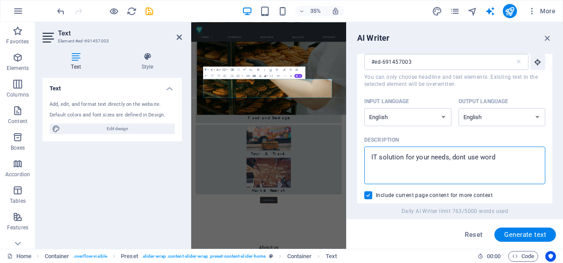
type textarea "IT solution for your needs, dont use word K"
type textarea "x"
type textarea "IT solution for your needs, dont use word Ka"
click at [519, 234] on span "Generate text" at bounding box center [525, 234] width 42 height 7
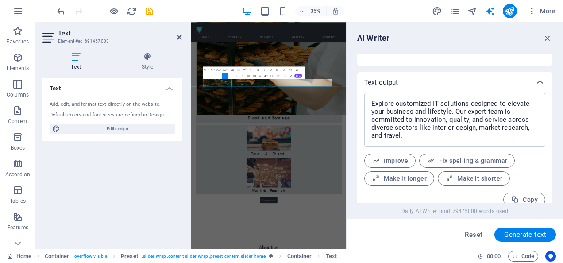
scroll to position [341, 0]
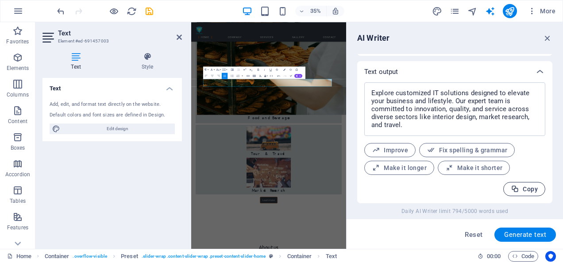
click at [521, 188] on span "Copy" at bounding box center [524, 189] width 27 height 8
click at [550, 38] on icon "button" at bounding box center [547, 38] width 10 height 10
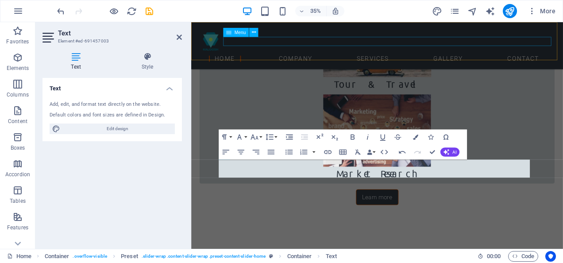
scroll to position [1061, 0]
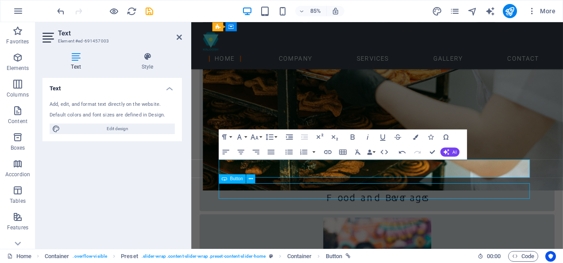
scroll to position [1062, 0]
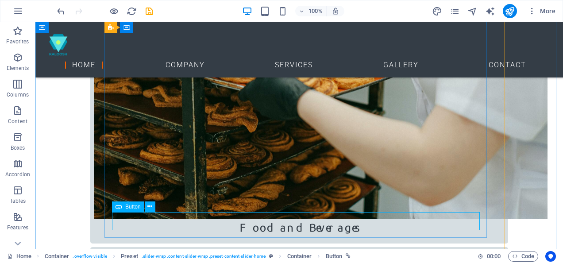
drag, startPoint x: 292, startPoint y: 219, endPoint x: 310, endPoint y: 238, distance: 25.7
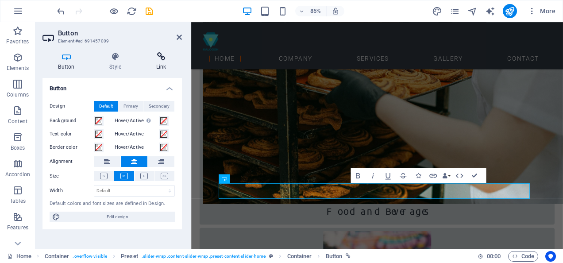
click at [164, 62] on h4 "Link" at bounding box center [161, 61] width 42 height 19
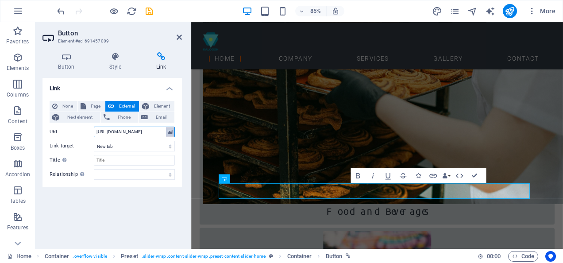
scroll to position [0, 1]
drag, startPoint x: 117, startPoint y: 131, endPoint x: 173, endPoint y: 133, distance: 55.8
click at [173, 133] on div "URL https://subscribe.custompc.co.uk/" at bounding box center [112, 132] width 125 height 11
click at [181, 37] on icon at bounding box center [179, 37] width 5 height 7
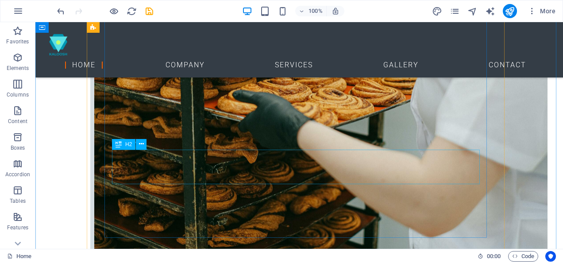
scroll to position [1062, 0]
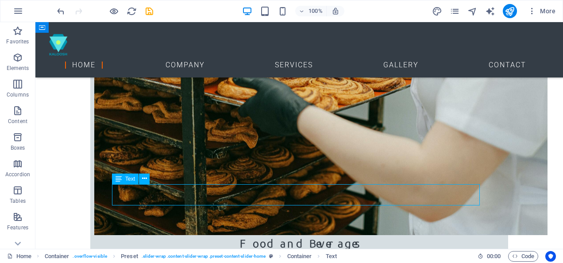
scroll to position [1061, 0]
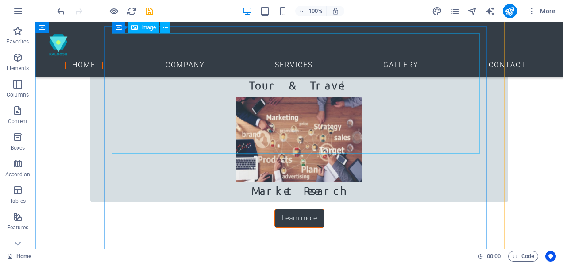
scroll to position [1283, 0]
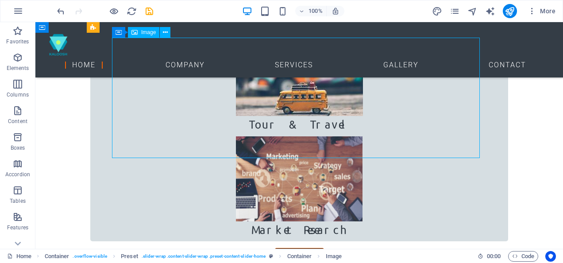
scroll to position [1282, 0]
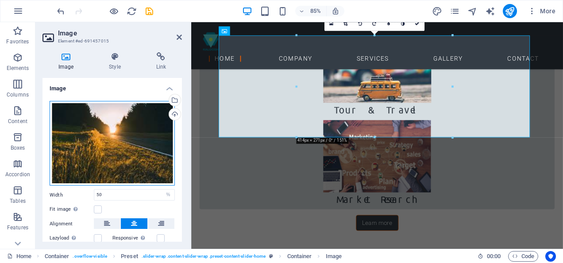
click at [102, 151] on div "Drag files here, click to choose files or select files from Files or our free s…" at bounding box center [112, 143] width 125 height 85
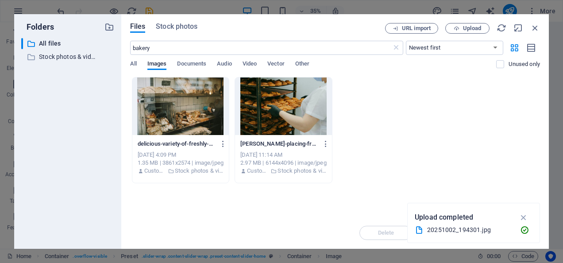
scroll to position [1533, 0]
click at [182, 29] on span "Stock photos" at bounding box center [177, 26] width 42 height 11
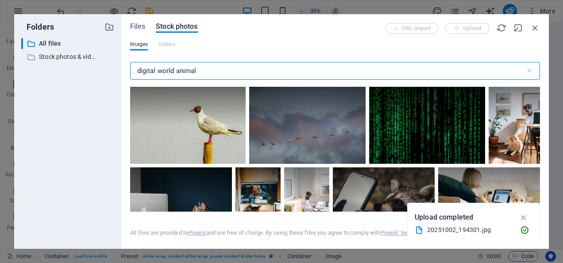
drag, startPoint x: 204, startPoint y: 72, endPoint x: 111, endPoint y: 72, distance: 92.5
click at [111, 72] on div "Folders ​ All files All files ​ Stock photos & videos Stock photos & videos Fil…" at bounding box center [281, 131] width 534 height 234
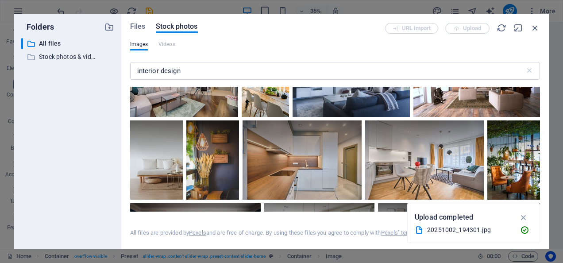
scroll to position [88, 0]
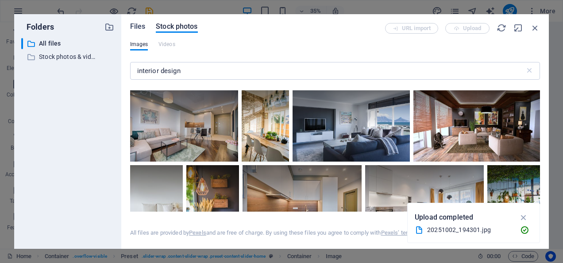
click at [139, 27] on span "Files" at bounding box center [137, 26] width 15 height 11
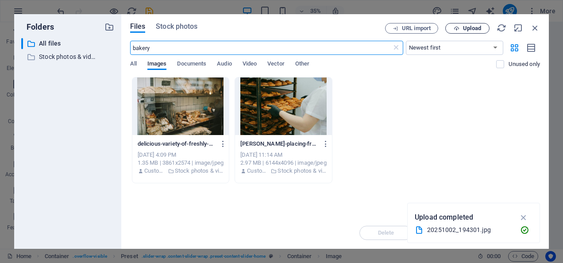
click at [480, 29] on span "Upload" at bounding box center [472, 28] width 18 height 5
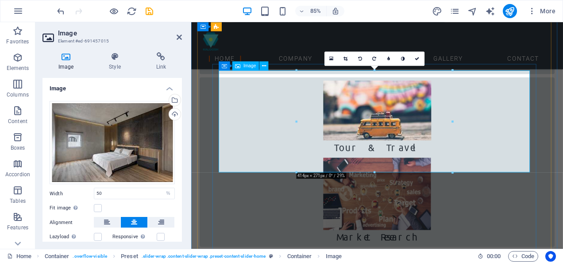
scroll to position [1282, 0]
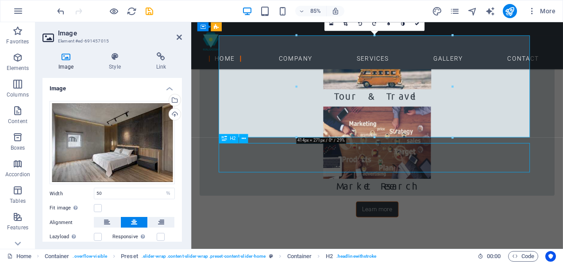
scroll to position [1283, 0]
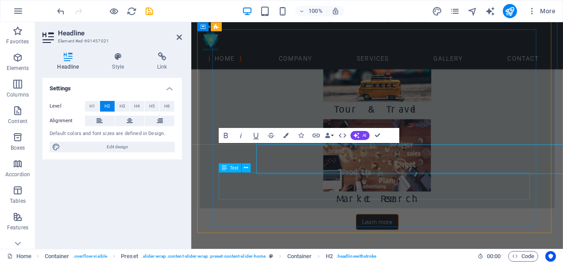
scroll to position [1282, 0]
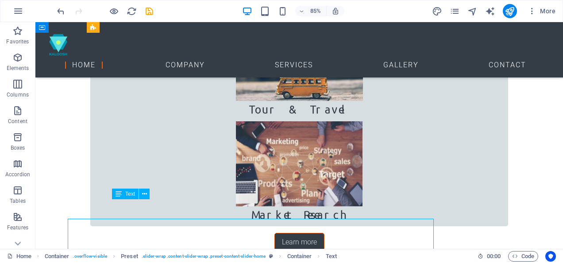
scroll to position [1283, 0]
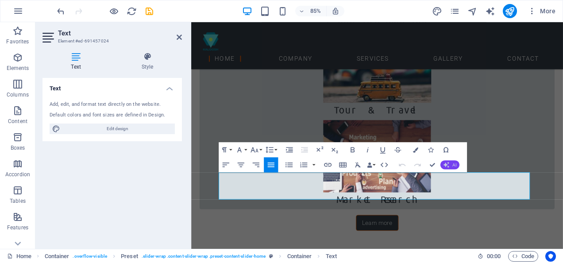
click at [449, 164] on button "AI" at bounding box center [449, 164] width 19 height 9
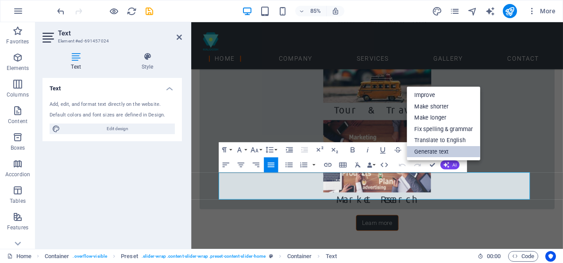
click at [447, 150] on link "Generate text" at bounding box center [443, 152] width 73 height 12
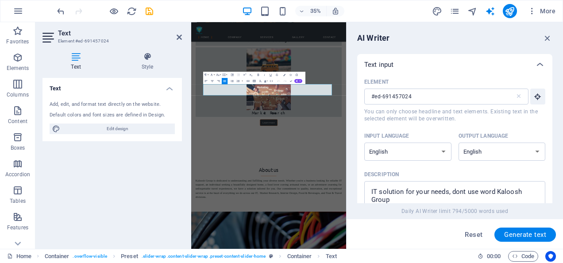
scroll to position [88, 0]
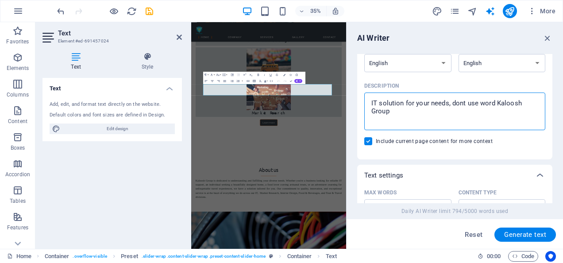
drag, startPoint x: 376, startPoint y: 104, endPoint x: 351, endPoint y: 91, distance: 28.1
click at [351, 91] on div "AI Writer Text input Element #ed-691457024 ​ You can only choose headline and t…" at bounding box center [454, 135] width 216 height 227
click at [446, 112] on textarea "IT solution for your needs, dont use word Kaloosh Group" at bounding box center [455, 111] width 172 height 29
drag, startPoint x: 446, startPoint y: 104, endPoint x: 350, endPoint y: 104, distance: 95.1
click at [350, 104] on div "AI Writer Text input Element #ed-691457024 ​ You can only choose headline and t…" at bounding box center [454, 135] width 216 height 227
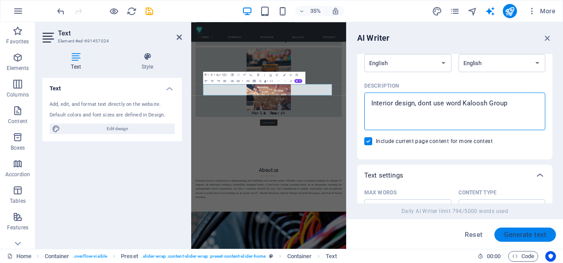
click at [517, 231] on span "Generate text" at bounding box center [525, 234] width 42 height 7
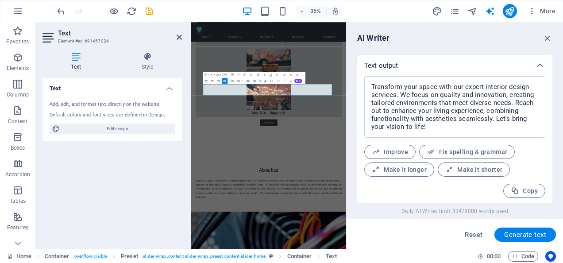
scroll to position [349, 0]
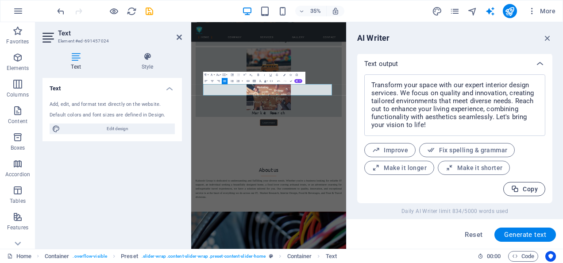
click at [528, 191] on span "Copy" at bounding box center [524, 189] width 27 height 8
click at [549, 41] on icon "button" at bounding box center [547, 38] width 10 height 10
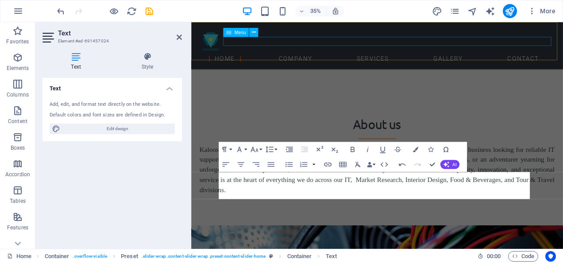
scroll to position [1282, 0]
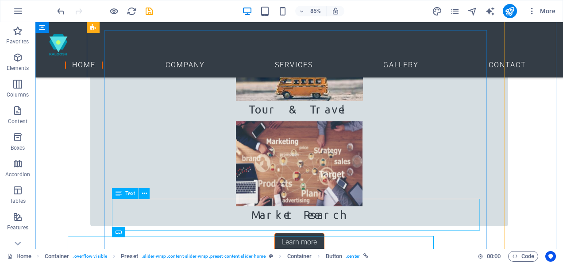
scroll to position [1283, 0]
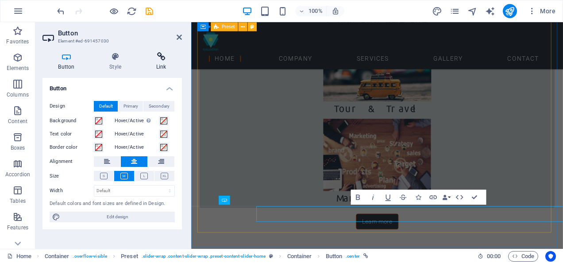
scroll to position [1282, 0]
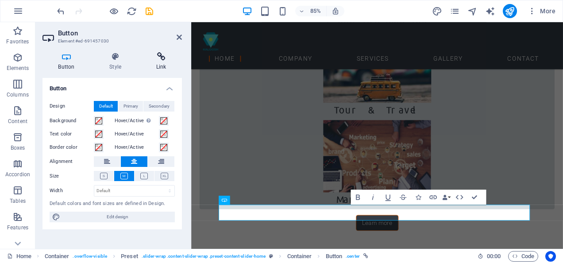
click at [157, 62] on h4 "Link" at bounding box center [161, 61] width 42 height 19
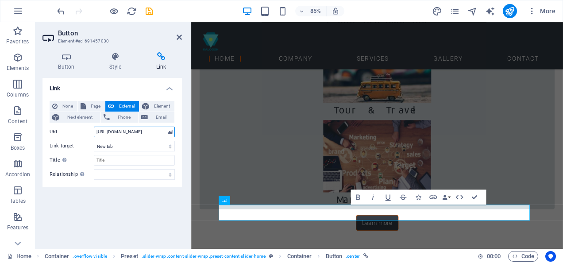
drag, startPoint x: 155, startPoint y: 129, endPoint x: 122, endPoint y: 127, distance: 32.8
click at [122, 127] on input "https://www.macworld.com/" at bounding box center [134, 132] width 81 height 11
drag, startPoint x: 131, startPoint y: 131, endPoint x: 81, endPoint y: 129, distance: 50.9
click at [81, 129] on div "URL https://www.tataru.interiordesign.co.id" at bounding box center [112, 132] width 125 height 11
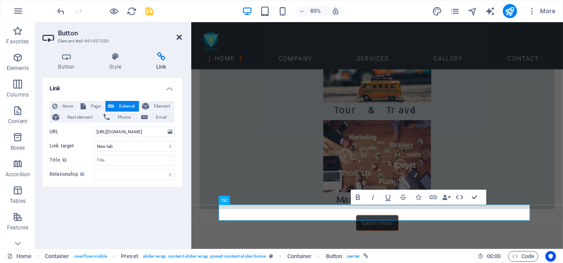
click at [180, 40] on icon at bounding box center [179, 37] width 5 height 7
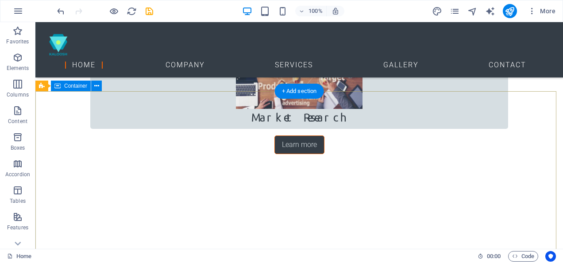
scroll to position [1372, 0]
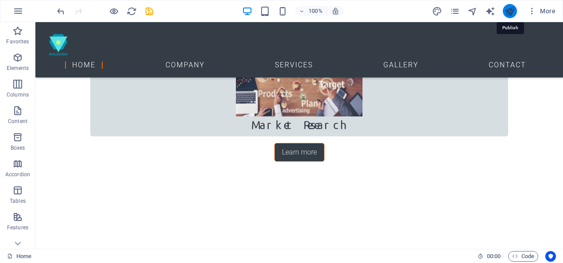
click at [507, 14] on icon "publish" at bounding box center [509, 11] width 10 height 10
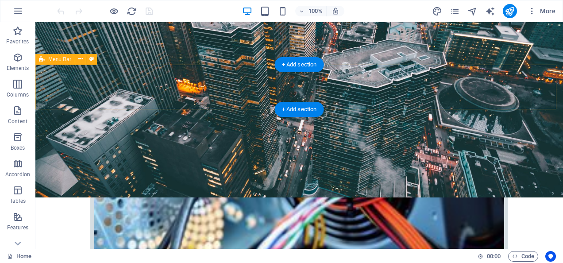
scroll to position [310, 0]
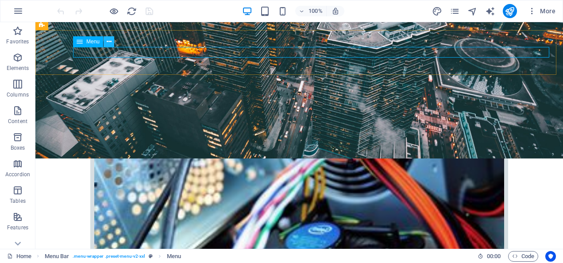
click at [108, 42] on icon at bounding box center [109, 41] width 5 height 9
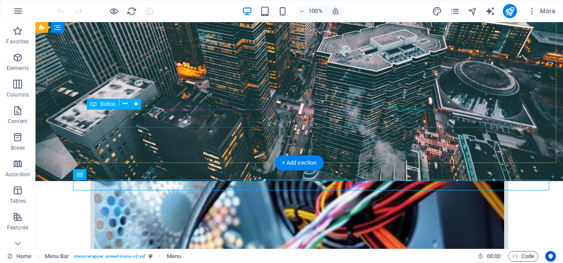
scroll to position [177, 0]
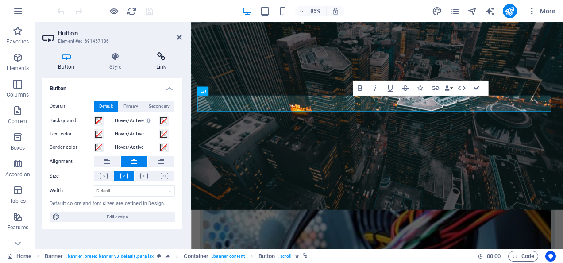
click at [161, 60] on icon at bounding box center [161, 56] width 42 height 9
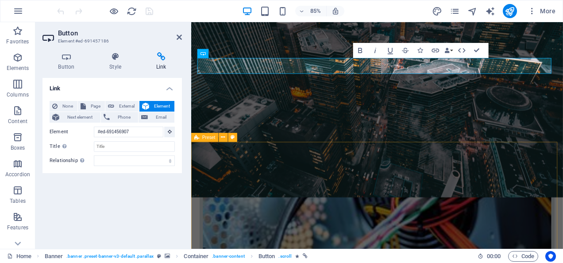
scroll to position [221, 0]
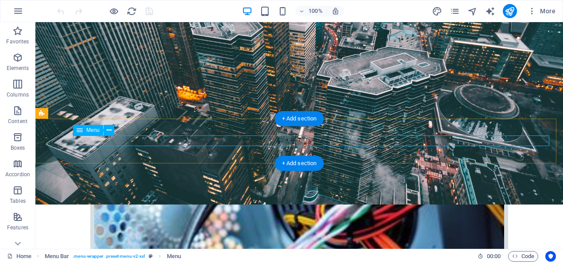
scroll to position [265, 0]
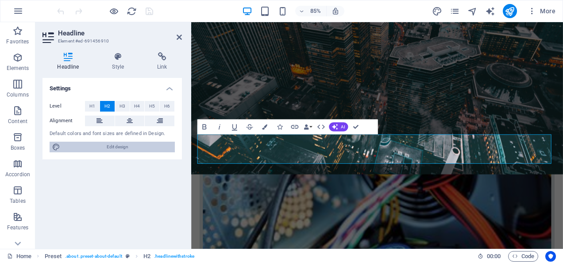
click at [110, 146] on span "Edit design" at bounding box center [117, 147] width 109 height 11
select select "px"
select select "300"
select select "px"
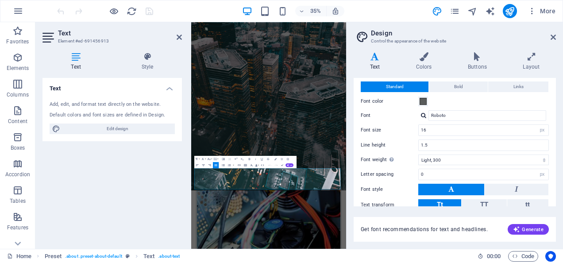
scroll to position [0, 0]
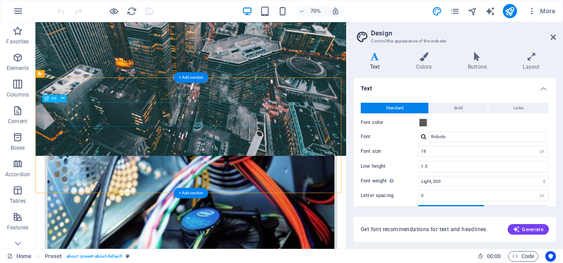
click at [65, 97] on button at bounding box center [63, 99] width 8 height 8
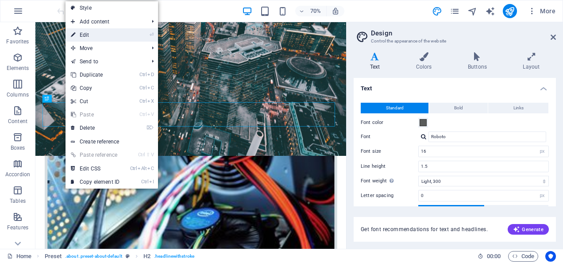
click at [120, 36] on link "⏎ Edit" at bounding box center [94, 34] width 59 height 13
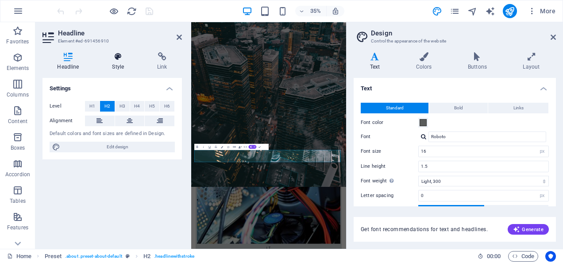
click at [122, 58] on icon at bounding box center [118, 56] width 42 height 9
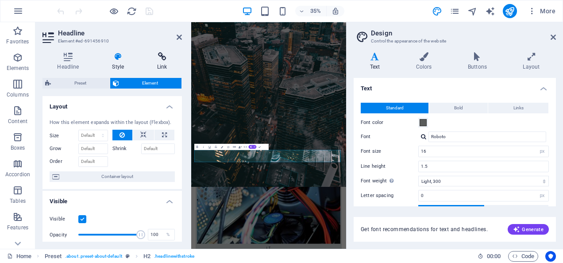
click at [165, 56] on icon at bounding box center [161, 56] width 39 height 9
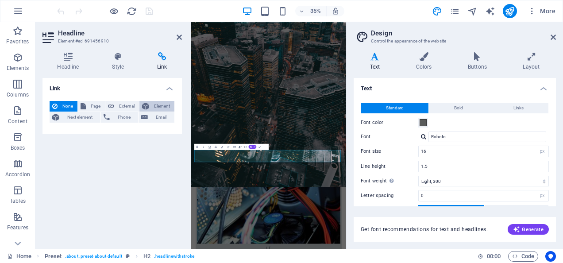
click at [155, 105] on span "Element" at bounding box center [162, 106] width 20 height 11
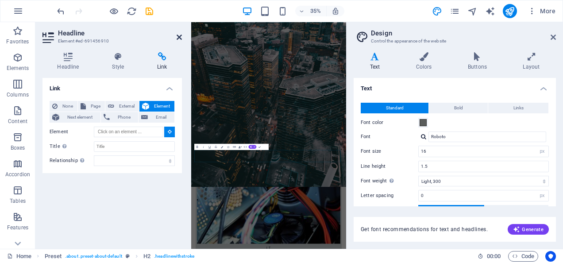
click at [181, 36] on icon at bounding box center [179, 37] width 5 height 7
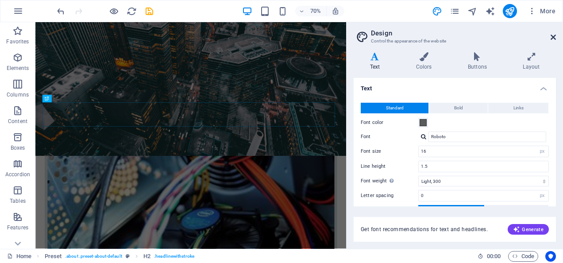
click at [554, 36] on icon at bounding box center [552, 37] width 5 height 7
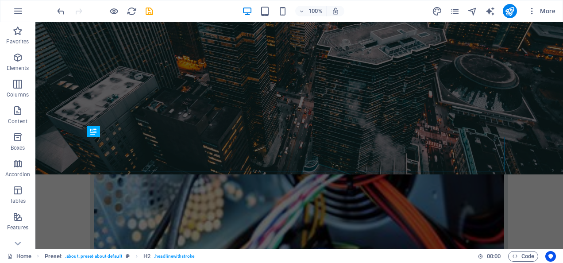
click at [188, 2] on div "100% More" at bounding box center [281, 10] width 562 height 21
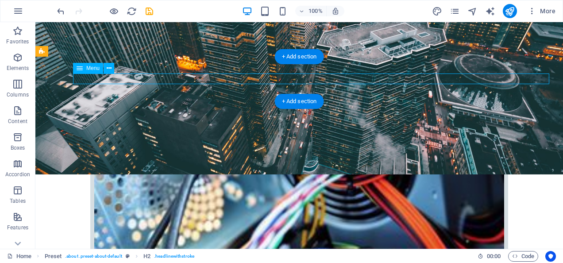
select select
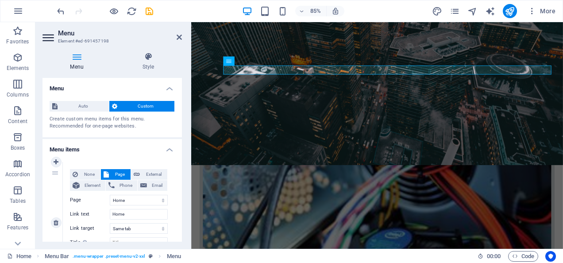
scroll to position [44, 0]
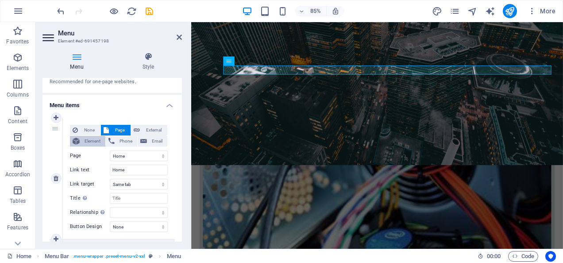
click at [90, 141] on span "Element" at bounding box center [92, 141] width 20 height 11
select select
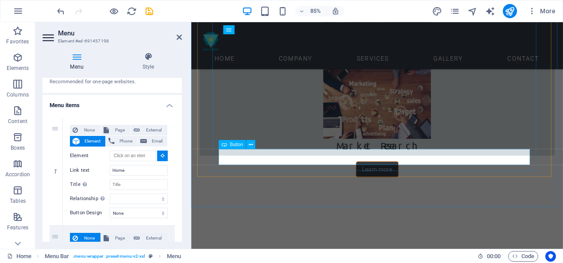
scroll to position [1522, 0]
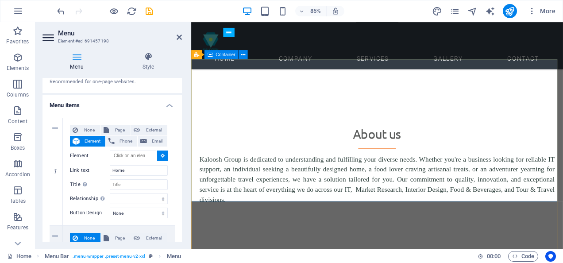
type input "#ed-691456919"
select select
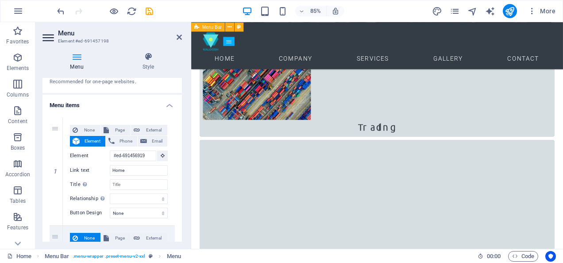
scroll to position [593, 0]
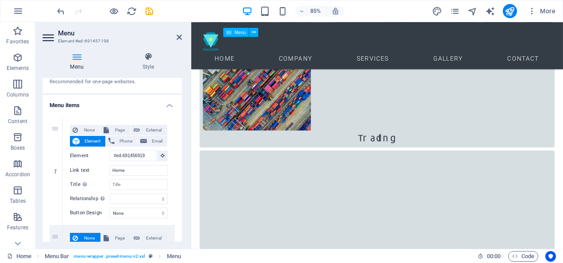
click at [408, 60] on nav "Home Company Services Gallery Contact" at bounding box center [409, 65] width 423 height 11
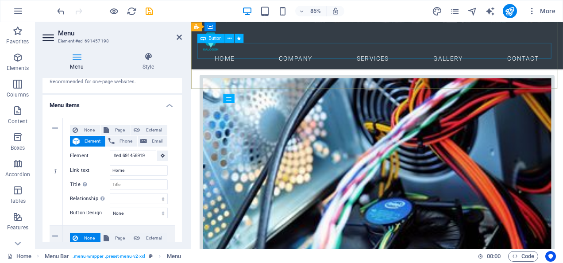
scroll to position [239, 0]
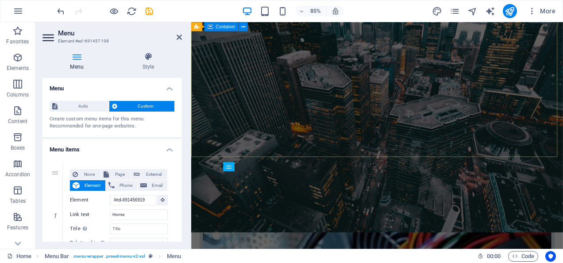
scroll to position [150, 0]
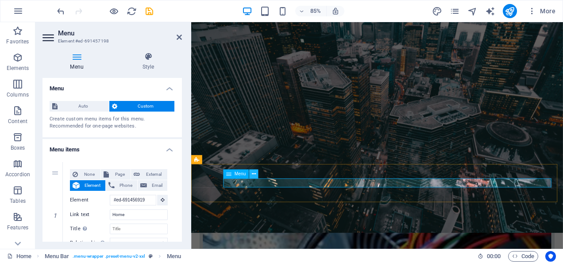
click at [254, 173] on icon at bounding box center [253, 174] width 4 height 8
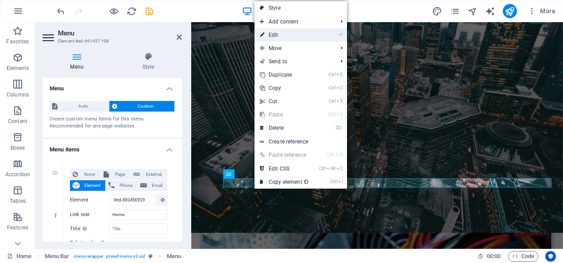
click at [303, 34] on link "⏎ Edit" at bounding box center [283, 34] width 59 height 13
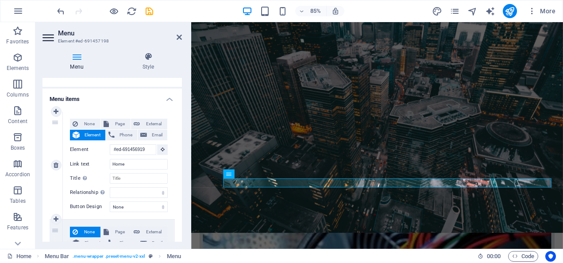
scroll to position [88, 0]
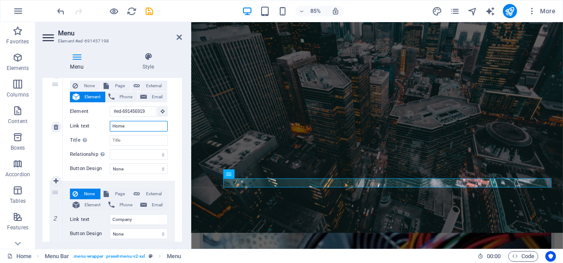
click at [146, 125] on input "Home" at bounding box center [139, 126] width 58 height 11
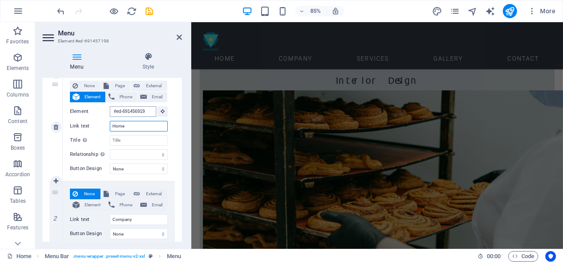
scroll to position [1515, 0]
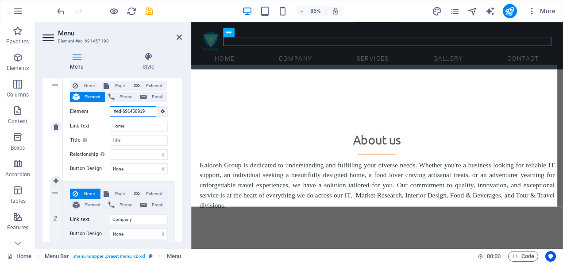
click at [150, 111] on input "#ed-691456919" at bounding box center [133, 111] width 46 height 11
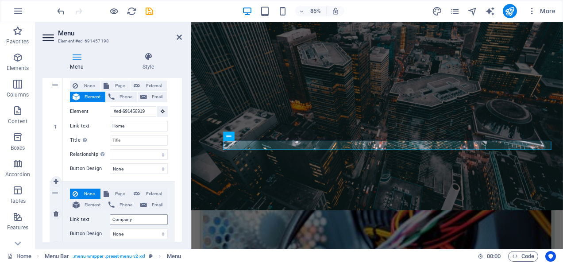
scroll to position [177, 0]
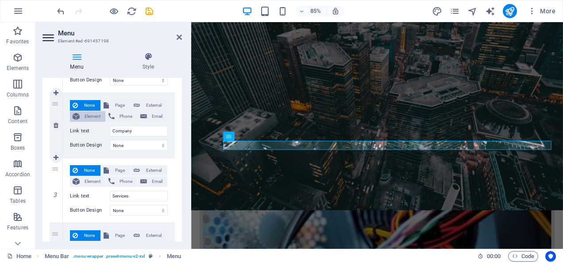
click at [88, 114] on span "Element" at bounding box center [92, 116] width 20 height 11
select select
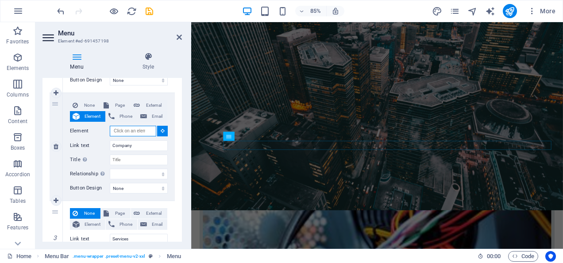
click at [134, 131] on input "Element" at bounding box center [133, 131] width 46 height 11
click at [141, 131] on input "Element" at bounding box center [133, 131] width 46 height 11
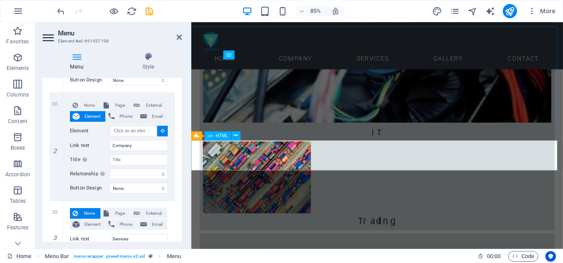
scroll to position [460, 0]
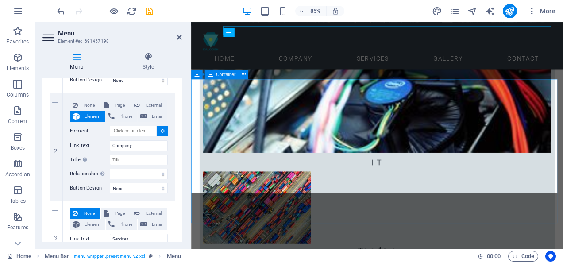
select select
type input "#ed-691457039"
select select
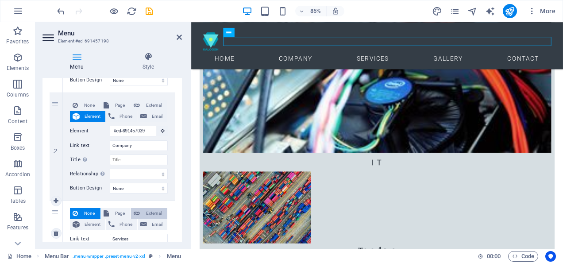
scroll to position [221, 0]
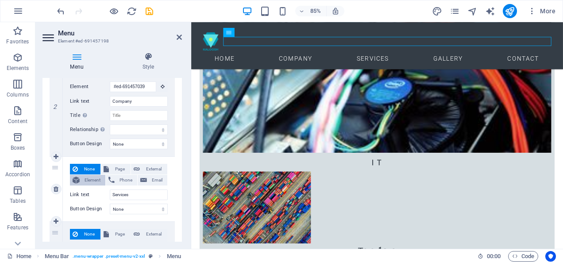
click at [88, 177] on span "Element" at bounding box center [92, 180] width 20 height 11
select select
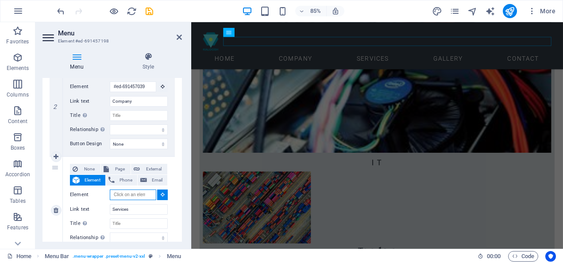
click at [122, 195] on input "Element" at bounding box center [133, 194] width 46 height 11
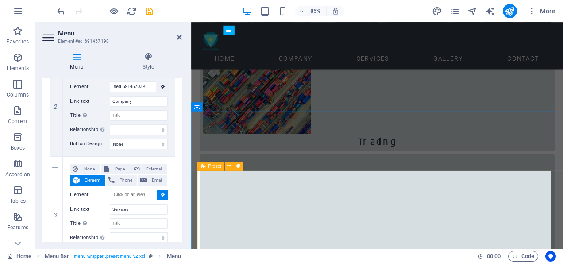
scroll to position [677, 0]
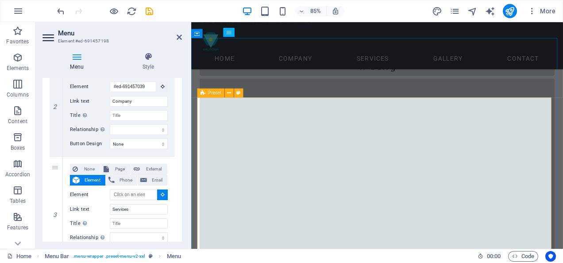
select select
type input "#ed-691456967"
select select
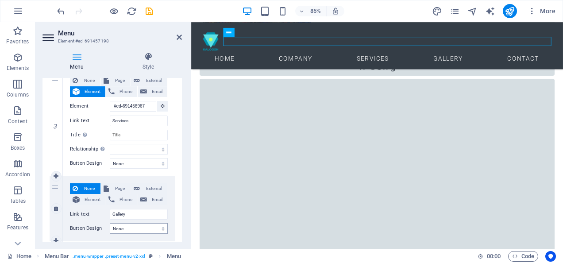
scroll to position [380, 0]
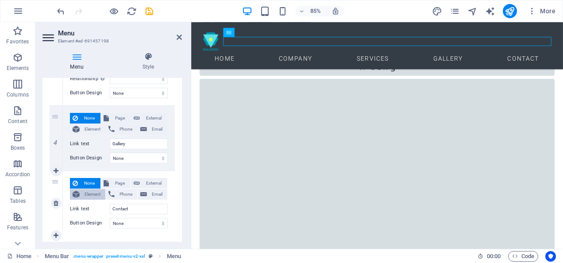
click at [88, 192] on span "Element" at bounding box center [92, 194] width 20 height 11
select select
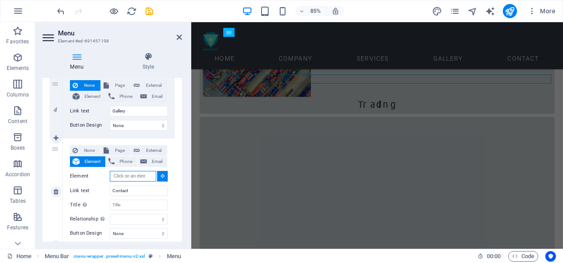
scroll to position [424, 0]
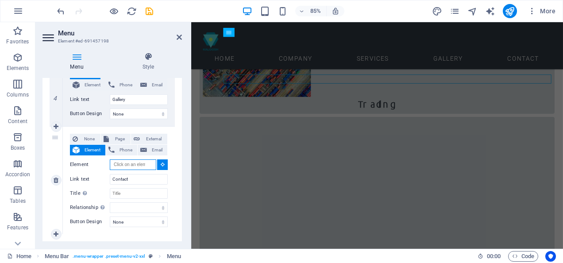
click at [130, 163] on input "Element" at bounding box center [133, 164] width 46 height 11
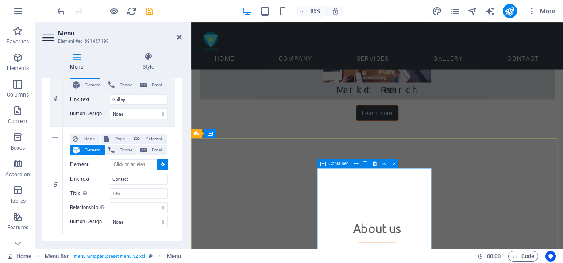
scroll to position [1429, 0]
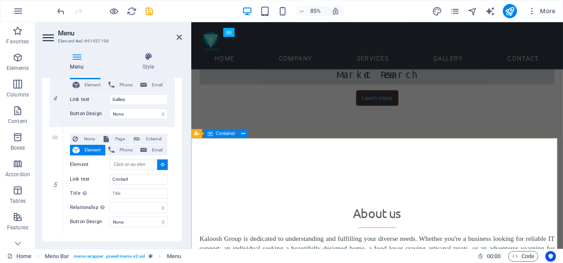
select select
type input "#ed-691456919"
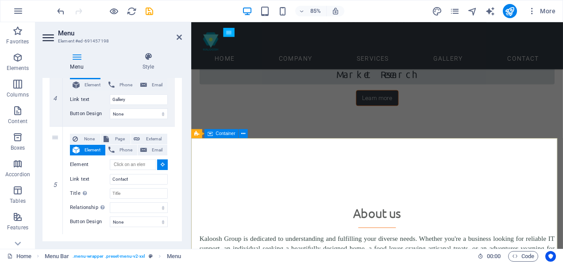
select select
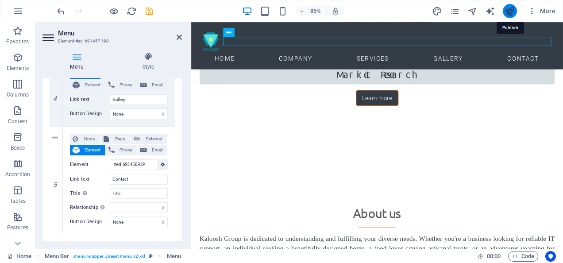
click at [508, 12] on icon "publish" at bounding box center [509, 11] width 10 height 10
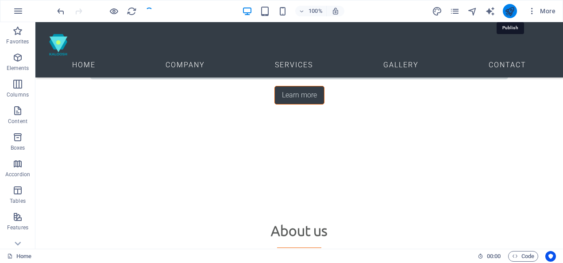
scroll to position [1430, 0]
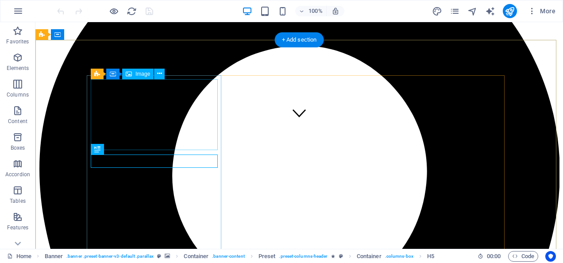
scroll to position [133, 0]
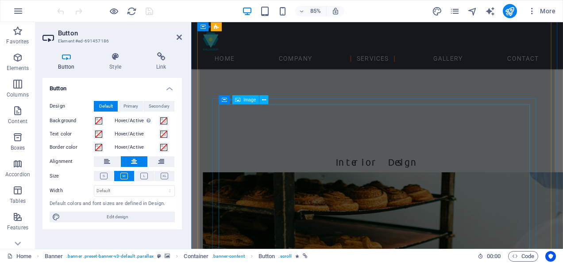
scroll to position [929, 0]
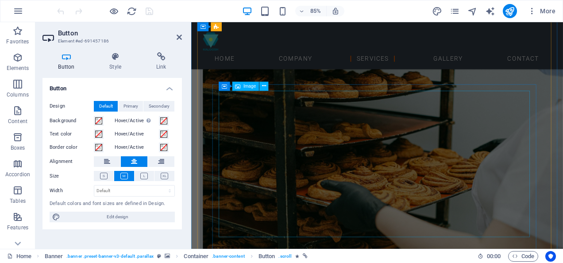
select select "px"
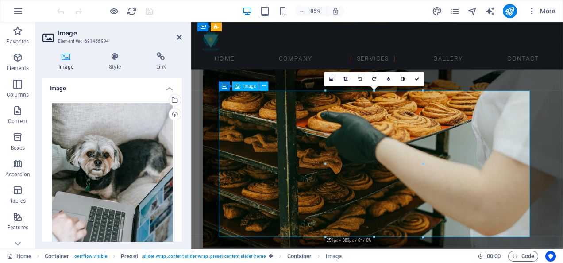
scroll to position [1018, 0]
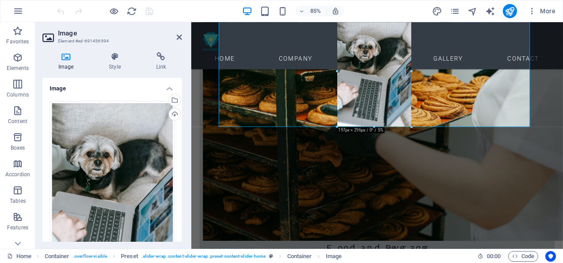
drag, startPoint x: 421, startPoint y: 161, endPoint x: 236, endPoint y: 90, distance: 198.6
type input "197"
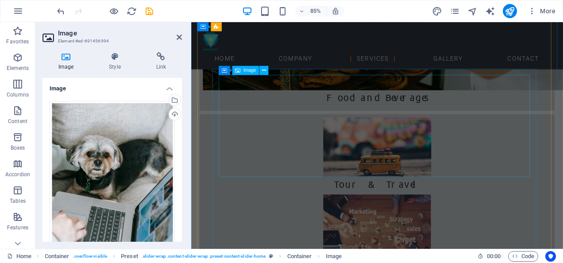
scroll to position [1239, 0]
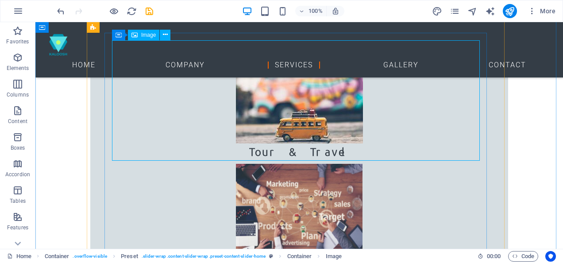
select select "%"
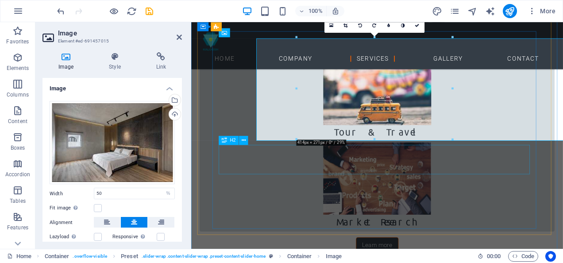
scroll to position [1239, 0]
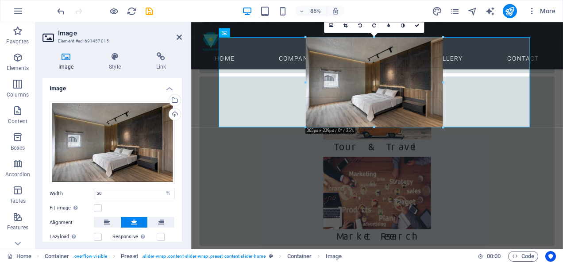
drag, startPoint x: 374, startPoint y: 139, endPoint x: 223, endPoint y: 143, distance: 151.4
type input "365"
select select "px"
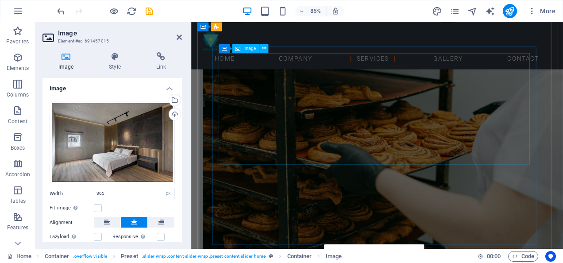
scroll to position [841, 0]
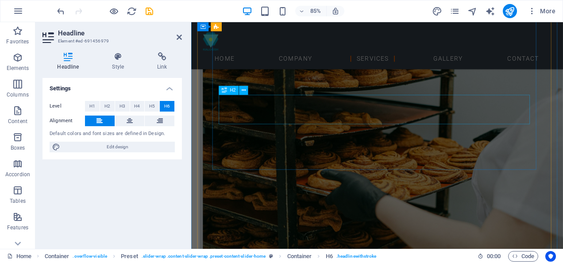
scroll to position [1062, 0]
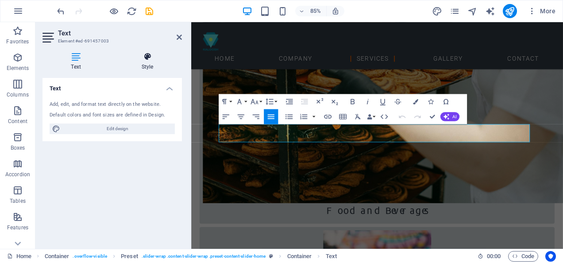
click at [146, 60] on icon at bounding box center [147, 56] width 69 height 9
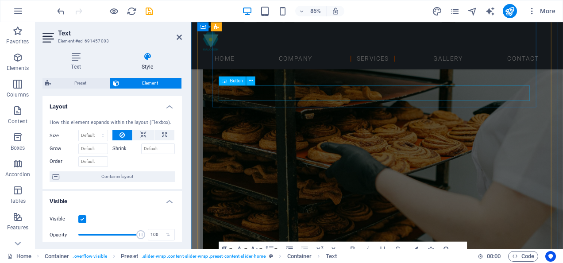
scroll to position [841, 0]
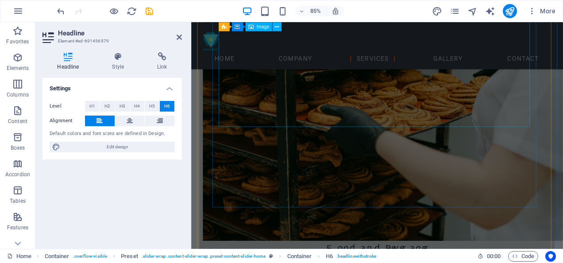
scroll to position [1106, 0]
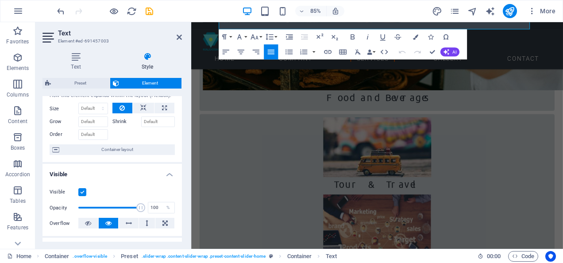
scroll to position [0, 0]
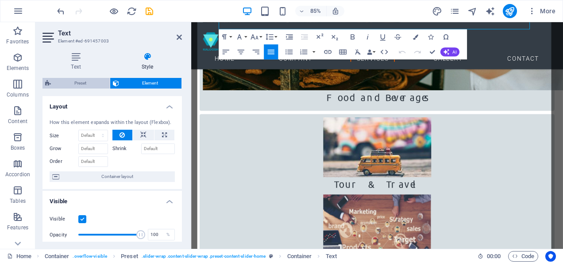
click at [79, 83] on span "Preset" at bounding box center [81, 83] width 54 height 11
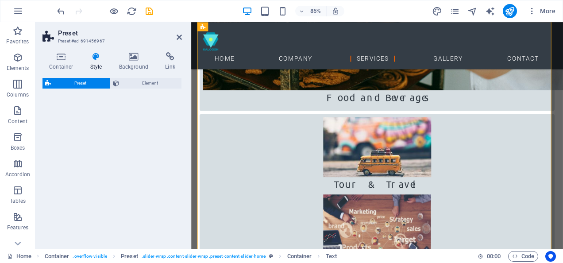
select select "px"
select select "rem"
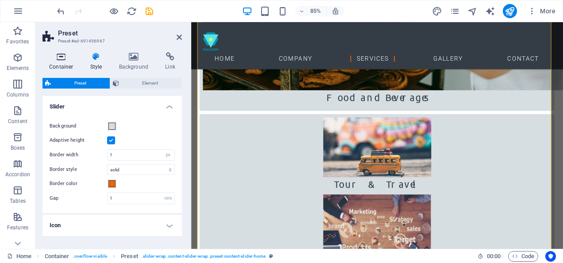
click at [61, 65] on h4 "Container" at bounding box center [62, 61] width 41 height 19
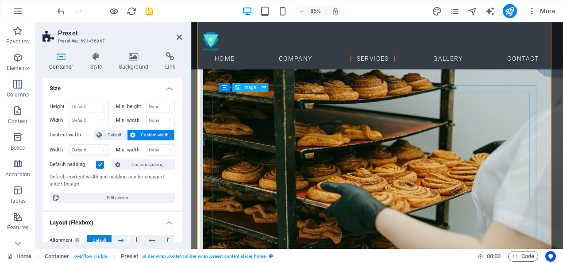
scroll to position [885, 0]
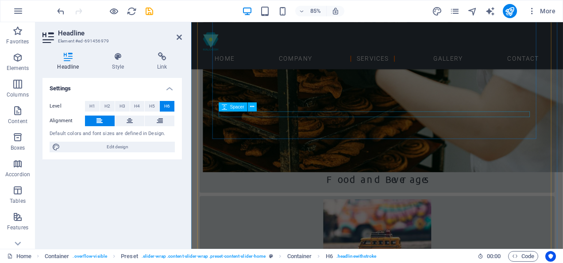
scroll to position [1106, 0]
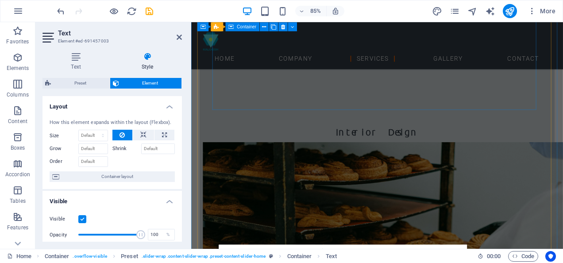
scroll to position [752, 0]
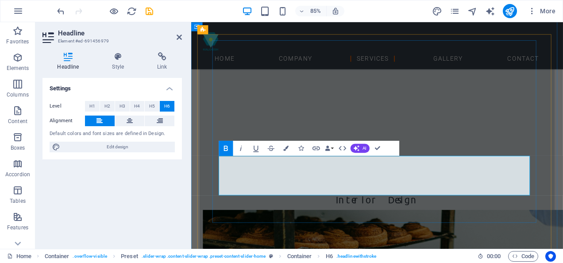
drag, startPoint x: 415, startPoint y: 216, endPoint x: 215, endPoint y: 193, distance: 200.9
click at [228, 149] on icon "button" at bounding box center [225, 148] width 9 height 9
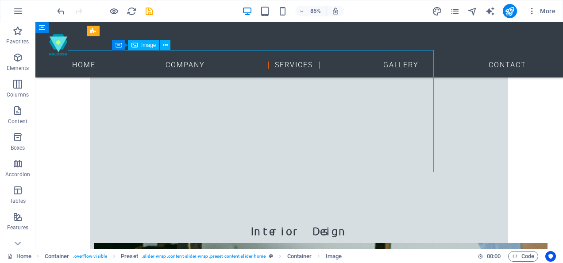
scroll to position [753, 0]
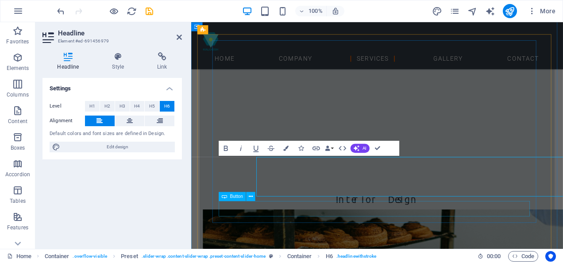
scroll to position [752, 0]
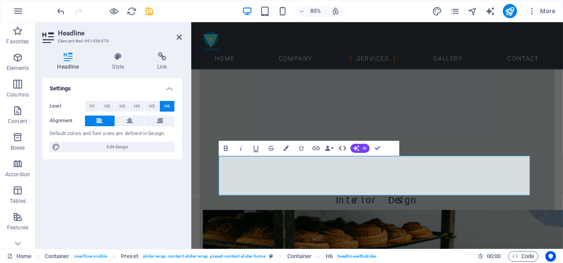
click at [344, 149] on icon "button" at bounding box center [342, 148] width 8 height 4
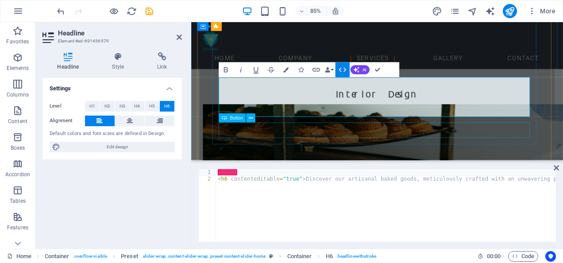
scroll to position [857, 0]
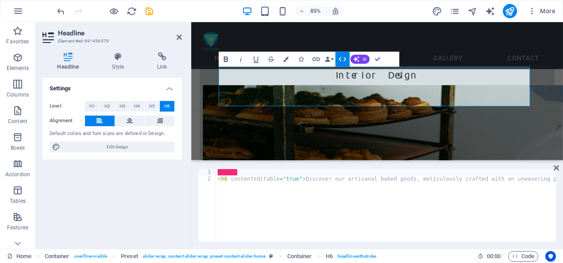
click at [225, 60] on icon "button" at bounding box center [225, 59] width 9 height 9
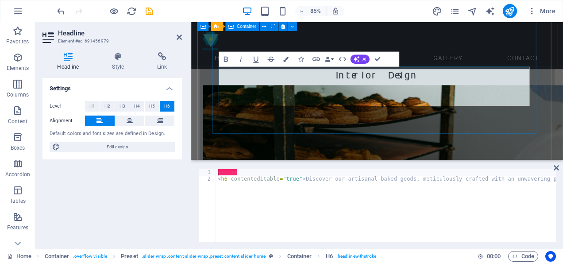
drag, startPoint x: 430, startPoint y: 115, endPoint x: 218, endPoint y: 94, distance: 213.0
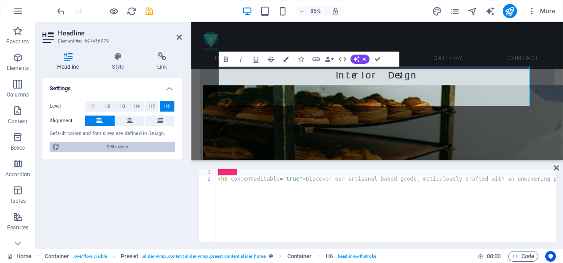
click at [120, 147] on span "Edit design" at bounding box center [117, 147] width 109 height 11
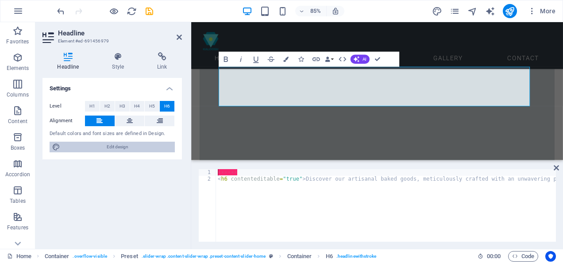
select select "px"
select select "300"
select select "px"
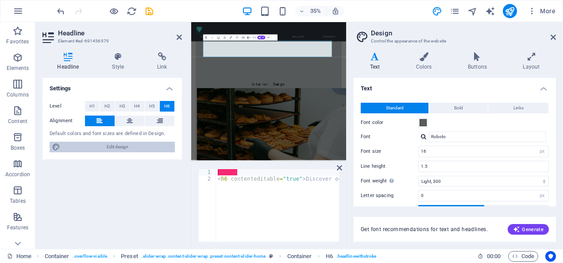
scroll to position [892, 0]
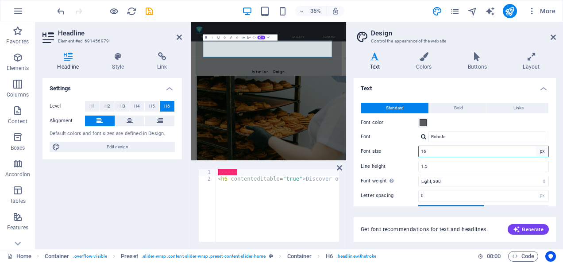
click at [536, 150] on select "rem px" at bounding box center [542, 151] width 12 height 11
click at [536, 146] on select "rem px" at bounding box center [542, 151] width 12 height 11
click at [431, 151] on input "16" at bounding box center [484, 151] width 130 height 11
click at [410, 146] on div "Font size 16 rem px" at bounding box center [455, 152] width 188 height 12
type input "12"
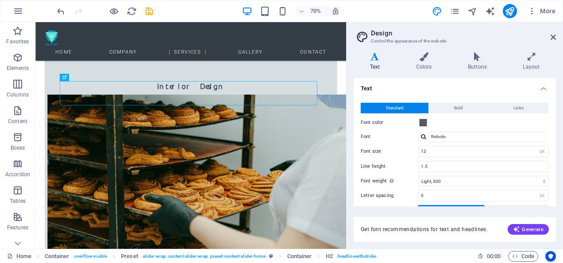
scroll to position [1064, 0]
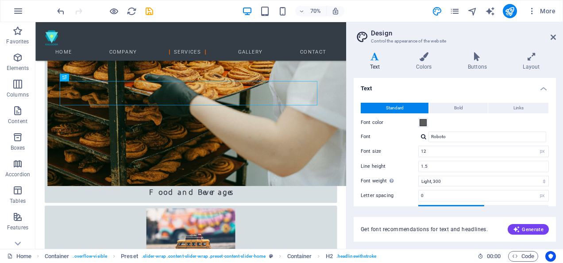
click at [557, 38] on aside "Design Control the appearance of the website Variants Text Colors Buttons Layou…" at bounding box center [454, 135] width 217 height 227
click at [555, 36] on icon at bounding box center [552, 37] width 5 height 7
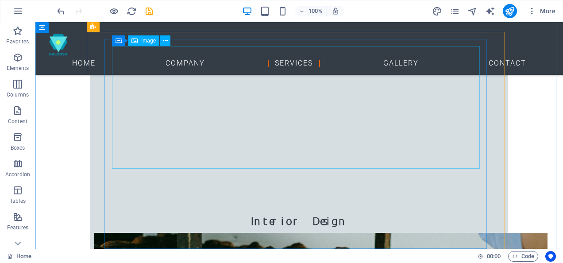
scroll to position [834, 0]
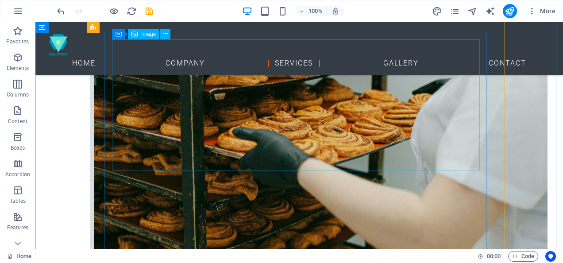
scroll to position [1011, 0]
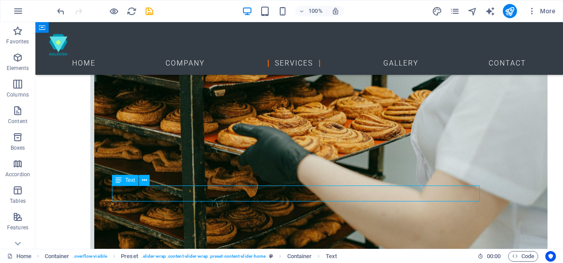
scroll to position [1010, 0]
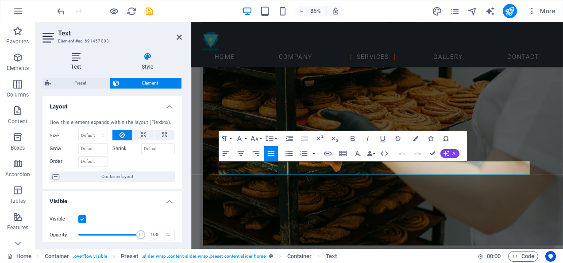
click at [78, 61] on icon at bounding box center [75, 56] width 67 height 9
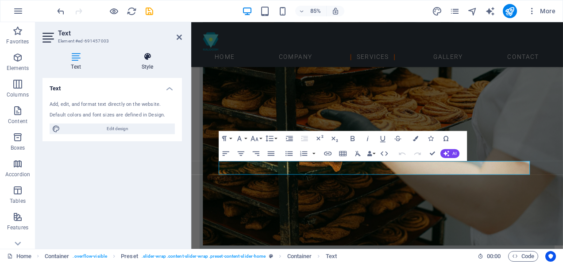
click at [145, 64] on h4 "Style" at bounding box center [147, 61] width 69 height 19
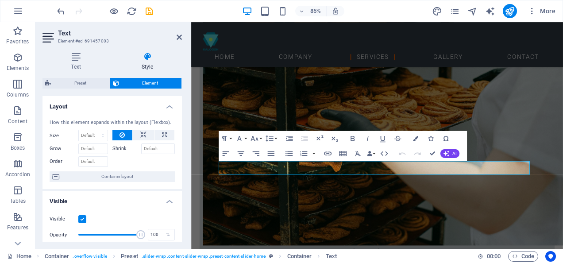
click at [49, 40] on icon at bounding box center [48, 38] width 13 height 14
click at [100, 135] on select "Default auto px % 1/1 1/2 1/3 1/4 1/5 1/6 1/7 1/8 1/9 1/10" at bounding box center [93, 135] width 29 height 11
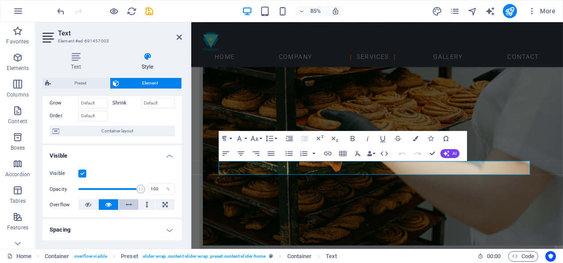
scroll to position [88, 0]
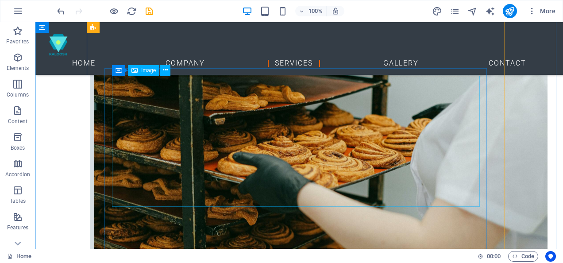
scroll to position [834, 0]
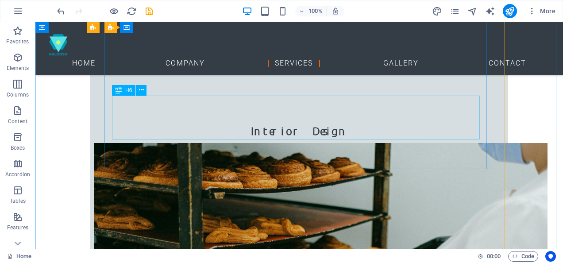
click at [127, 90] on span "H6" at bounding box center [128, 90] width 7 height 5
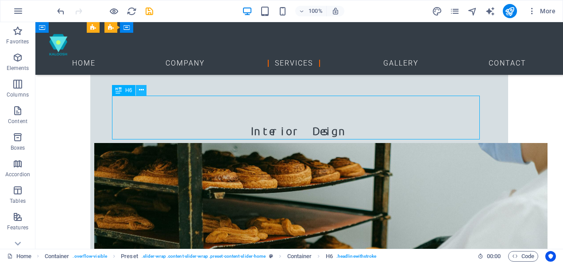
click at [142, 90] on icon at bounding box center [141, 89] width 5 height 9
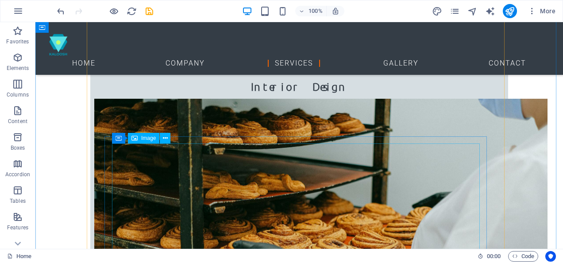
scroll to position [790, 0]
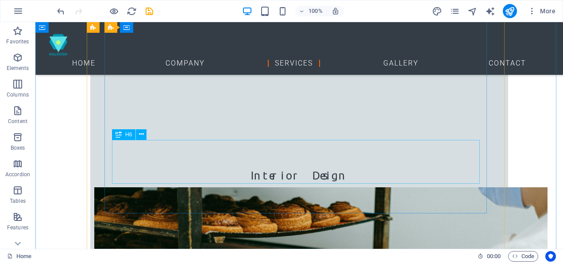
click at [152, 128] on icon at bounding box center [151, 127] width 5 height 9
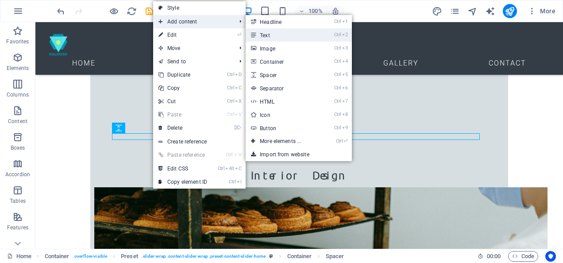
click at [260, 34] on link "Ctrl 2 Text" at bounding box center [282, 34] width 73 height 13
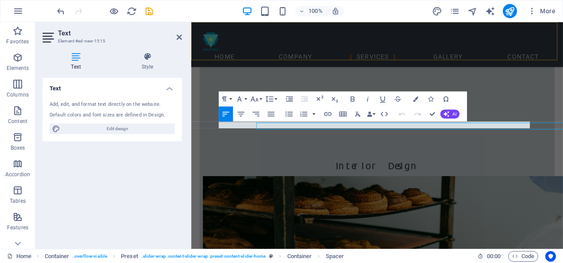
scroll to position [789, 0]
click at [447, 113] on icon "button" at bounding box center [446, 114] width 6 height 6
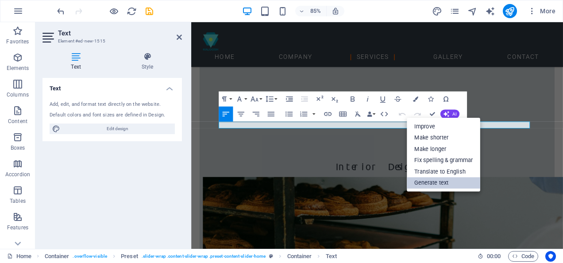
click at [439, 183] on link "Generate text" at bounding box center [443, 183] width 73 height 12
select select "English"
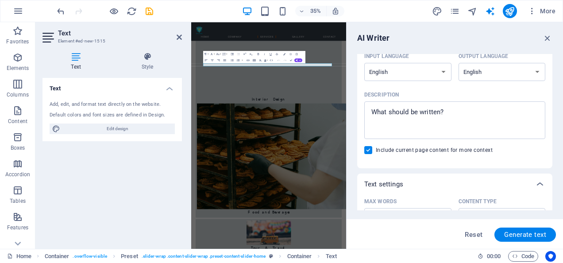
scroll to position [88, 0]
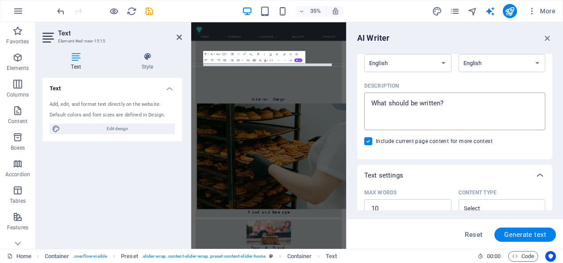
type textarea "x"
click at [446, 103] on textarea "Description x ​" at bounding box center [455, 111] width 172 height 29
type textarea "w"
type textarea "x"
type textarea "wr"
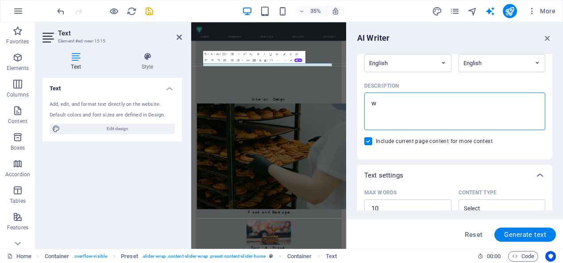
type textarea "x"
type textarea "wri"
type textarea "x"
type textarea "writ"
type textarea "x"
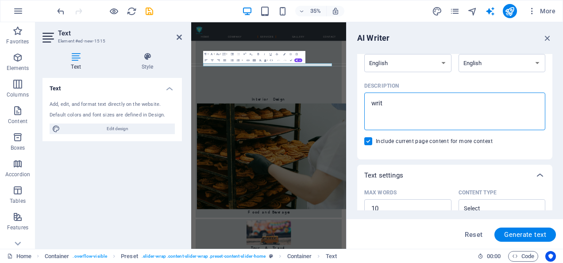
type textarea "write"
type textarea "x"
type textarea "write"
type textarea "x"
type textarea "write a"
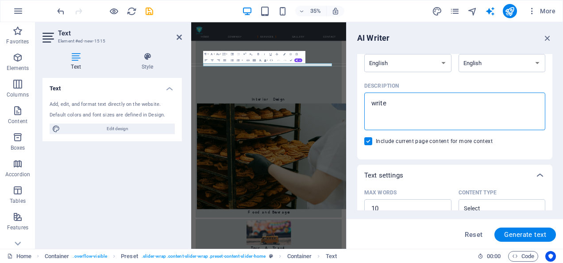
type textarea "x"
type textarea "write ab"
type textarea "x"
type textarea "write abo"
type textarea "x"
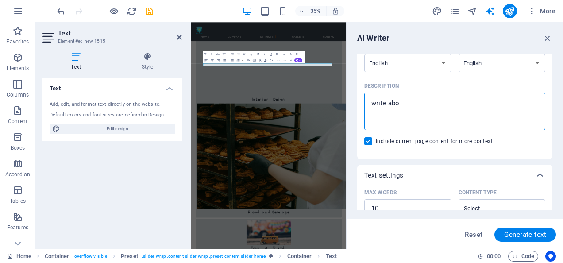
type textarea "write abou"
type textarea "x"
type textarea "write about"
type textarea "x"
type textarea "write about"
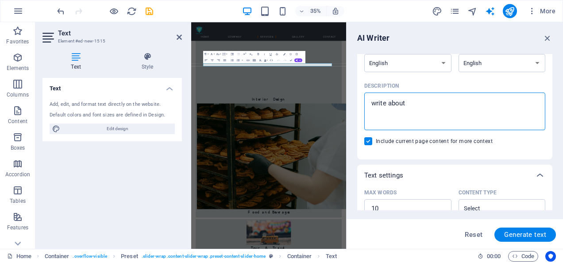
type textarea "x"
type textarea "write about b"
type textarea "x"
type textarea "write about ba"
type textarea "x"
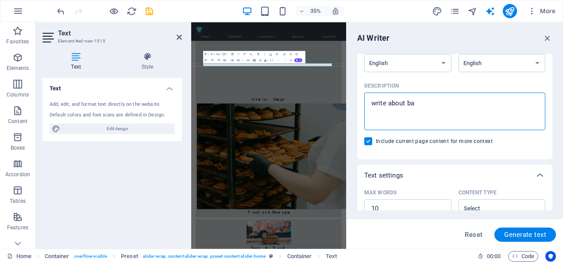
type textarea "write about bak"
type textarea "x"
type textarea "write about bake"
type textarea "x"
type textarea "write about baker"
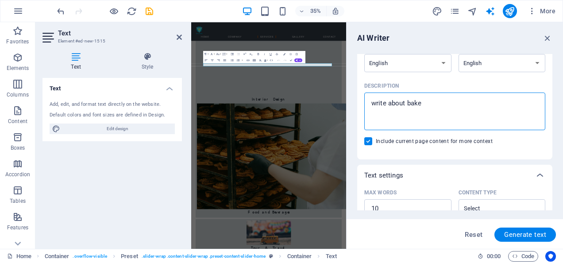
type textarea "x"
type textarea "write about bakery"
type textarea "x"
type textarea "write about bakery"
click at [512, 231] on span "Generate text" at bounding box center [525, 234] width 42 height 7
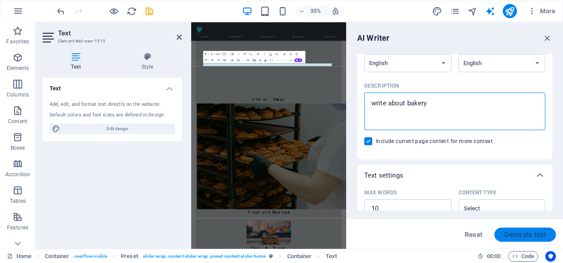
type textarea "x"
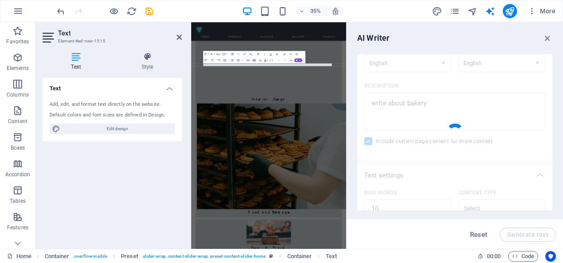
type textarea "x"
type textarea "Experience delightful artisanal baked goods crafted with passion."
type textarea "x"
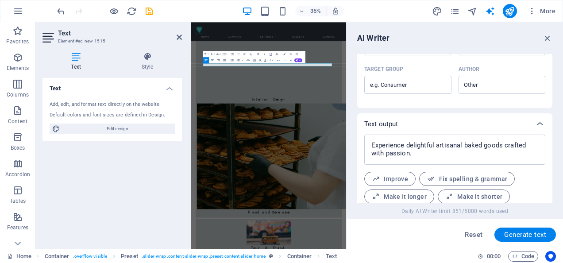
scroll to position [318, 0]
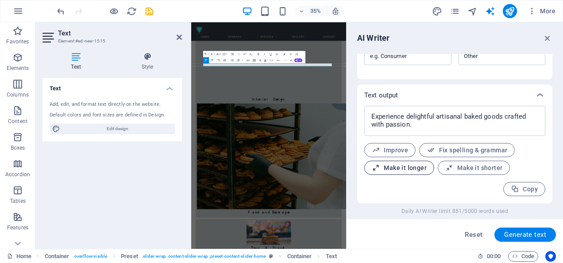
click at [413, 167] on span "Make it longer" at bounding box center [399, 168] width 55 height 8
type textarea "x"
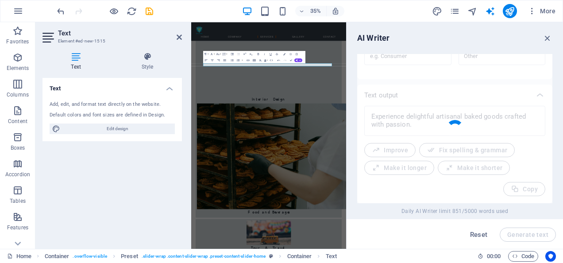
type textarea "x"
type textarea "Indulge in the exquisite flavors of our artisanal baked goods, meticulously cra…"
type textarea "x"
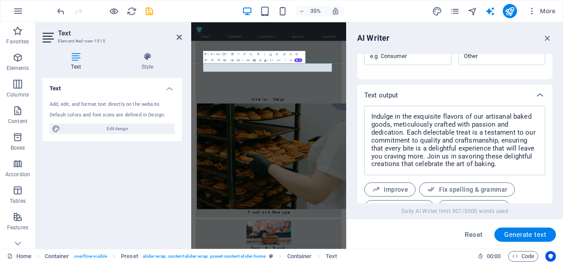
scroll to position [357, 0]
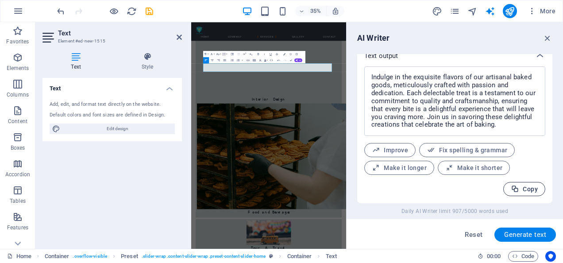
click at [529, 190] on span "Copy" at bounding box center [524, 189] width 27 height 8
type textarea "x"
drag, startPoint x: 549, startPoint y: 38, endPoint x: 420, endPoint y: 21, distance: 129.4
click at [549, 38] on icon "button" at bounding box center [547, 38] width 10 height 10
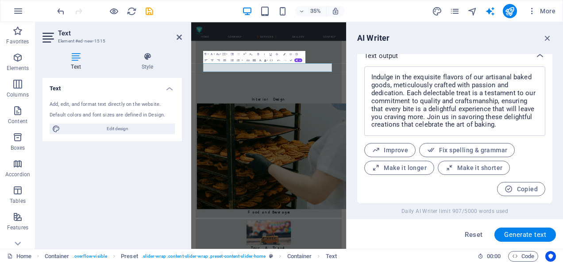
scroll to position [790, 0]
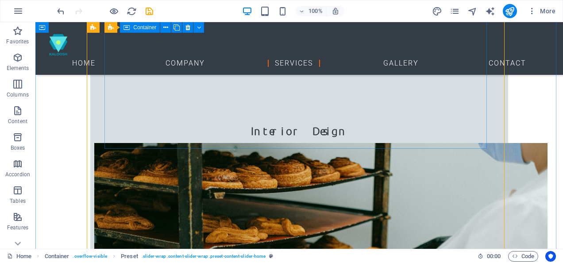
scroll to position [967, 0]
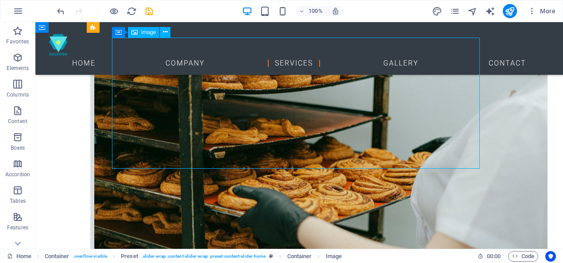
scroll to position [923, 0]
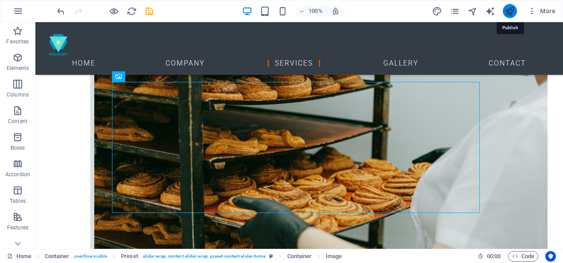
click at [510, 12] on icon "publish" at bounding box center [509, 11] width 10 height 10
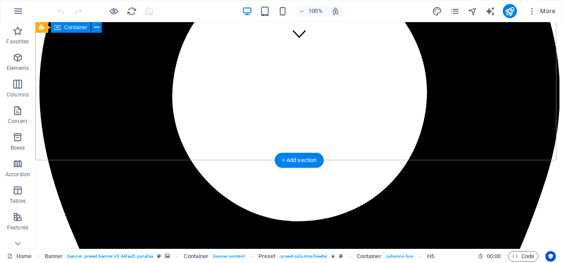
scroll to position [310, 0]
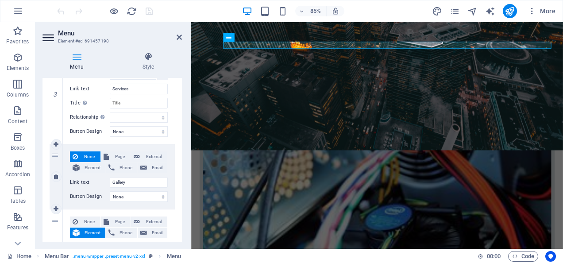
scroll to position [354, 0]
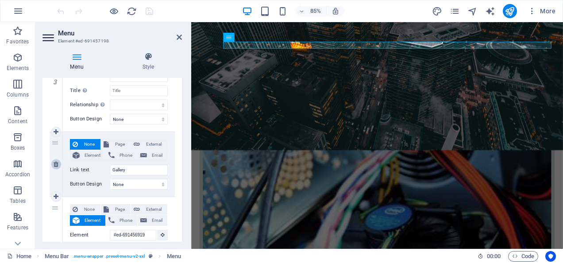
click at [57, 163] on icon at bounding box center [56, 164] width 5 height 6
select select
type input "#ed-691456919"
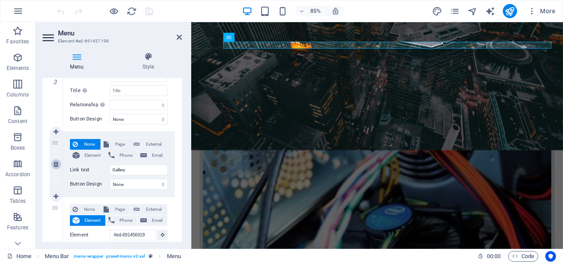
type input "Contact"
select select
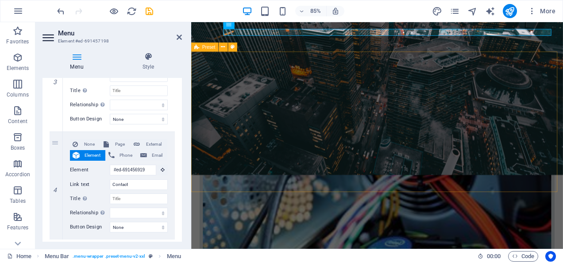
scroll to position [177, 0]
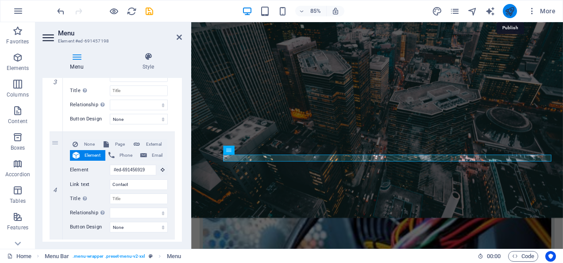
click at [509, 10] on icon "publish" at bounding box center [509, 11] width 10 height 10
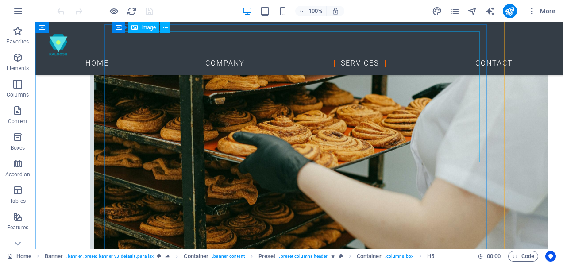
scroll to position [973, 0]
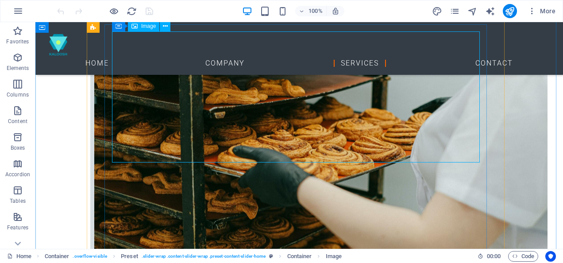
select select "px"
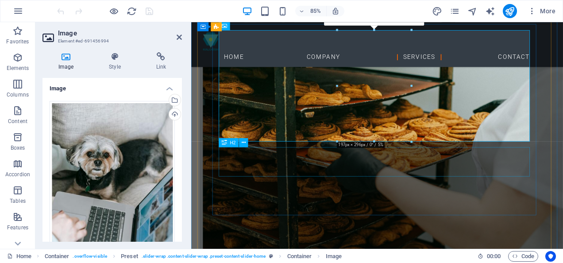
scroll to position [972, 0]
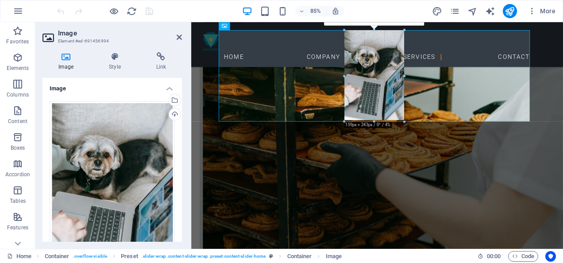
drag, startPoint x: 376, startPoint y: 140, endPoint x: 380, endPoint y: 119, distance: 21.0
type input "156"
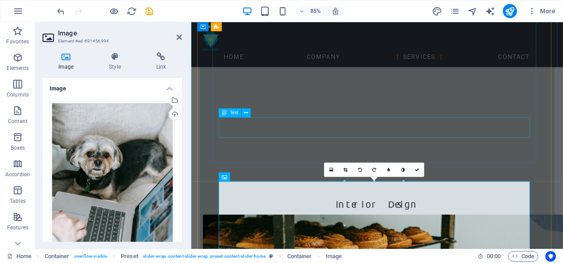
scroll to position [707, 0]
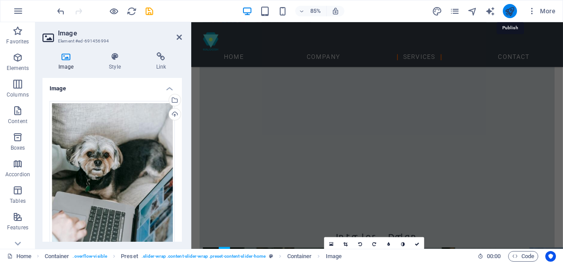
click at [511, 9] on icon "publish" at bounding box center [509, 11] width 10 height 10
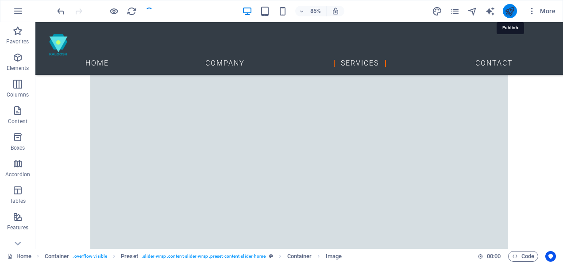
scroll to position [921, 0]
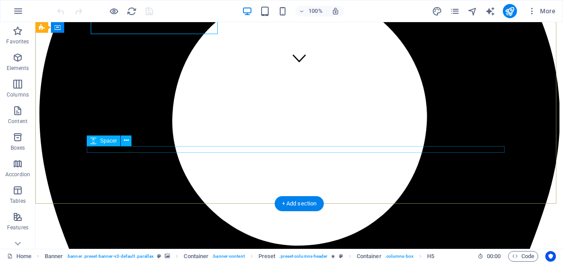
scroll to position [221, 0]
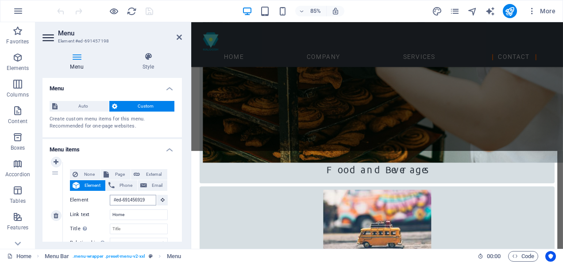
scroll to position [1376, 0]
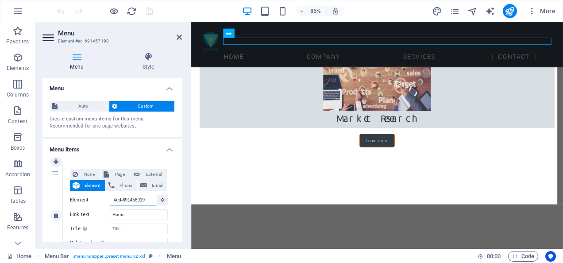
click at [127, 201] on input "#ed-691456919" at bounding box center [133, 200] width 46 height 11
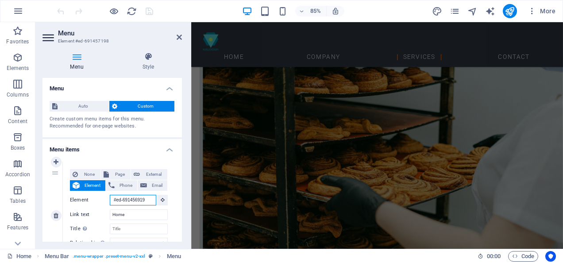
drag, startPoint x: 148, startPoint y: 199, endPoint x: 85, endPoint y: 199, distance: 63.3
click at [85, 199] on div "Element #ed-691456919" at bounding box center [119, 200] width 98 height 11
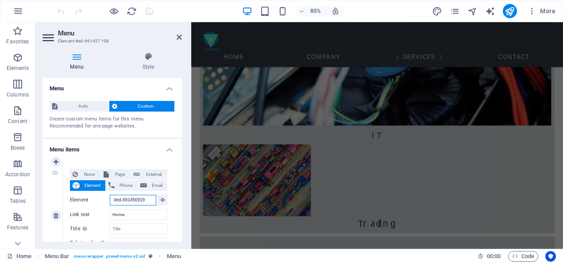
scroll to position [404, 0]
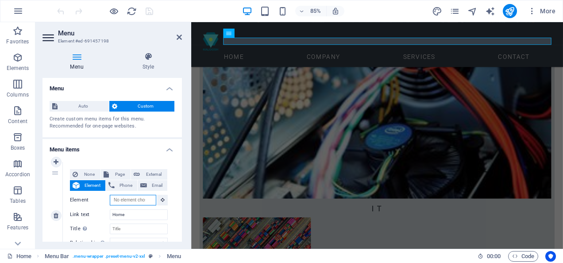
select select
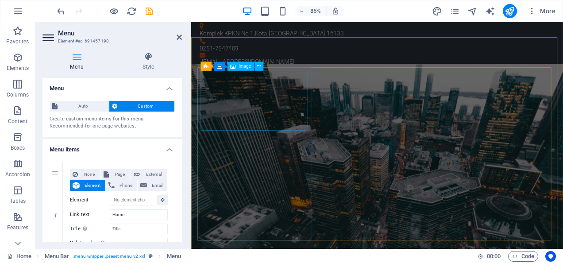
scroll to position [0, 0]
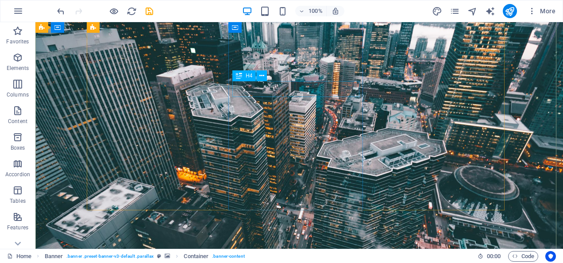
scroll to position [133, 0]
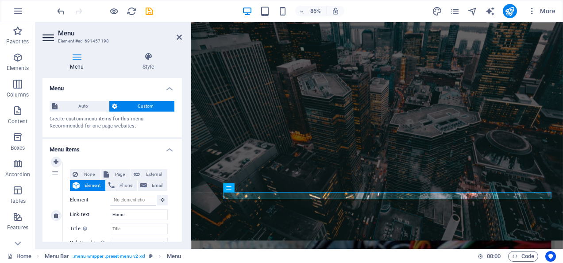
scroll to position [0, 0]
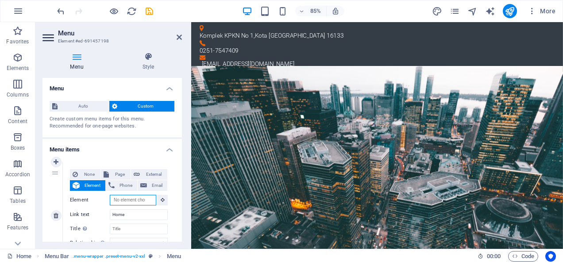
click at [142, 200] on input "Element" at bounding box center [133, 200] width 46 height 11
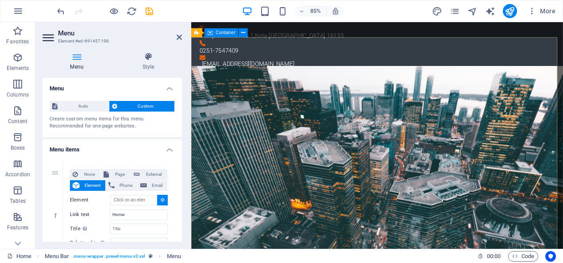
type input "#ed-691457123"
select select
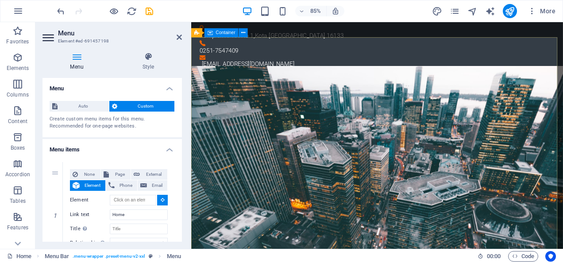
select select
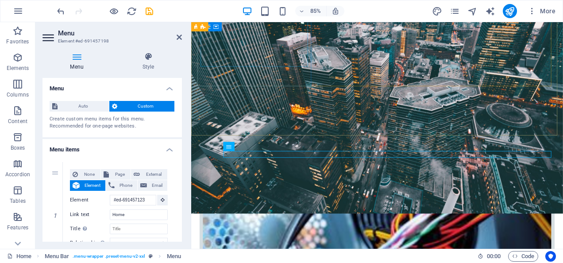
scroll to position [204, 0]
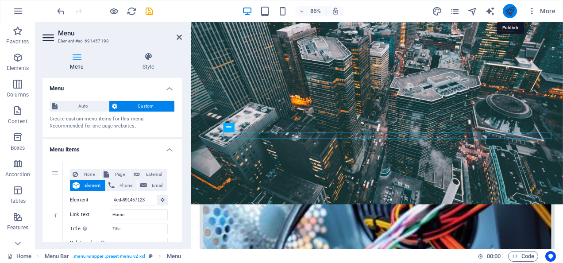
click at [510, 14] on icon "publish" at bounding box center [509, 11] width 10 height 10
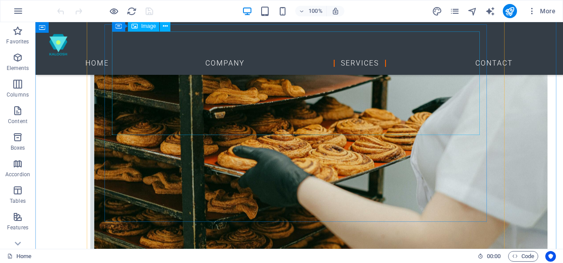
scroll to position [841, 0]
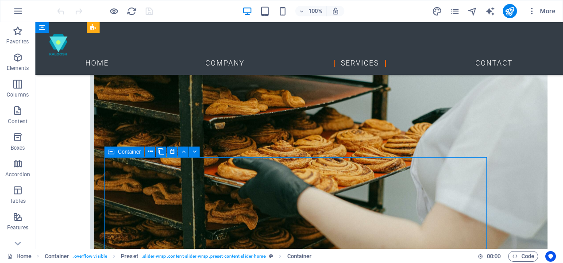
scroll to position [973, 0]
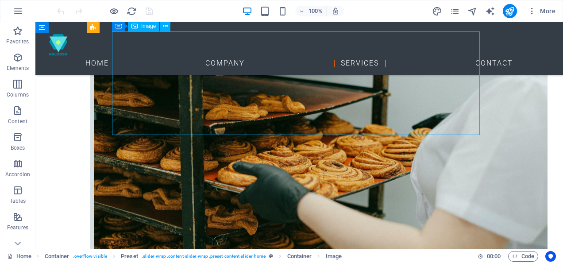
select select "px"
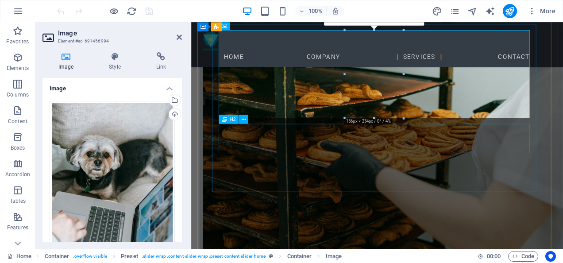
scroll to position [972, 0]
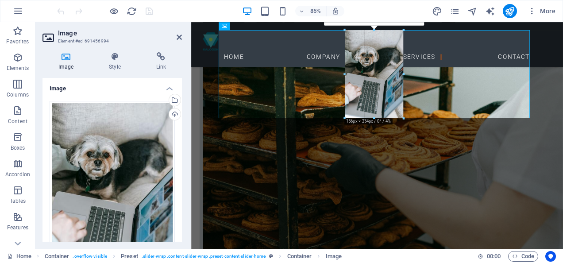
drag, startPoint x: 403, startPoint y: 118, endPoint x: 233, endPoint y: 109, distance: 170.5
click at [402, 99] on div "180 170 160 150 140 130 120 110 100 90 80 70 60 50 40 30 20 10 0 -10 -20 -30 -4…" at bounding box center [374, 74] width 59 height 88
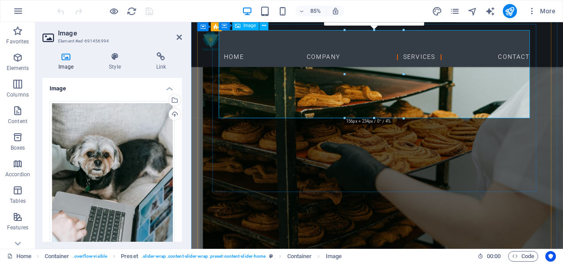
drag, startPoint x: 564, startPoint y: 139, endPoint x: 411, endPoint y: 115, distance: 154.5
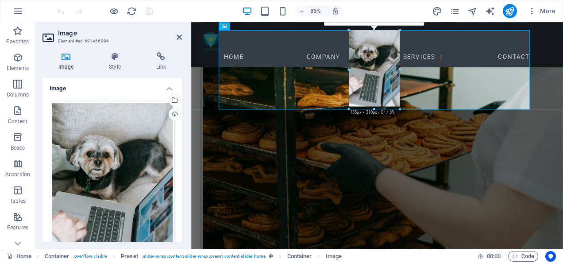
type input "135"
select select "px"
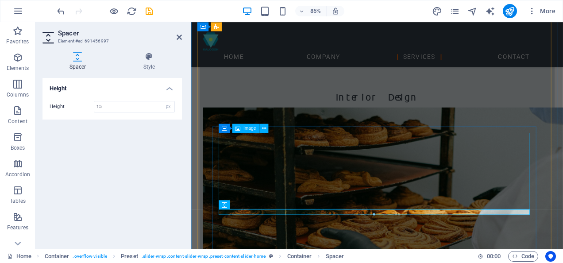
scroll to position [883, 0]
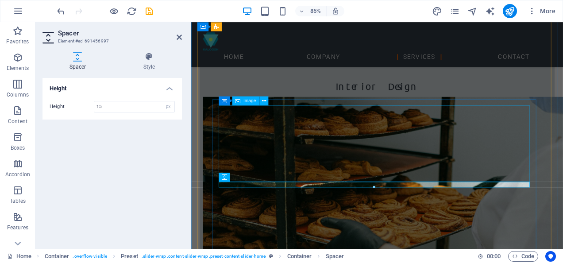
select select "px"
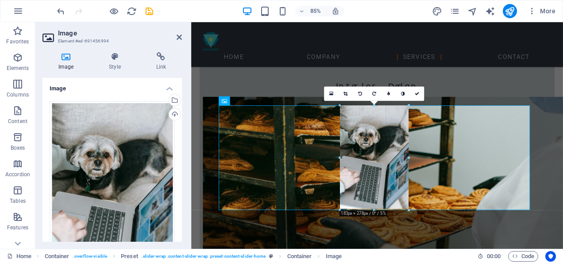
drag, startPoint x: 378, startPoint y: 181, endPoint x: 228, endPoint y: 227, distance: 156.2
type input "181"
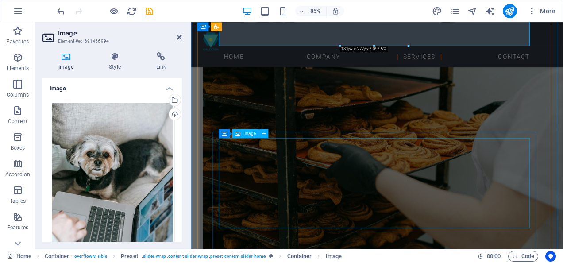
scroll to position [795, 0]
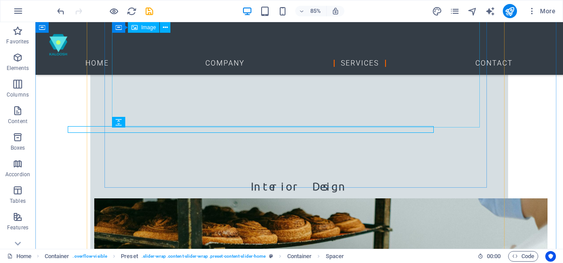
scroll to position [795, 0]
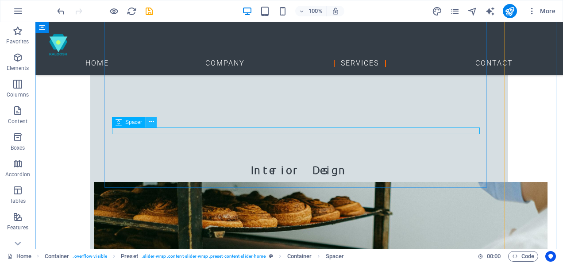
click at [150, 119] on icon at bounding box center [151, 121] width 5 height 9
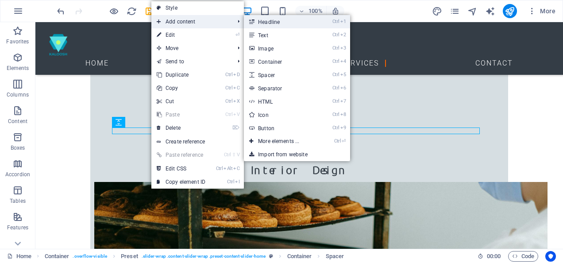
click at [269, 22] on link "Ctrl 1 Headline" at bounding box center [280, 21] width 73 height 13
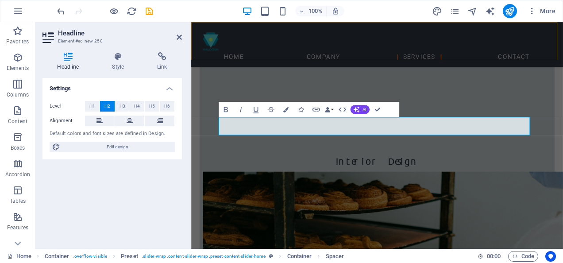
scroll to position [795, 0]
click at [130, 119] on icon at bounding box center [130, 120] width 6 height 11
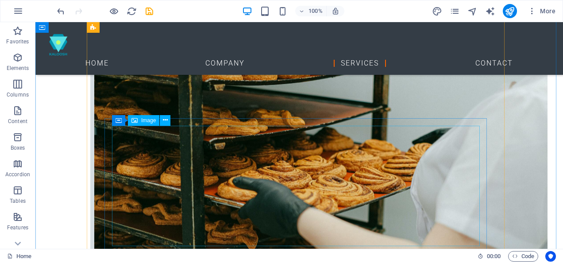
scroll to position [972, 0]
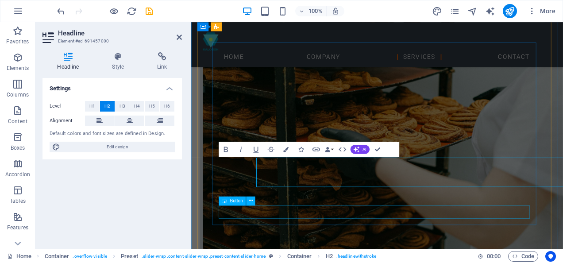
scroll to position [972, 0]
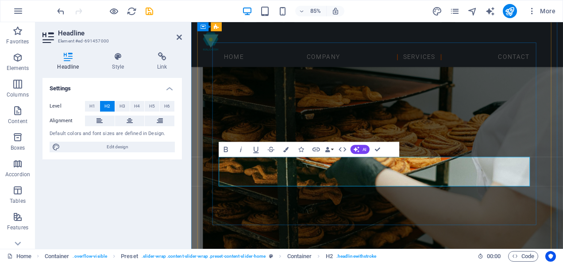
drag, startPoint x: 430, startPoint y: 206, endPoint x: 387, endPoint y: 207, distance: 42.5
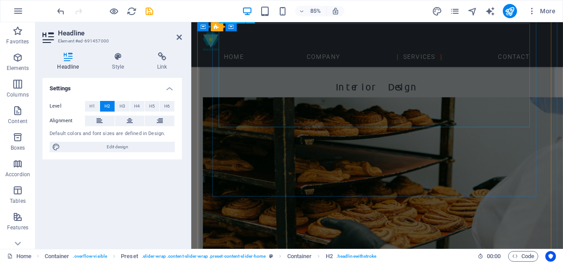
scroll to position [750, 0]
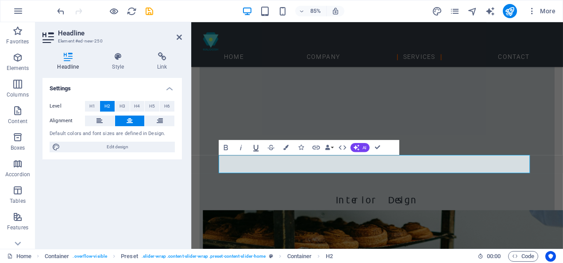
click at [255, 148] on icon "button" at bounding box center [255, 147] width 9 height 9
click at [116, 61] on h4 "Style" at bounding box center [119, 61] width 45 height 19
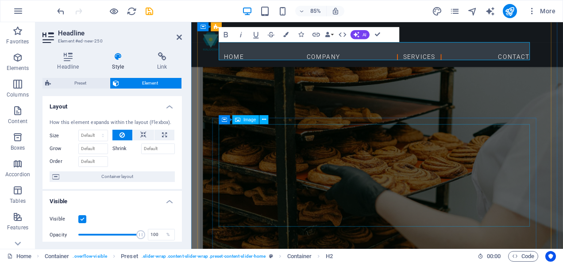
scroll to position [972, 0]
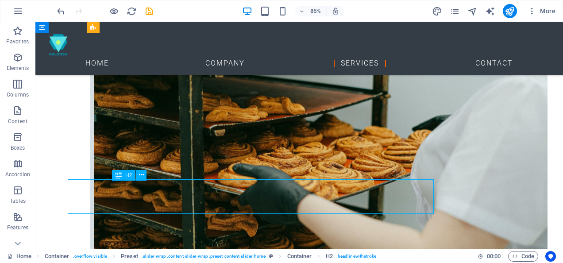
scroll to position [972, 0]
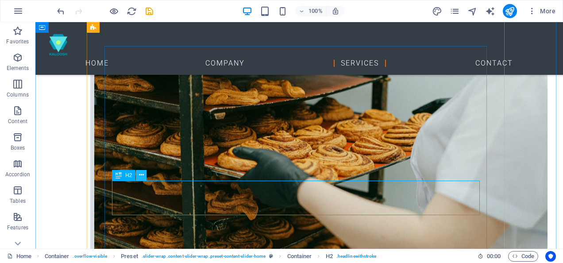
click at [141, 173] on icon at bounding box center [141, 174] width 5 height 9
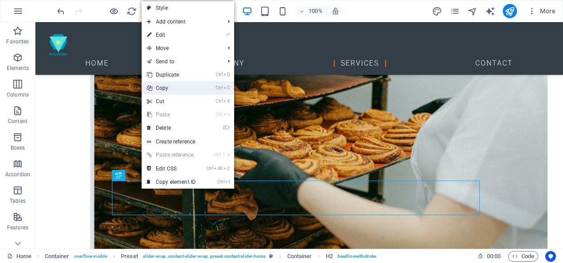
click at [177, 90] on link "Ctrl C Copy" at bounding box center [171, 87] width 59 height 13
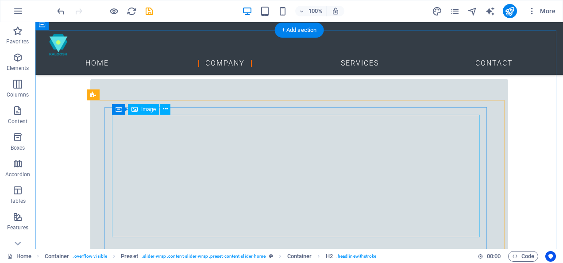
scroll to position [795, 0]
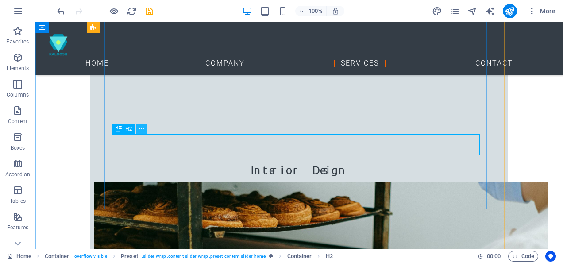
click at [142, 129] on icon at bounding box center [141, 128] width 5 height 9
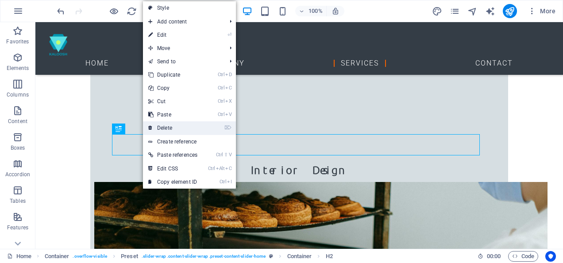
click at [167, 128] on link "⌦ Delete" at bounding box center [173, 127] width 60 height 13
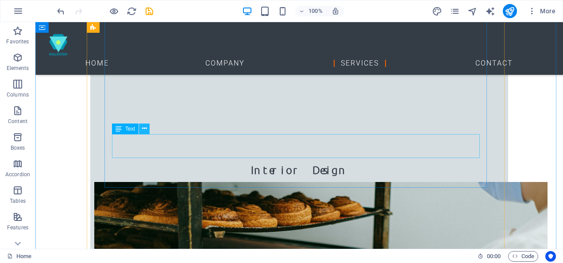
click at [147, 128] on button at bounding box center [144, 128] width 11 height 11
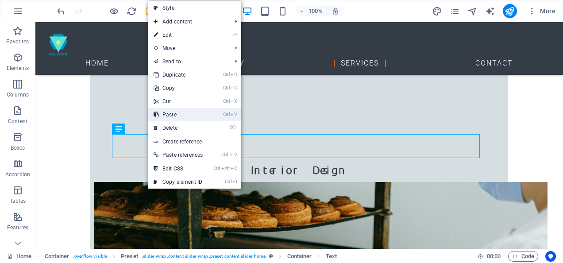
click at [169, 112] on link "Ctrl V Paste" at bounding box center [178, 114] width 60 height 13
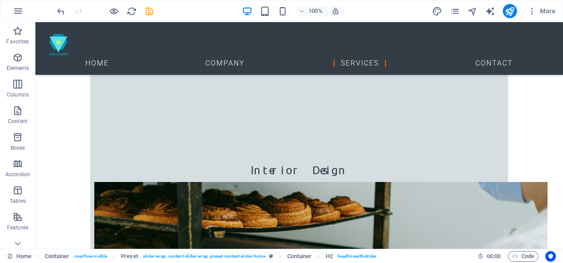
drag, startPoint x: 257, startPoint y: 168, endPoint x: 256, endPoint y: 156, distance: 12.0
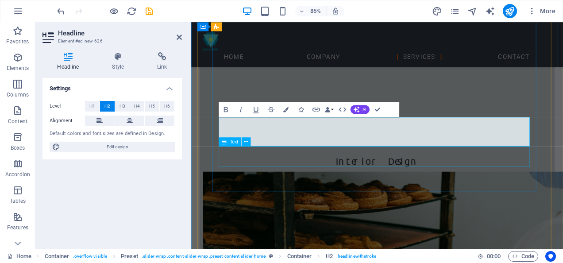
scroll to position [795, 0]
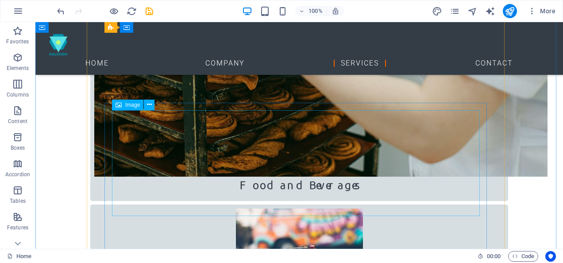
scroll to position [1061, 0]
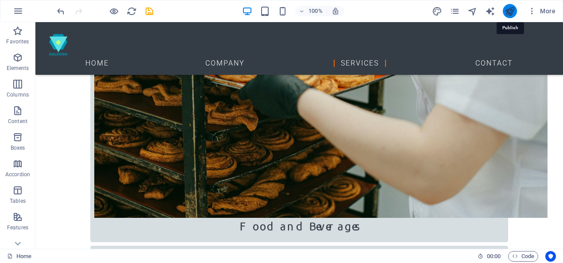
click at [513, 11] on icon "publish" at bounding box center [509, 11] width 10 height 10
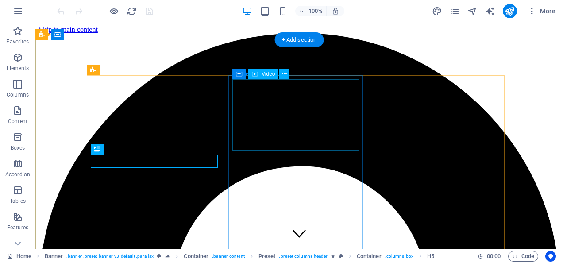
select select "%"
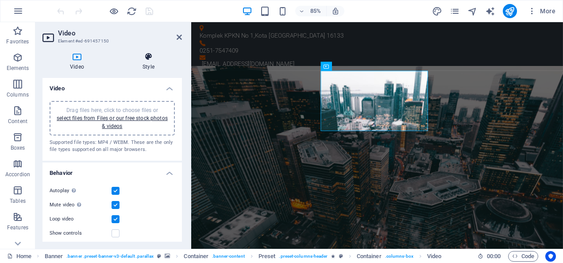
click at [146, 58] on icon at bounding box center [148, 56] width 67 height 9
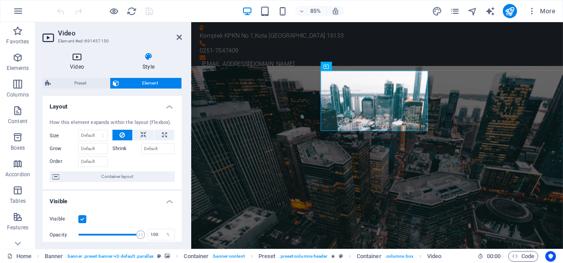
click at [83, 65] on h4 "Video" at bounding box center [78, 61] width 73 height 19
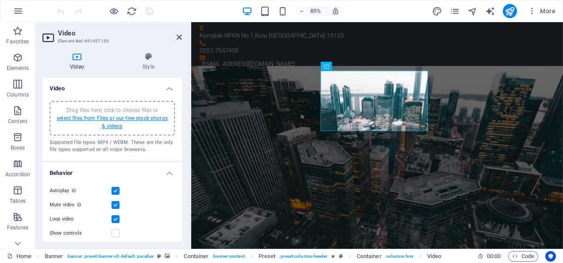
click at [121, 120] on link "select files from Files or our free stock photos & videos" at bounding box center [112, 122] width 111 height 14
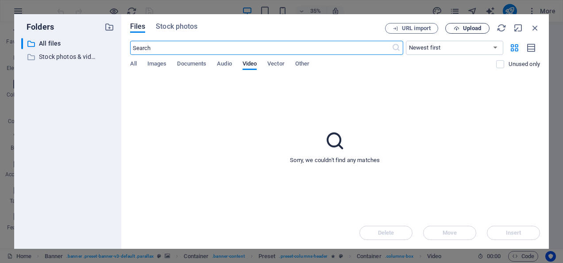
click at [475, 28] on span "Upload" at bounding box center [472, 28] width 18 height 5
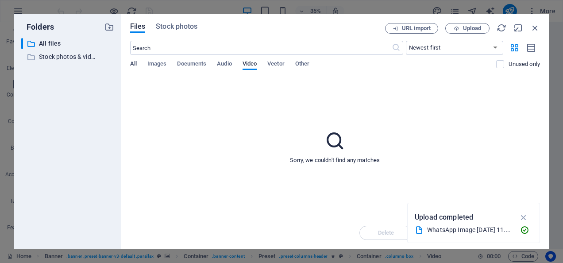
click at [133, 65] on span "All" at bounding box center [133, 64] width 7 height 12
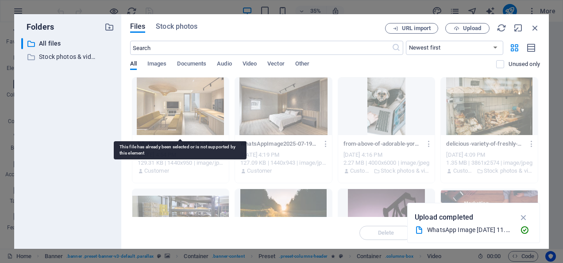
click at [198, 107] on div at bounding box center [180, 106] width 97 height 58
click at [182, 106] on div at bounding box center [180, 106] width 97 height 58
click at [181, 106] on div at bounding box center [180, 106] width 97 height 58
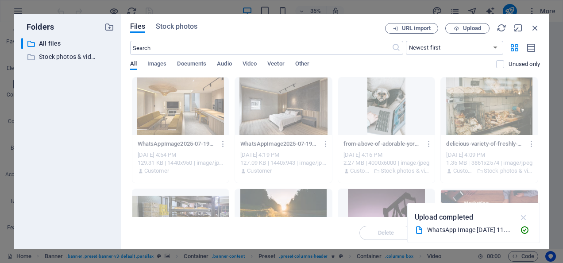
click at [522, 219] on icon "button" at bounding box center [524, 217] width 10 height 10
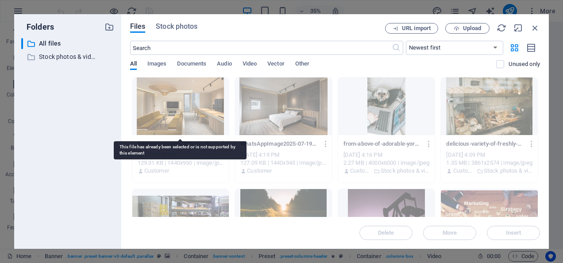
click at [171, 107] on div at bounding box center [180, 106] width 97 height 58
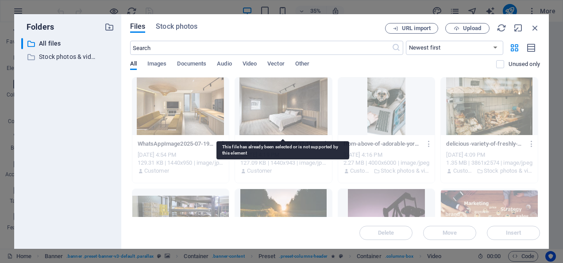
drag, startPoint x: 281, startPoint y: 95, endPoint x: 288, endPoint y: 96, distance: 6.7
click at [281, 95] on div at bounding box center [283, 106] width 97 height 58
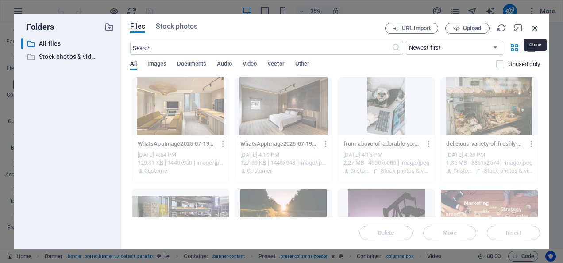
drag, startPoint x: 534, startPoint y: 25, endPoint x: 403, endPoint y: 4, distance: 132.7
click at [534, 25] on icon "button" at bounding box center [535, 28] width 10 height 10
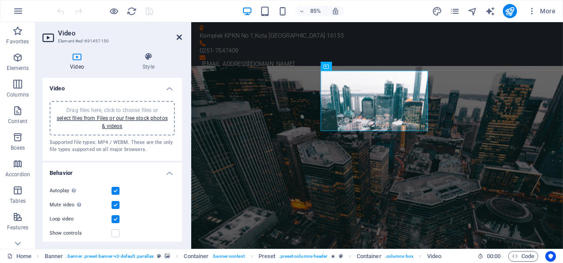
click at [180, 38] on icon at bounding box center [179, 37] width 5 height 7
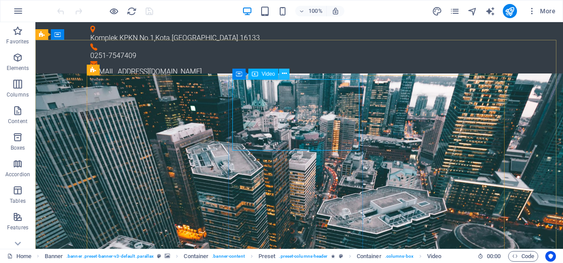
click at [284, 75] on icon at bounding box center [284, 73] width 5 height 9
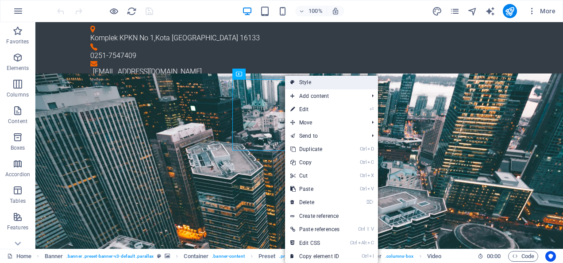
drag, startPoint x: 340, startPoint y: 81, endPoint x: 102, endPoint y: 83, distance: 238.5
click at [340, 81] on link "Style" at bounding box center [331, 82] width 93 height 13
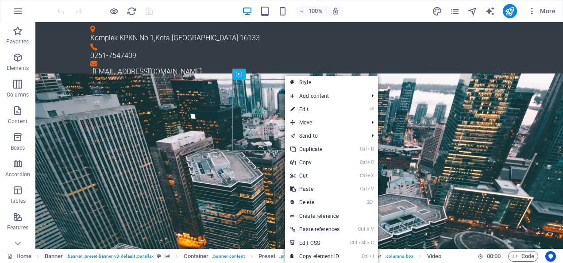
select select "px"
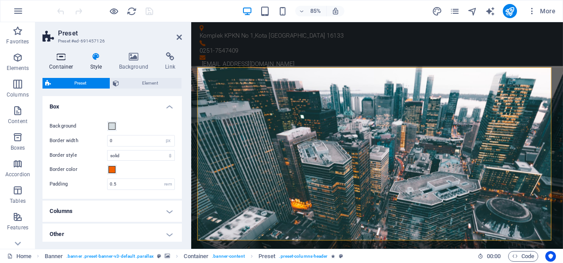
click at [69, 62] on h4 "Container" at bounding box center [62, 61] width 41 height 19
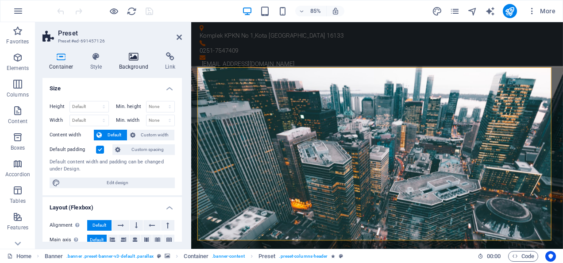
click at [139, 62] on h4 "Background" at bounding box center [135, 61] width 46 height 19
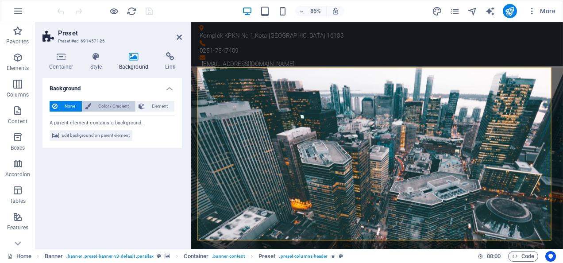
click at [118, 106] on span "Color / Gradient" at bounding box center [113, 106] width 39 height 11
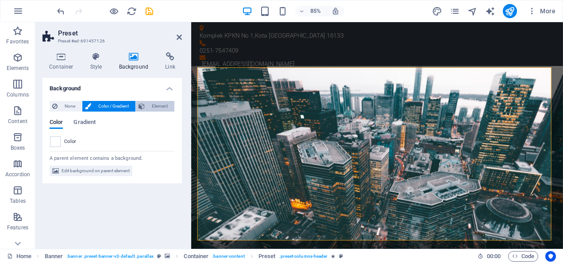
click at [155, 104] on span "Element" at bounding box center [159, 106] width 24 height 11
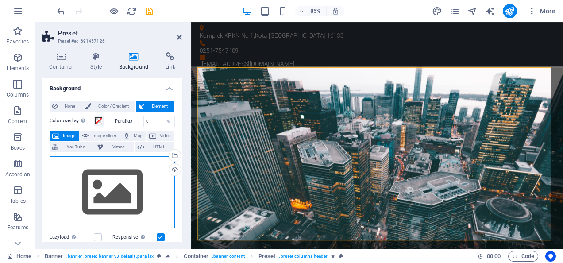
click at [119, 173] on div "Drag files here, click to choose files or select files from Files or our free s…" at bounding box center [112, 192] width 125 height 73
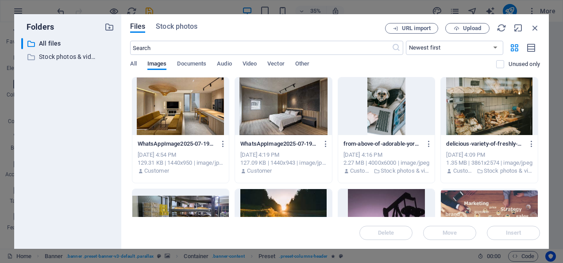
click at [195, 111] on div at bounding box center [180, 106] width 97 height 58
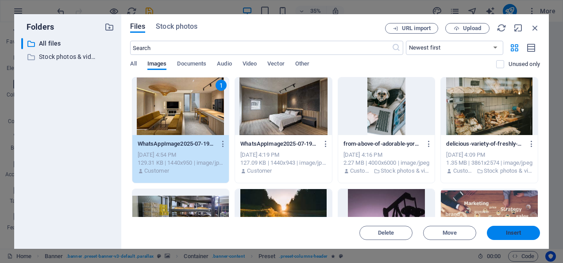
click at [499, 228] on button "Insert" at bounding box center [513, 233] width 53 height 14
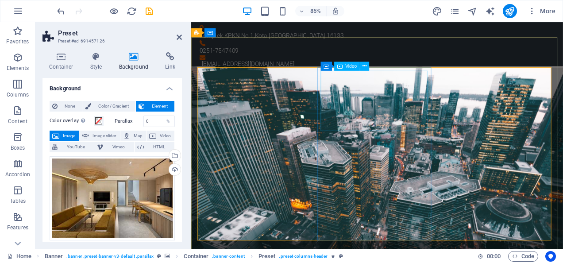
click at [348, 66] on span "Video" at bounding box center [351, 66] width 12 height 4
click at [365, 63] on icon at bounding box center [364, 66] width 4 height 8
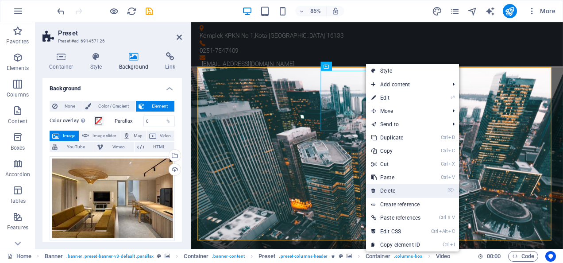
click at [399, 190] on link "⌦ Delete" at bounding box center [396, 190] width 60 height 13
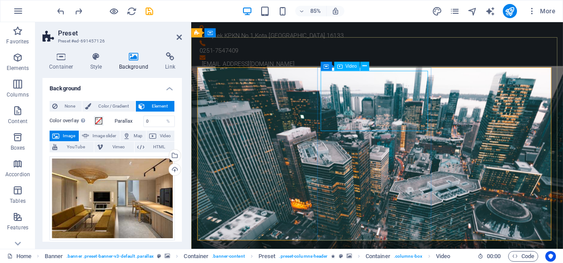
select select "%"
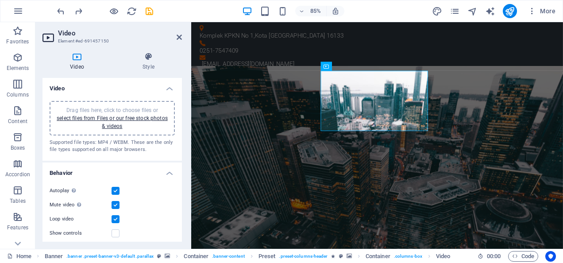
click at [167, 173] on h4 "Behavior" at bounding box center [111, 170] width 139 height 16
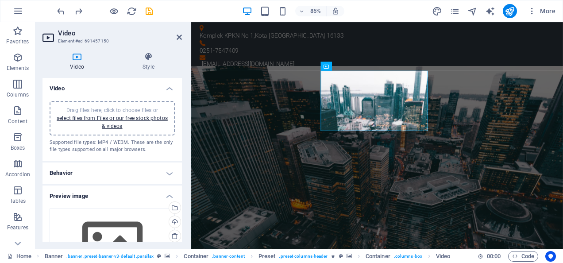
click at [167, 173] on h4 "Behavior" at bounding box center [111, 172] width 139 height 21
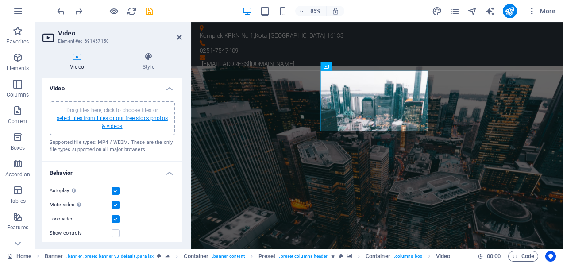
click at [129, 119] on link "select files from Files or our free stock photos & videos" at bounding box center [112, 122] width 111 height 14
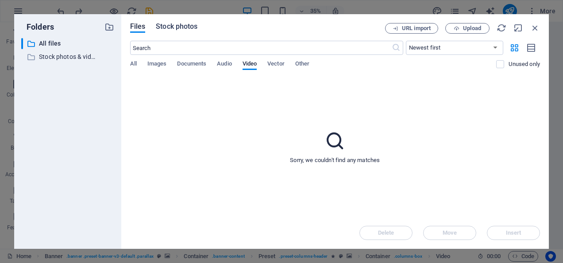
click at [186, 25] on span "Stock photos" at bounding box center [177, 26] width 42 height 11
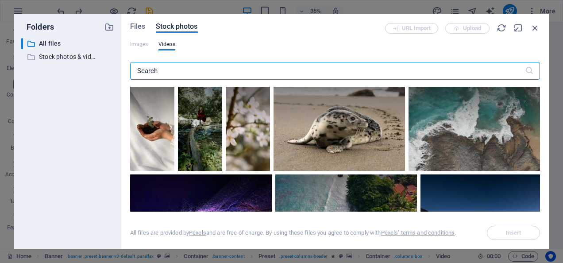
click at [193, 71] on input "text" at bounding box center [327, 71] width 395 height 18
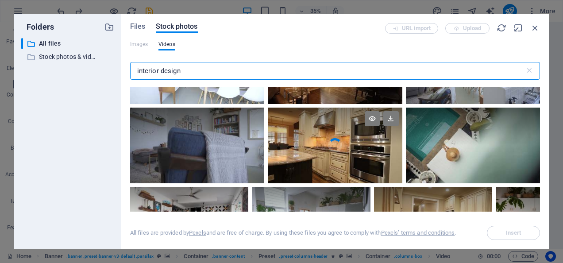
scroll to position [44, 0]
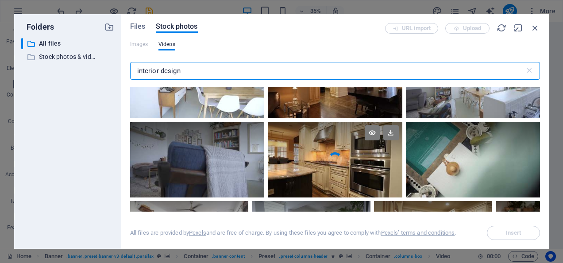
type input "interior design"
click at [345, 157] on div at bounding box center [335, 141] width 134 height 38
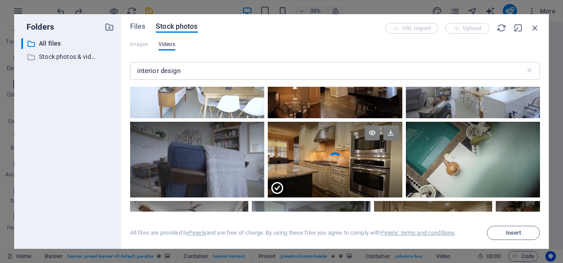
click at [345, 157] on div at bounding box center [335, 141] width 134 height 38
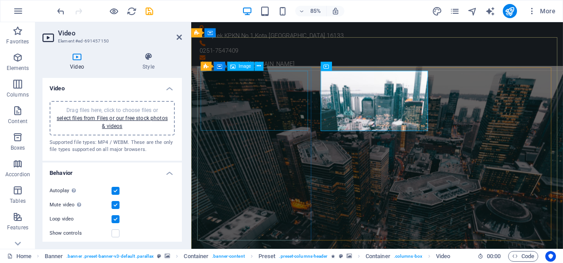
select select "%"
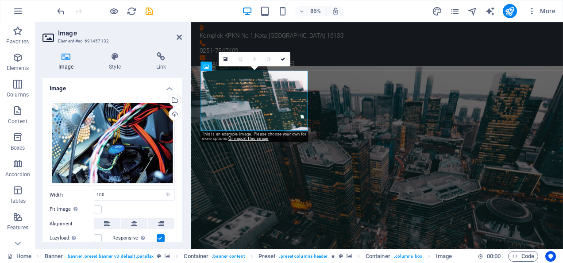
click at [68, 60] on icon at bounding box center [65, 56] width 47 height 9
click at [117, 59] on icon at bounding box center [114, 56] width 43 height 9
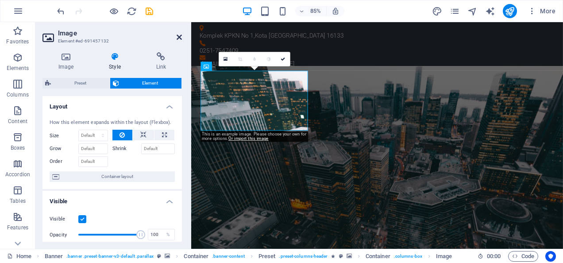
click at [181, 37] on icon at bounding box center [179, 37] width 5 height 7
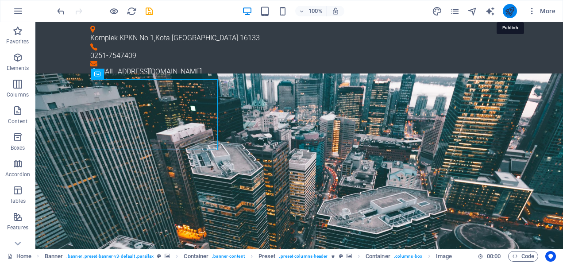
click at [507, 10] on icon "publish" at bounding box center [509, 11] width 10 height 10
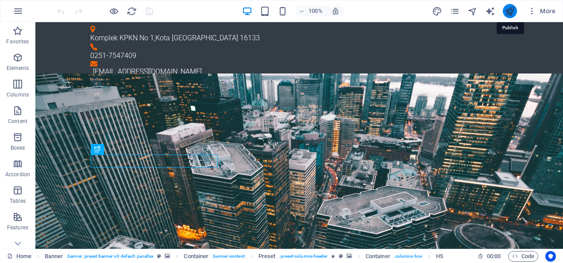
click at [512, 9] on icon "publish" at bounding box center [509, 11] width 10 height 10
click at [132, 9] on icon "reload" at bounding box center [132, 11] width 10 height 10
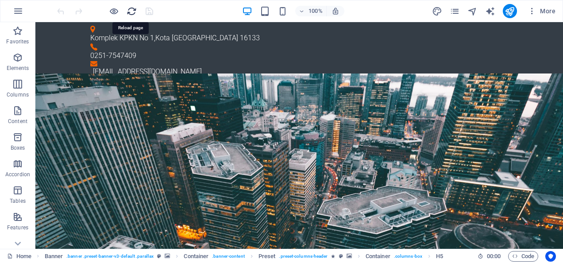
click at [132, 13] on icon "reload" at bounding box center [132, 11] width 10 height 10
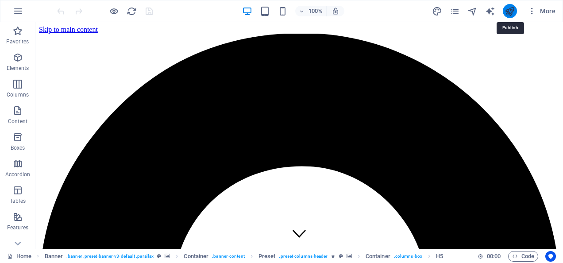
click at [509, 13] on icon "publish" at bounding box center [509, 11] width 10 height 10
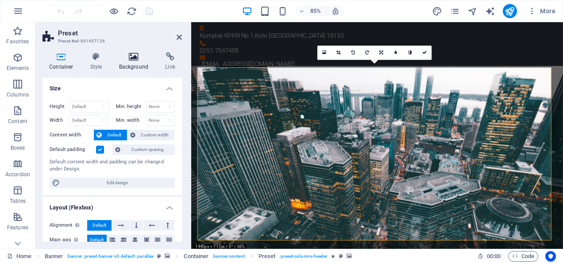
click at [133, 57] on icon at bounding box center [133, 56] width 43 height 9
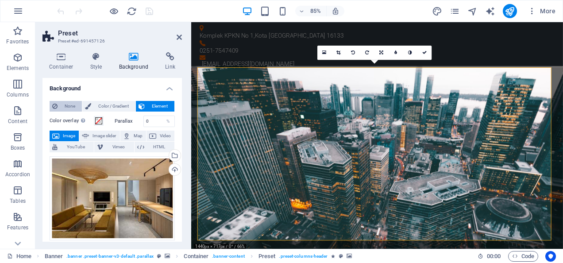
click at [70, 103] on span "None" at bounding box center [69, 106] width 19 height 11
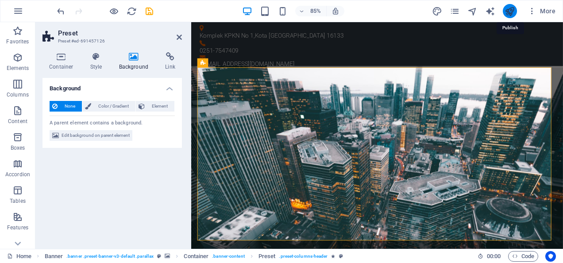
click at [507, 12] on icon "publish" at bounding box center [509, 11] width 10 height 10
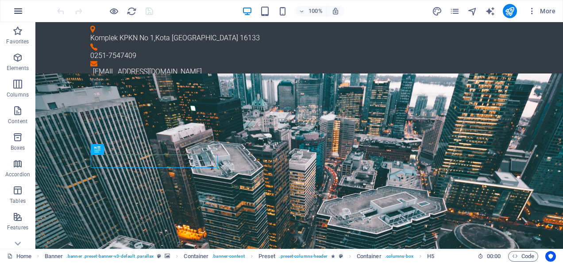
click at [20, 13] on icon "button" at bounding box center [18, 11] width 11 height 11
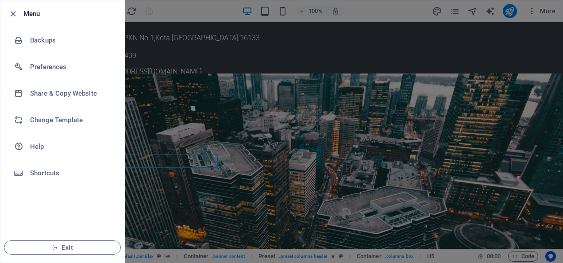
click at [520, 49] on div at bounding box center [281, 131] width 563 height 263
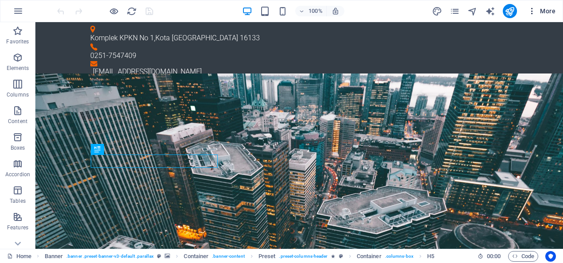
click at [534, 9] on icon "button" at bounding box center [531, 11] width 9 height 9
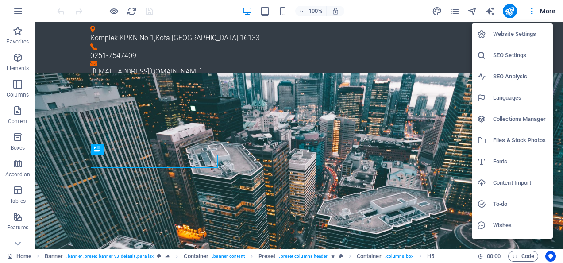
click at [520, 37] on h6 "Website Settings" at bounding box center [520, 34] width 54 height 11
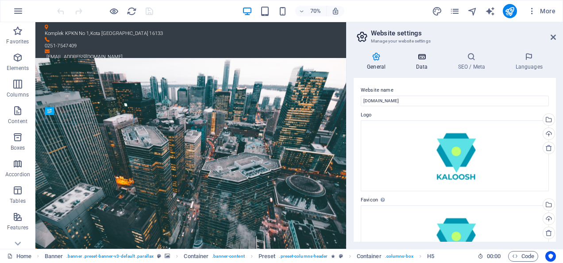
click at [422, 65] on h4 "Data" at bounding box center [423, 61] width 42 height 19
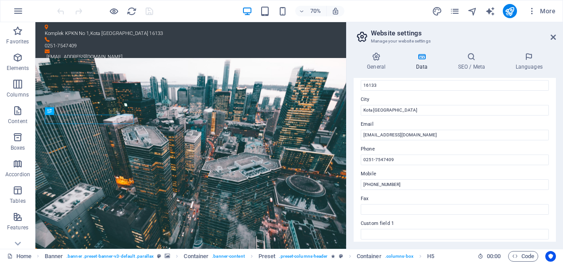
scroll to position [261, 0]
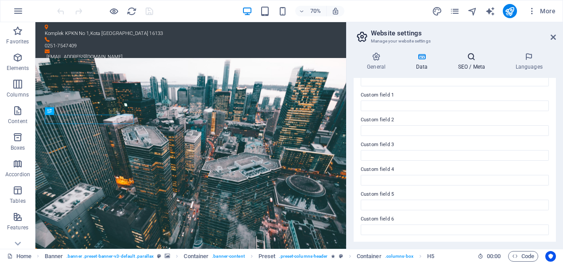
click at [464, 60] on icon at bounding box center [471, 56] width 54 height 9
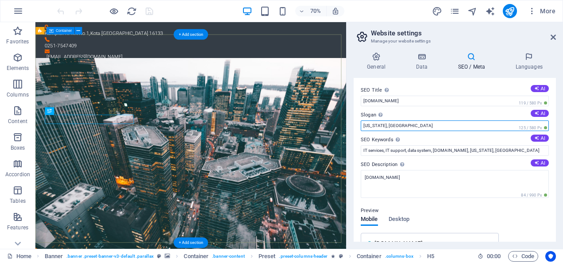
drag, startPoint x: 451, startPoint y: 146, endPoint x: 470, endPoint y: 168, distance: 28.6
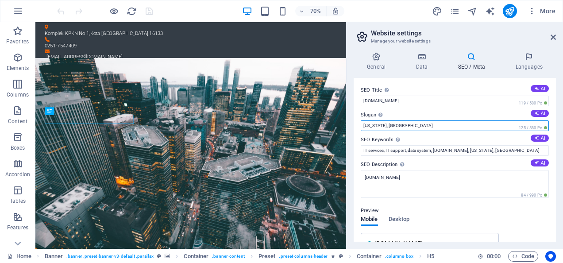
drag, startPoint x: 403, startPoint y: 126, endPoint x: 362, endPoint y: 124, distance: 41.6
click at [362, 124] on input "[US_STATE], [GEOGRAPHIC_DATA]" at bounding box center [455, 125] width 188 height 11
type input "Better World"
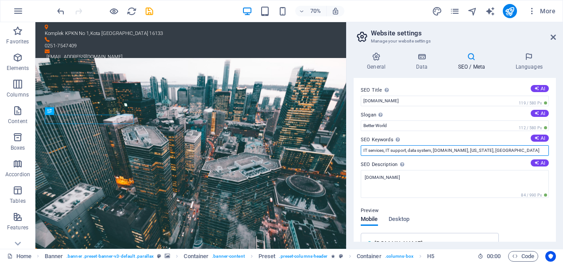
drag, startPoint x: 493, startPoint y: 150, endPoint x: 463, endPoint y: 150, distance: 30.5
click at [463, 150] on input "IT services, IT support, data system, [DOMAIN_NAME], [US_STATE], [GEOGRAPHIC_DA…" at bounding box center [455, 150] width 188 height 11
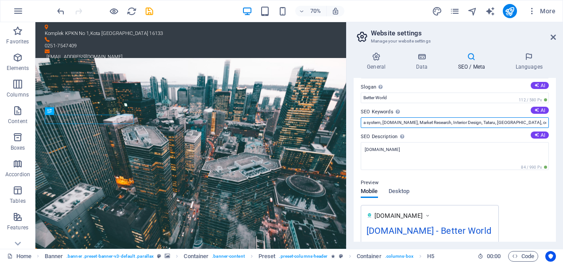
scroll to position [0, 0]
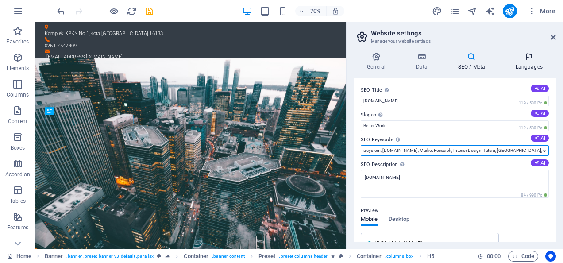
type input "IT services, IT support, data system, [DOMAIN_NAME], Market Research, Interior …"
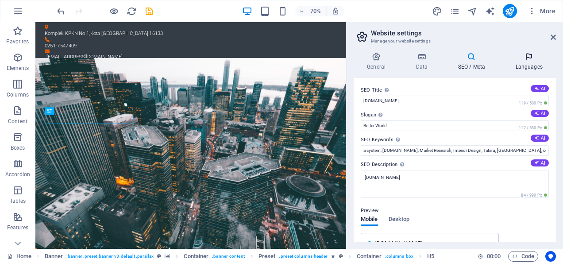
click at [537, 68] on h4 "Languages" at bounding box center [529, 61] width 54 height 19
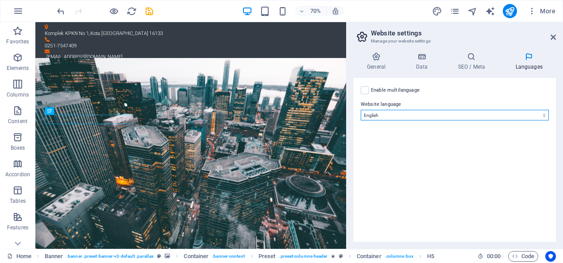
click at [468, 114] on select "Abkhazian Afar Afrikaans Akan Albanian Amharic Arabic Aragonese Armenian Assame…" at bounding box center [455, 115] width 188 height 11
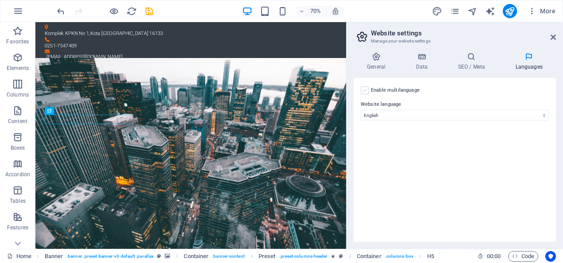
click at [366, 88] on label at bounding box center [365, 90] width 8 height 8
click at [0, 0] on input "Enable multilanguage To disable multilanguage delete all languages until only o…" at bounding box center [0, 0] width 0 height 0
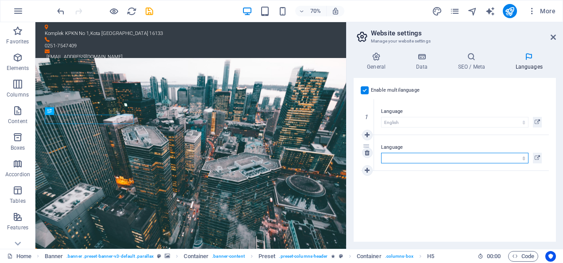
click at [394, 156] on select "Abkhazian Afar Afrikaans Akan Albanian Amharic Arabic Aragonese Armenian Assame…" at bounding box center [454, 158] width 147 height 11
select select "70"
click at [381, 153] on select "Abkhazian Afar Afrikaans Akan Albanian Amharic Arabic Aragonese Armenian Assame…" at bounding box center [454, 158] width 147 height 11
click at [371, 167] on link at bounding box center [367, 170] width 11 height 11
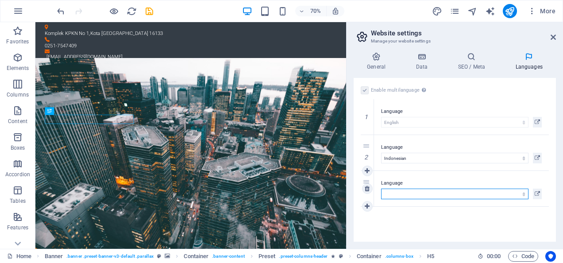
click at [406, 191] on select "Abkhazian Afar Afrikaans Akan Albanian Amharic Arabic Aragonese Armenian Assame…" at bounding box center [454, 193] width 147 height 11
select select "30"
click at [381, 188] on select "Abkhazian Afar Afrikaans Akan Albanian Amharic Arabic Aragonese Armenian Assame…" at bounding box center [454, 193] width 147 height 11
click at [540, 192] on button at bounding box center [537, 193] width 9 height 11
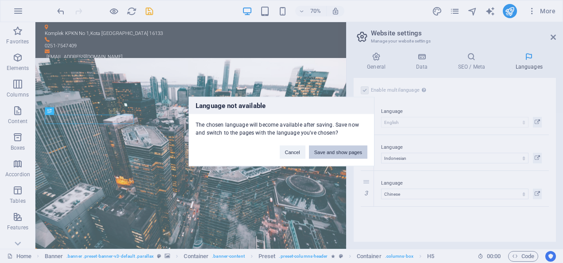
click at [348, 154] on button "Save and show pages" at bounding box center [338, 152] width 58 height 13
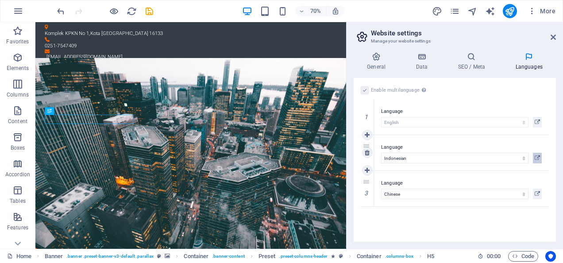
click at [538, 158] on icon at bounding box center [536, 158] width 5 height 11
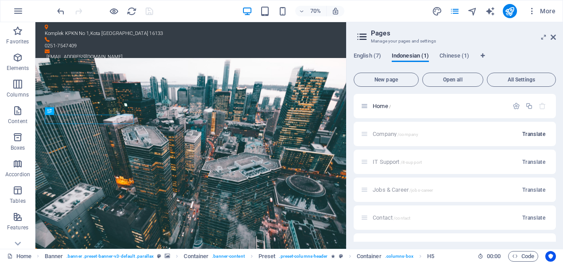
click at [531, 134] on span "Translate" at bounding box center [533, 134] width 23 height 7
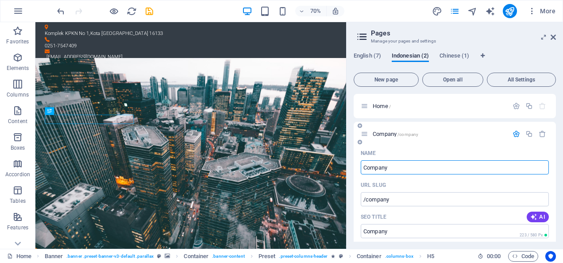
drag, startPoint x: 414, startPoint y: 165, endPoint x: 358, endPoint y: 163, distance: 55.3
click at [449, 57] on span "Chinese (1)" at bounding box center [454, 56] width 30 height 12
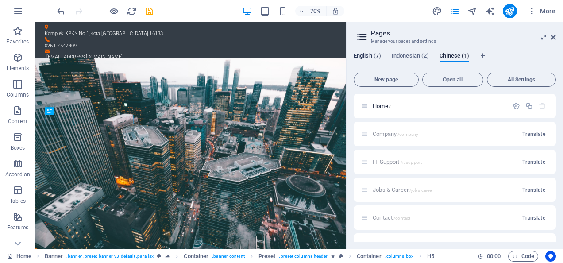
click at [366, 58] on span "English (7)" at bounding box center [366, 56] width 27 height 12
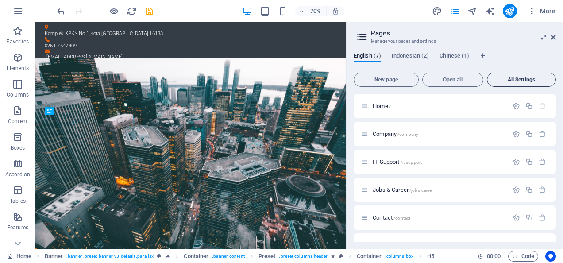
click at [515, 79] on span "All Settings" at bounding box center [521, 79] width 61 height 5
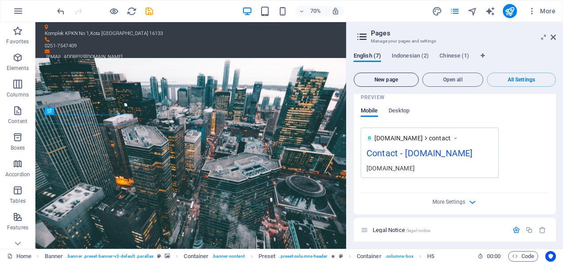
scroll to position [1602, 0]
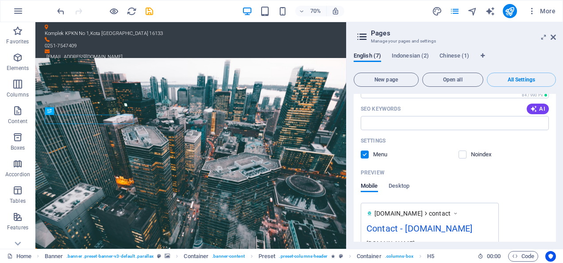
click at [362, 35] on icon at bounding box center [361, 37] width 13 height 12
drag, startPoint x: 551, startPoint y: 37, endPoint x: 515, endPoint y: 15, distance: 41.7
click at [551, 37] on icon at bounding box center [552, 37] width 5 height 7
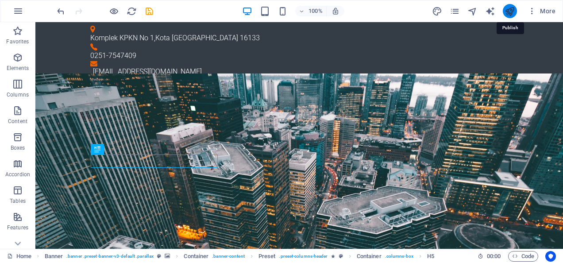
click at [511, 9] on icon "publish" at bounding box center [509, 11] width 10 height 10
